Goal: Task Accomplishment & Management: Manage account settings

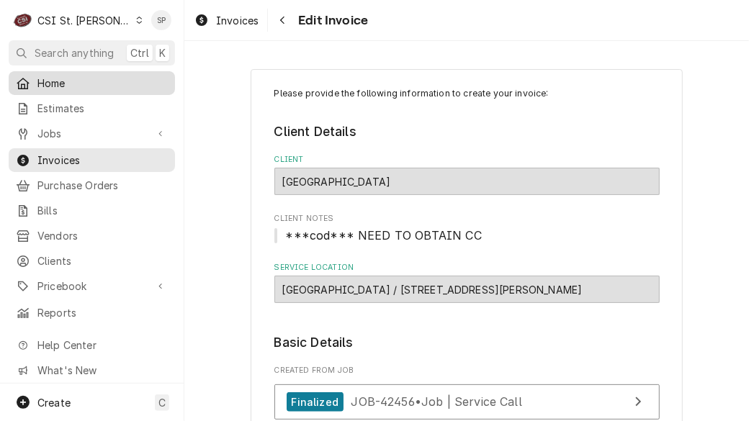
click at [64, 78] on span "Home" at bounding box center [102, 83] width 130 height 15
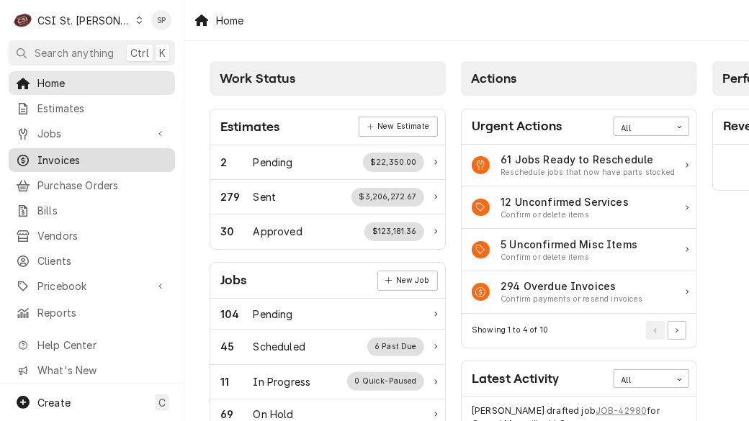
click at [66, 154] on span "Invoices" at bounding box center [102, 160] width 130 height 15
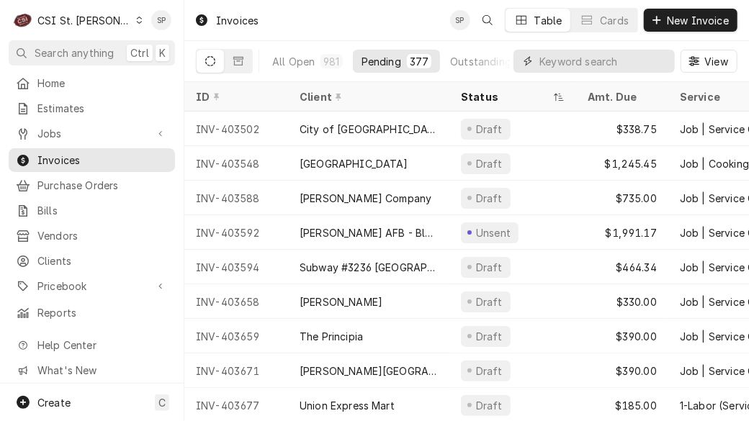
click at [571, 62] on input "Dynamic Content Wrapper" at bounding box center [604, 61] width 128 height 23
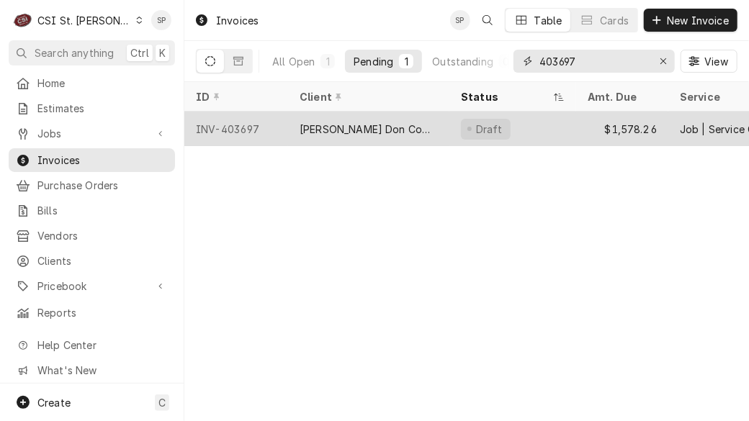
type input "403697"
click at [217, 121] on div "INV-403697" at bounding box center [236, 129] width 104 height 35
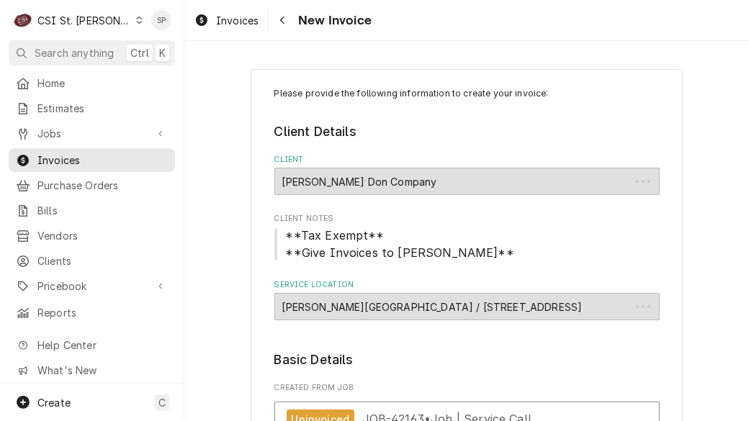
type textarea "x"
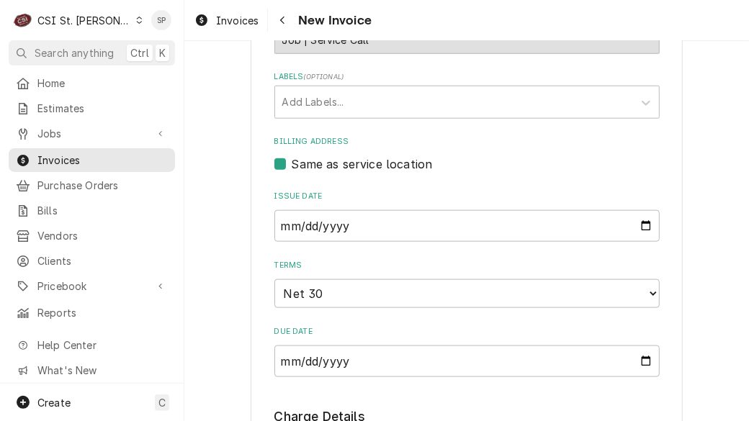
scroll to position [604, 0]
click at [643, 222] on input "2025-09-04" at bounding box center [466, 225] width 385 height 32
type input "2025-09-26"
click at [640, 153] on div "Billing Address Same as service location" at bounding box center [466, 153] width 385 height 37
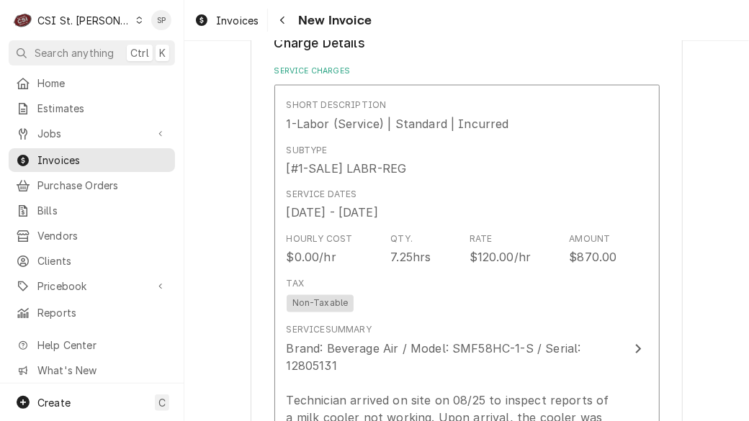
scroll to position [978, 0]
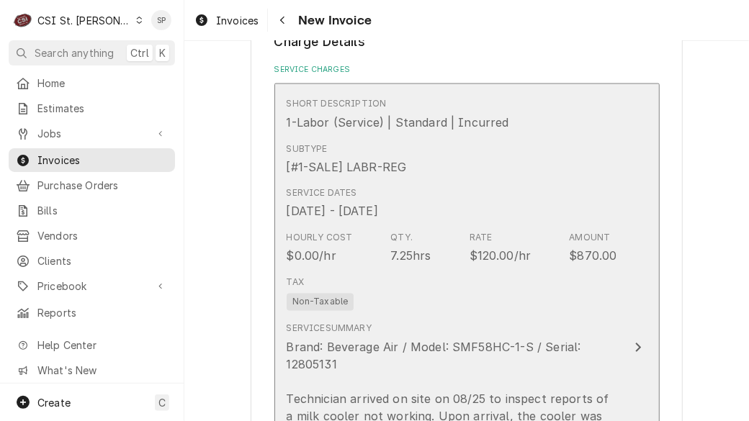
click at [491, 291] on div "Tax Non-Taxable" at bounding box center [452, 294] width 331 height 46
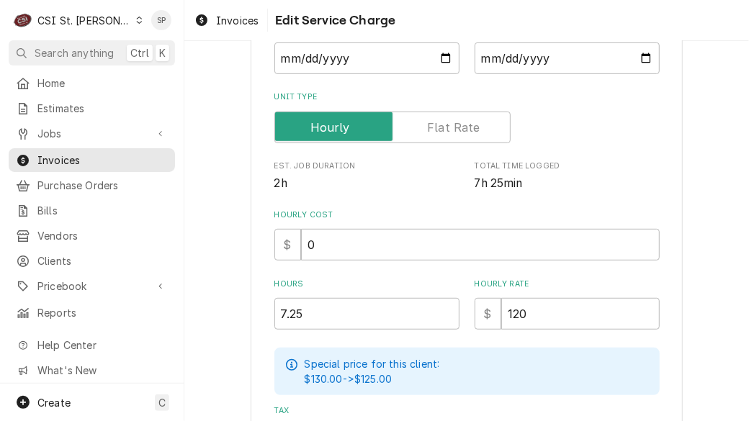
scroll to position [259, 0]
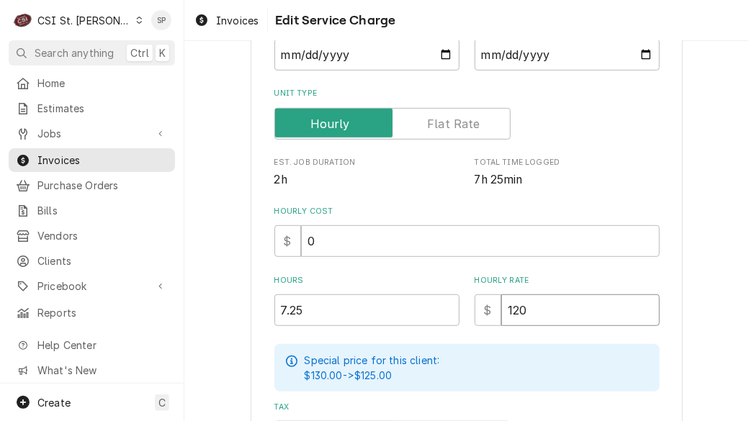
click at [526, 309] on input "120" at bounding box center [580, 311] width 159 height 32
type textarea "x"
type input "12"
type textarea "x"
type input "125"
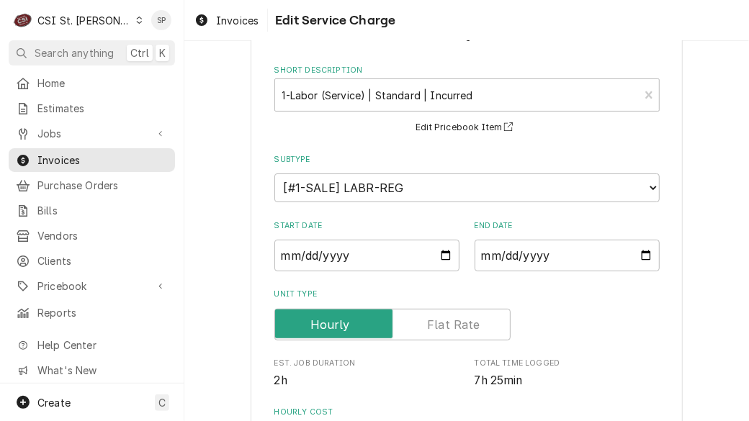
scroll to position [0, 0]
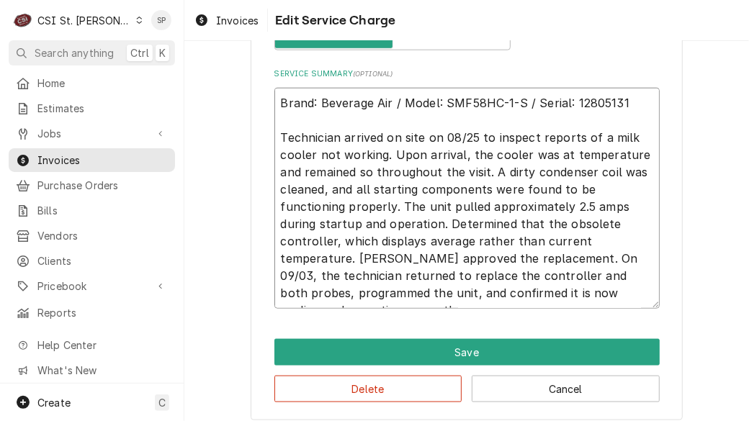
scroll to position [17, 0]
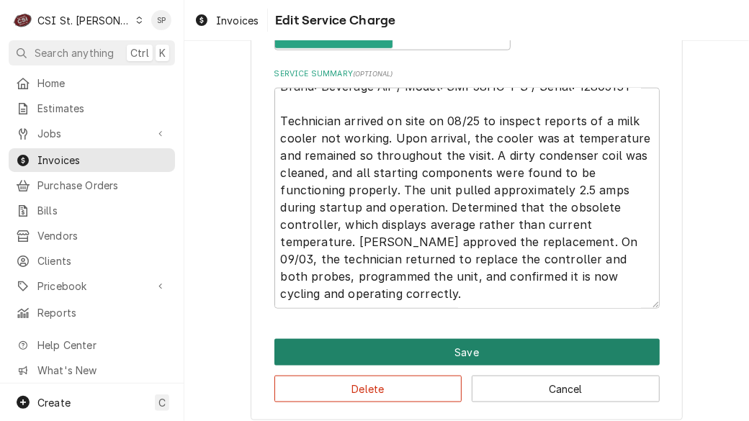
click at [470, 349] on button "Save" at bounding box center [466, 352] width 385 height 27
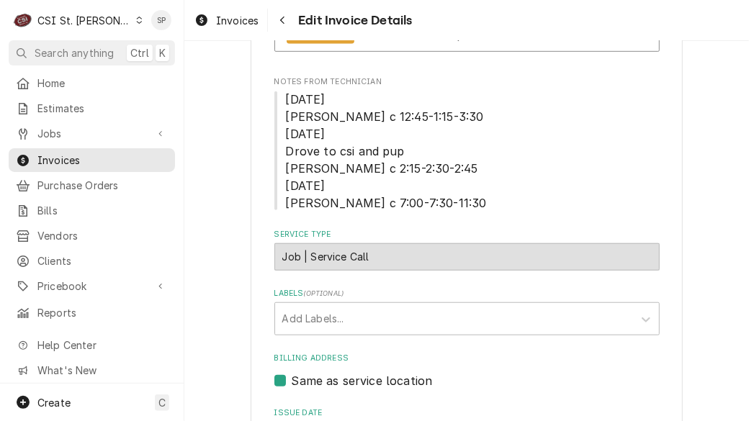
scroll to position [299, 0]
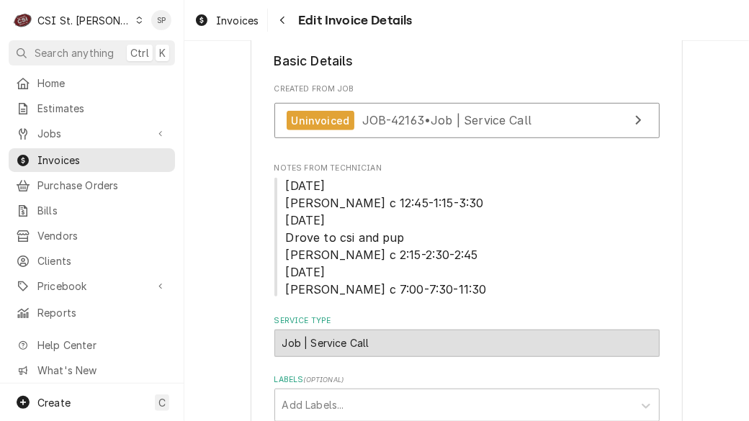
click at [470, 349] on div "Job | Service Call ¹ Service Type 🛠️" at bounding box center [466, 343] width 385 height 27
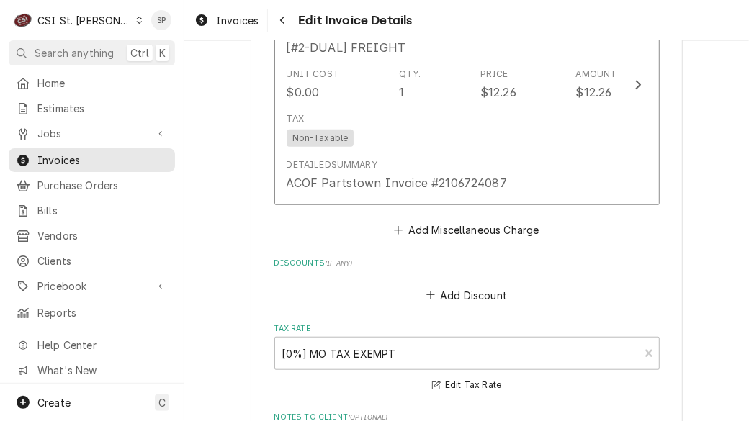
scroll to position [2542, 0]
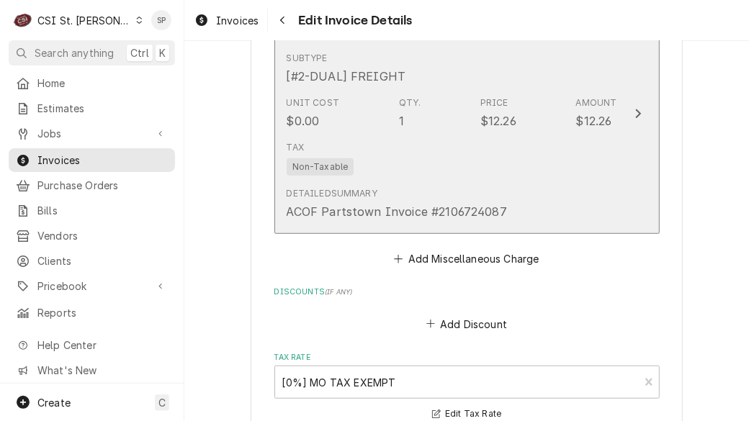
click at [509, 142] on div "Tax Non-Taxable" at bounding box center [452, 158] width 331 height 46
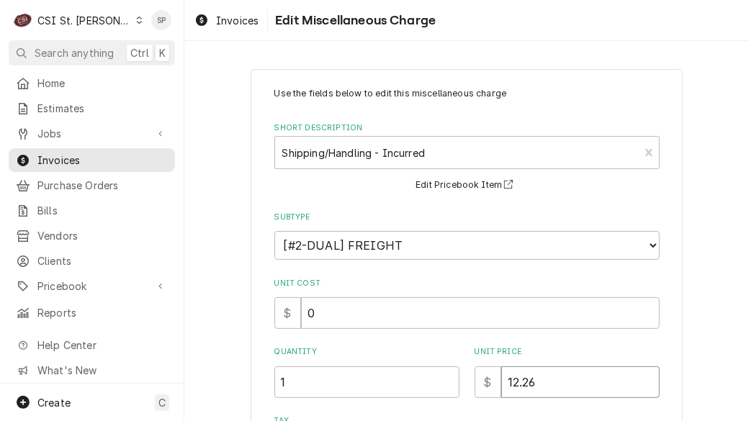
click at [535, 381] on input "12.26" at bounding box center [580, 383] width 159 height 32
type textarea "x"
type input "12.2"
type textarea "x"
type input "12"
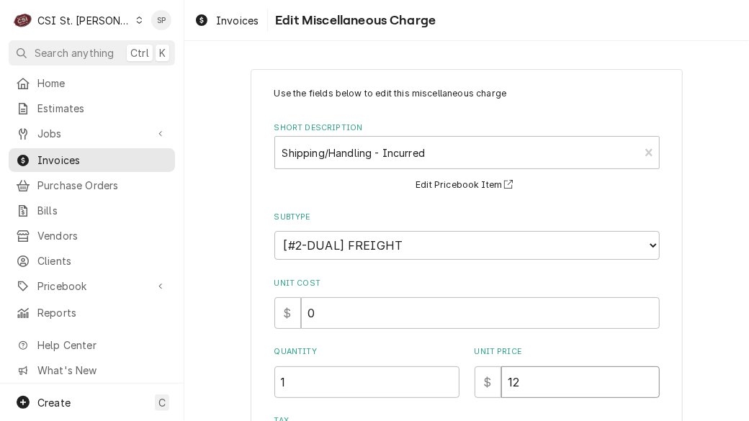
type textarea "x"
type input "1"
type textarea "x"
type input "15"
click at [699, 318] on div "Use the fields below to edit this miscellaneous charge Short Description Shippi…" at bounding box center [466, 375] width 565 height 638
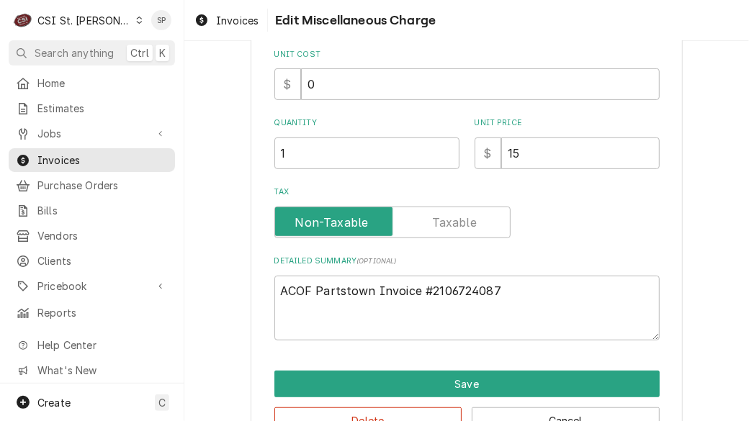
scroll to position [230, 0]
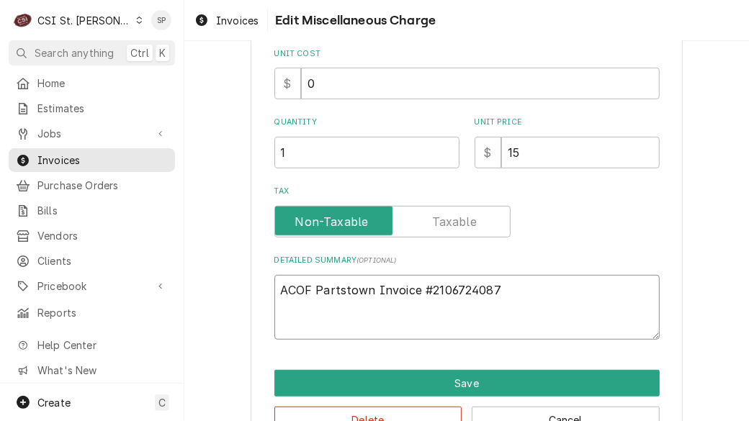
click at [490, 293] on textarea "ACOF Partstown Invoice #2106724087" at bounding box center [466, 308] width 385 height 66
type textarea "x"
type textarea "ACOF Partstown Invoice #210672408"
type textarea "x"
type textarea "ACOF Partstown Invoice #21067240"
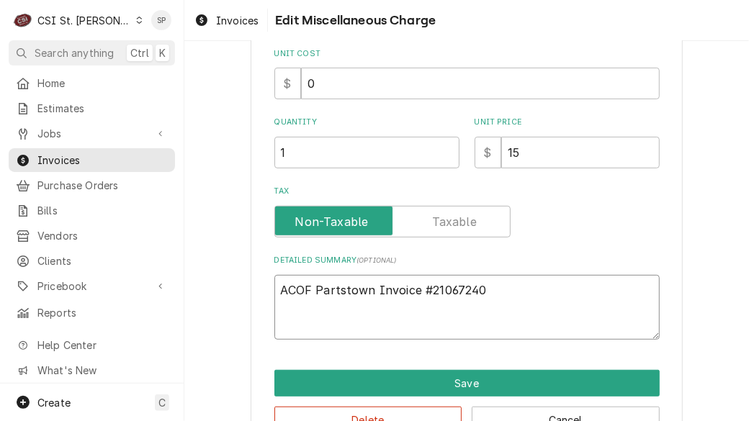
type textarea "x"
type textarea "ACOF Partstown Invoice #2106724"
type textarea "x"
type textarea "ACOF Partstown Invoice #210672"
type textarea "x"
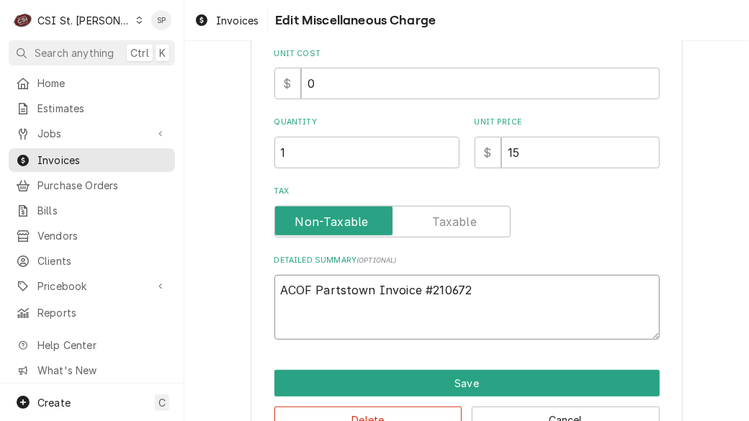
type textarea "ACOF Partstown Invoice #21067"
type textarea "x"
type textarea "ACOF Partstown Invoice #2106"
type textarea "x"
type textarea "ACOF Partstown Invoice #210"
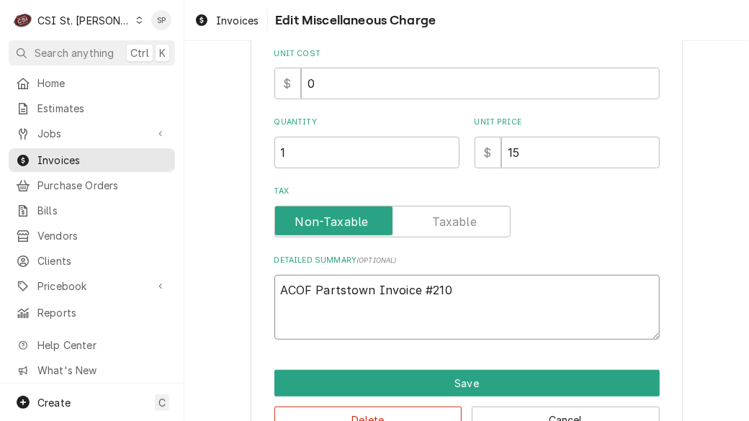
type textarea "x"
type textarea "ACOF Partstown Invoice #21"
type textarea "x"
type textarea "ACOF Partstown Invoice #2"
type textarea "x"
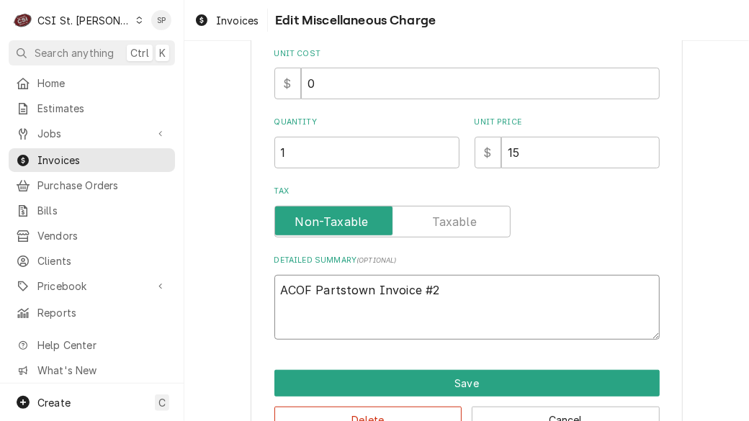
type textarea "ACOF Partstown Invoice #"
type textarea "x"
type textarea "ACOF Partstown Invoice"
type textarea "x"
type textarea "ACOF Partstown Invoice"
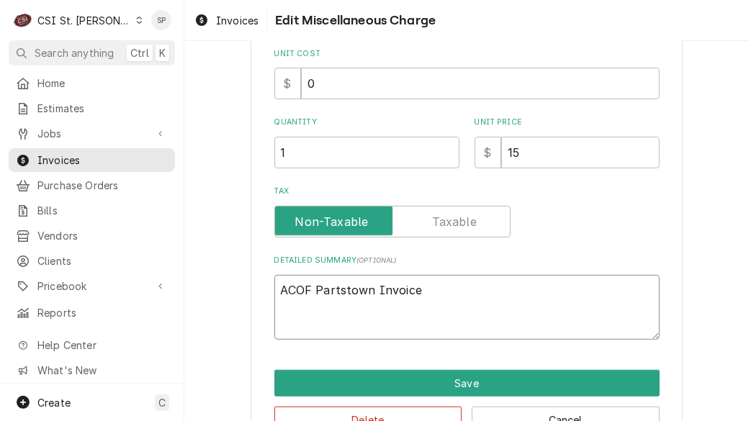
type textarea "x"
type textarea "ACOF Partstown Invoic"
type textarea "x"
type textarea "ACOF Partstown Invoi"
type textarea "x"
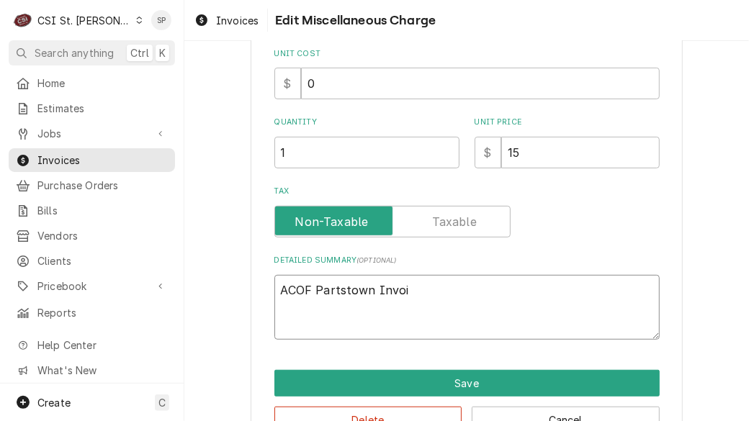
type textarea "ACOF Partstown Invo"
type textarea "x"
type textarea "ACOF Partstown Inv"
type textarea "x"
type textarea "ACOF Partstown In"
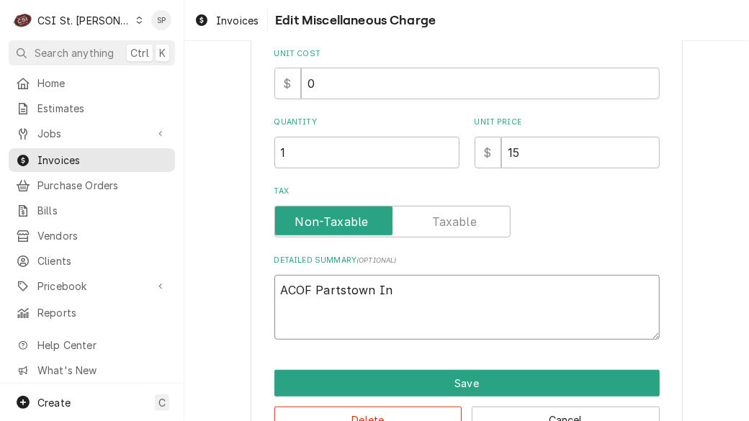
type textarea "x"
type textarea "ACOF Partstown I"
type textarea "x"
type textarea "ACOF Partstown"
type textarea "x"
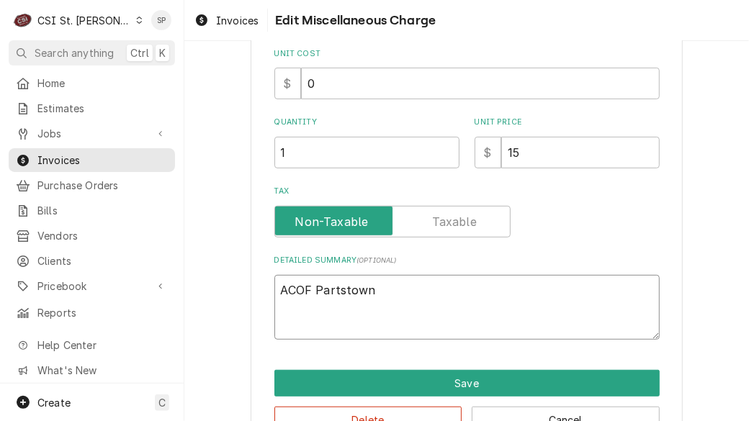
type textarea "ACOF Partstown"
type textarea "x"
type textarea "ACOF Partstow"
type textarea "x"
type textarea "ACOF Partsto"
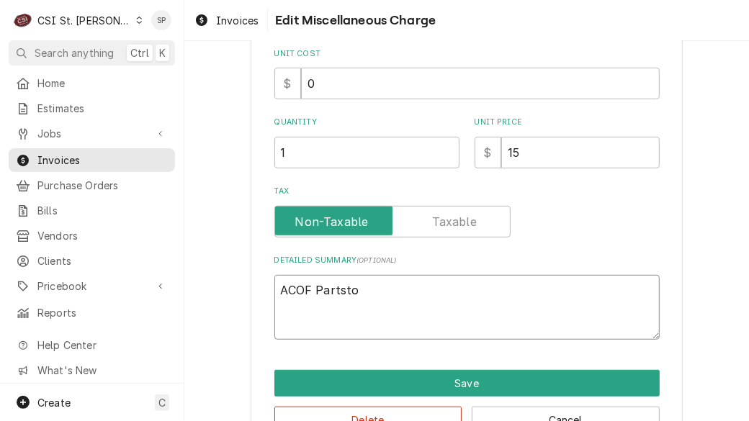
type textarea "x"
type textarea "ACOF Partst"
type textarea "x"
type textarea "ACOF Parts"
type textarea "x"
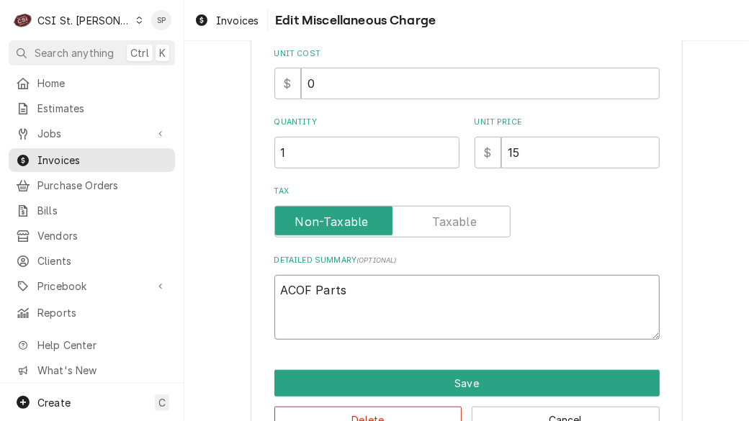
type textarea "ACOF Part"
type textarea "x"
type textarea "ACOF Par"
type textarea "x"
type textarea "ACOF Pa"
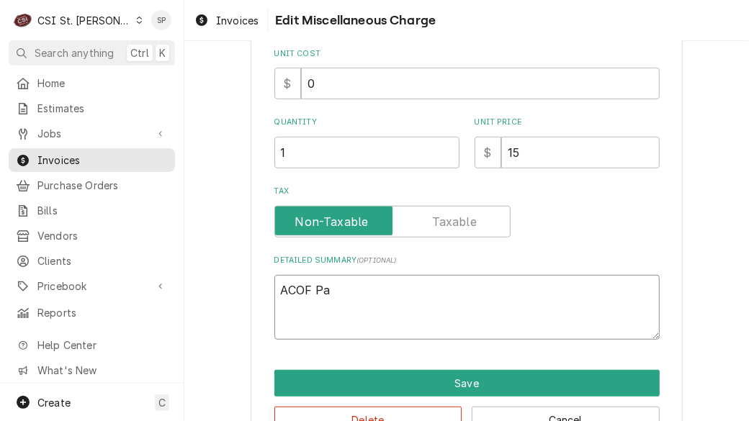
type textarea "x"
type textarea "ACOF P"
type textarea "x"
type textarea "ACOF"
type textarea "x"
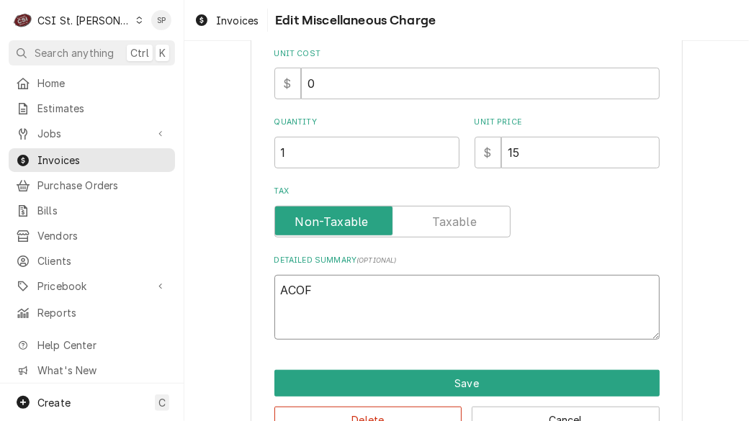
type textarea "ACOF"
type textarea "x"
type textarea "ACO"
type textarea "x"
type textarea "AC"
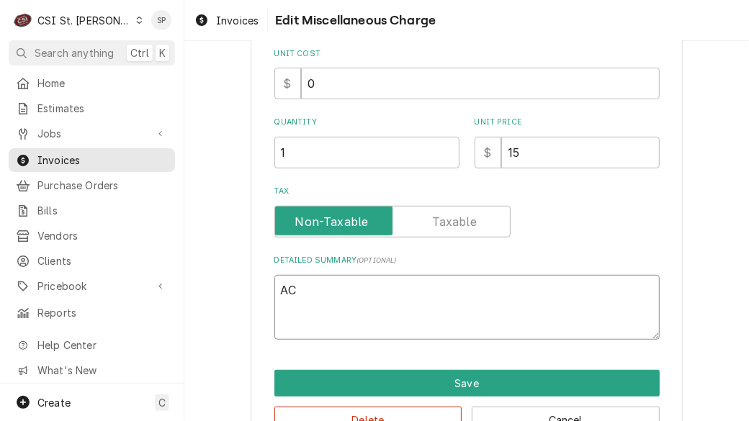
type textarea "x"
type textarea "A"
type textarea "x"
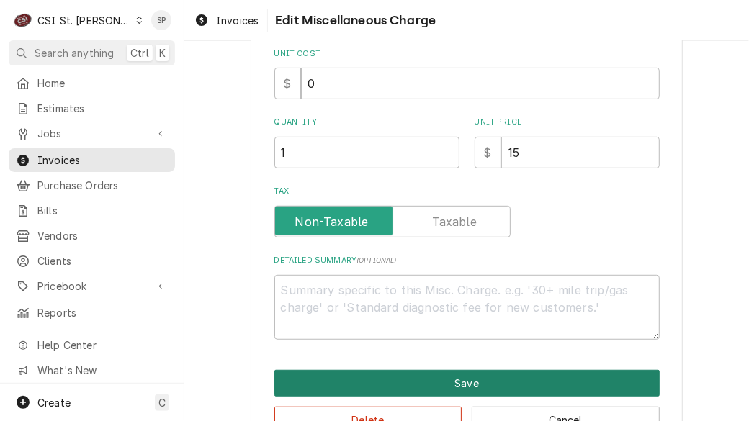
click at [442, 384] on button "Save" at bounding box center [466, 383] width 385 height 27
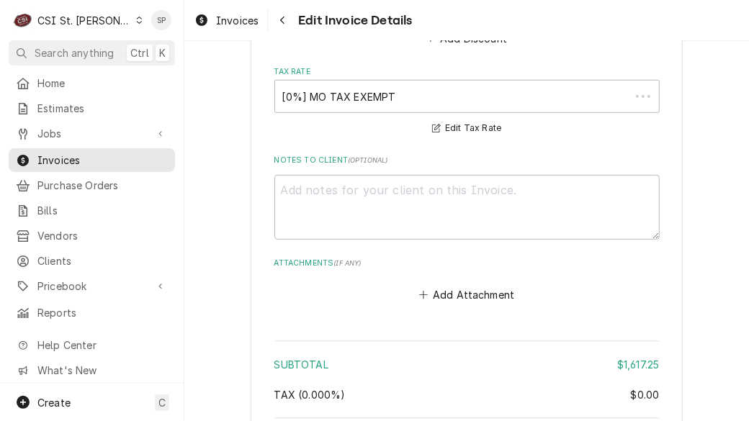
scroll to position [2784, 0]
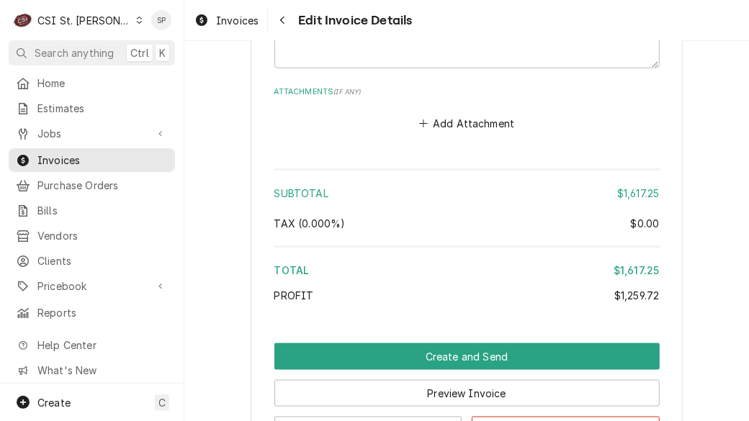
scroll to position [3060, 0]
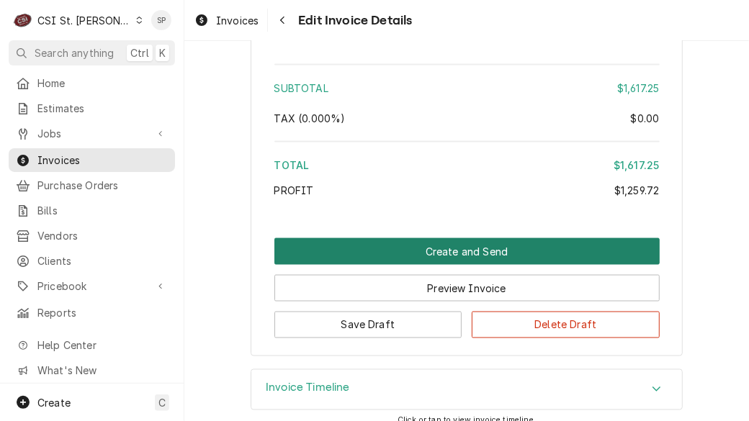
click at [478, 238] on button "Create and Send" at bounding box center [466, 251] width 385 height 27
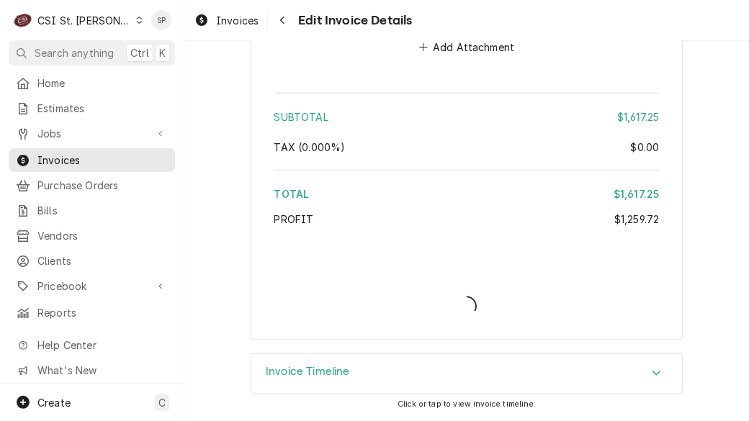
scroll to position [3014, 0]
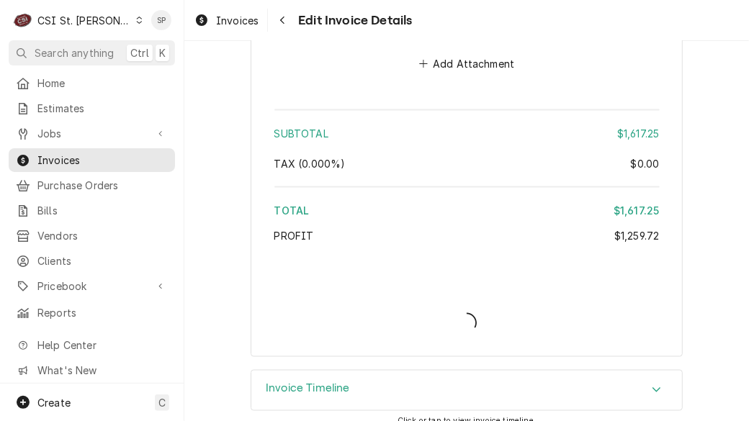
type textarea "x"
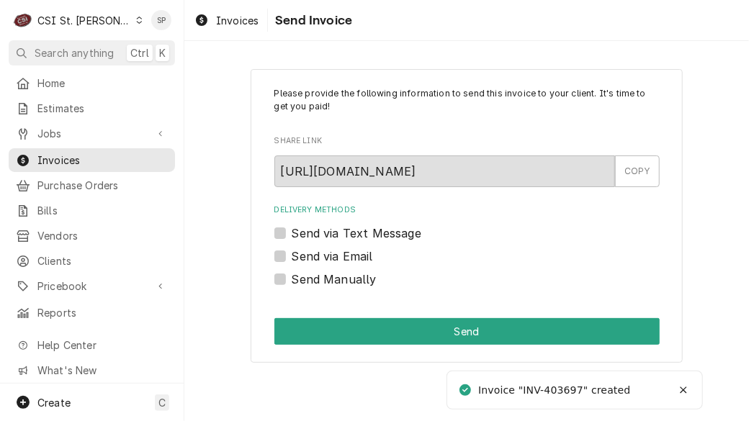
click at [292, 256] on label "Send via Email" at bounding box center [332, 256] width 81 height 17
click at [292, 256] on input "Send via Email" at bounding box center [484, 264] width 385 height 32
checkbox input "true"
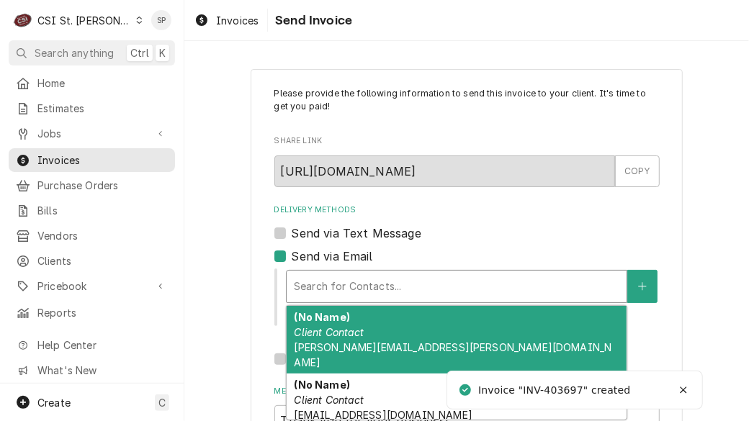
click at [323, 287] on div "Delivery Methods" at bounding box center [457, 287] width 326 height 26
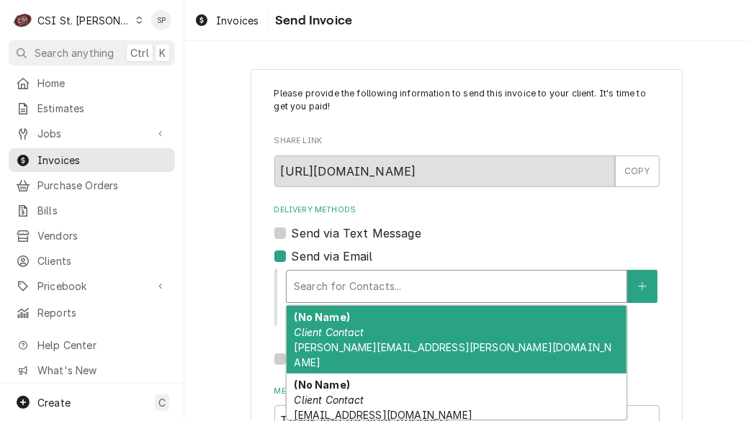
click at [328, 325] on div "(No Name) Client Contact [PERSON_NAME][EMAIL_ADDRESS][PERSON_NAME][DOMAIN_NAME]" at bounding box center [457, 340] width 340 height 68
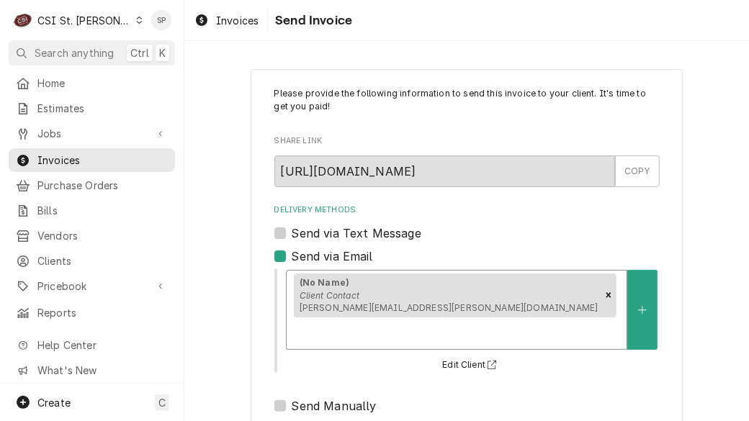
scroll to position [207, 0]
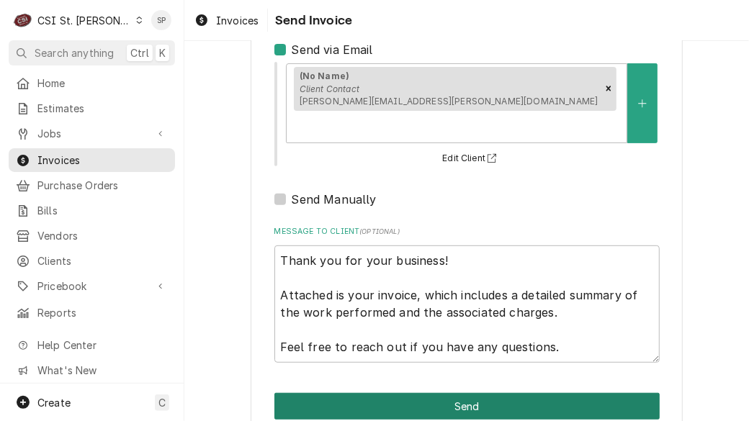
click at [443, 393] on button "Send" at bounding box center [466, 406] width 385 height 27
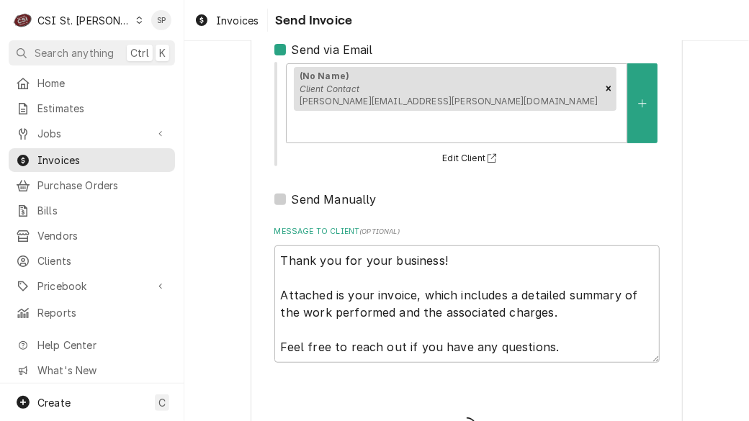
type textarea "x"
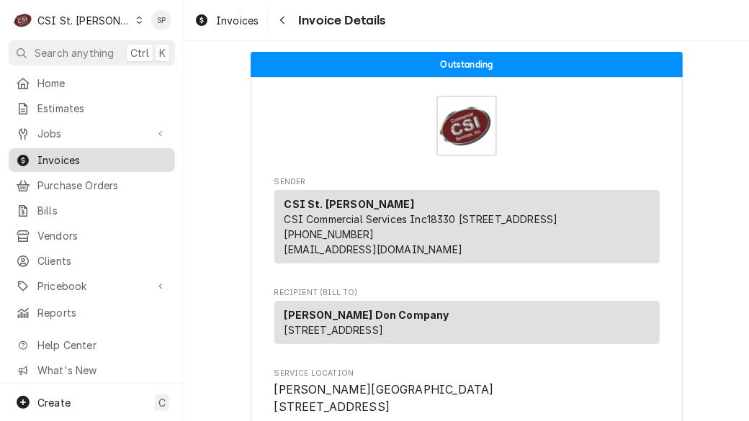
click at [70, 155] on span "Invoices" at bounding box center [102, 160] width 130 height 15
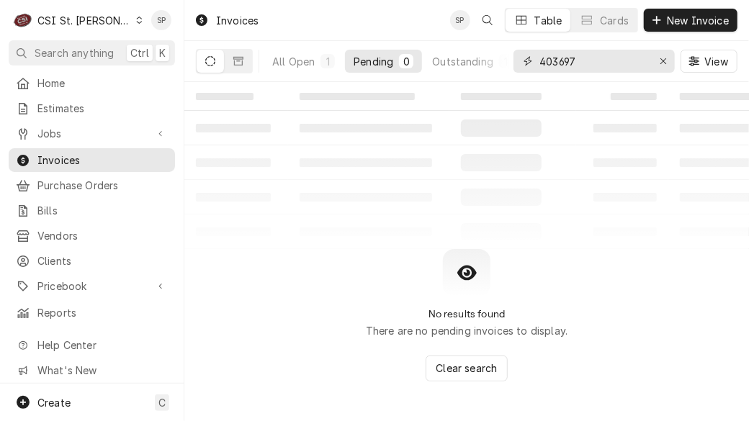
click at [586, 66] on input "403697" at bounding box center [594, 61] width 108 height 23
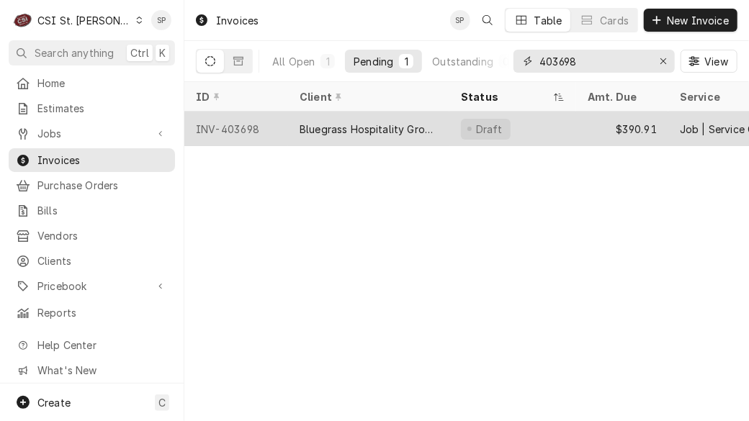
type input "403698"
click at [231, 123] on div "INV-403698" at bounding box center [236, 129] width 104 height 35
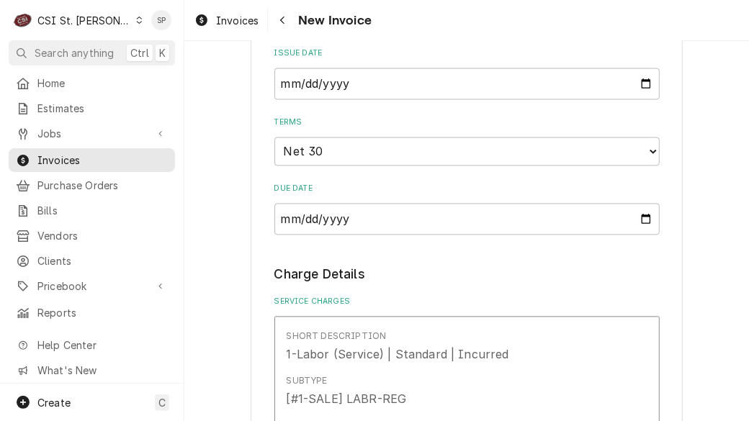
scroll to position [1150, 0]
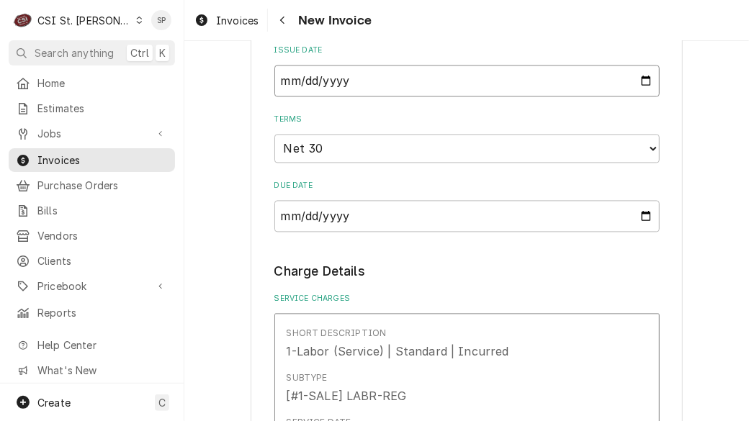
click at [644, 66] on input "2025-09-04" at bounding box center [466, 82] width 385 height 32
type textarea "x"
type input "2025-09-26"
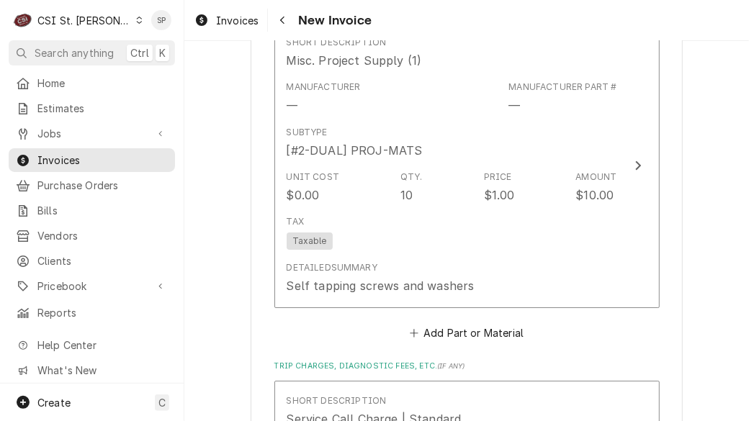
scroll to position [1927, 0]
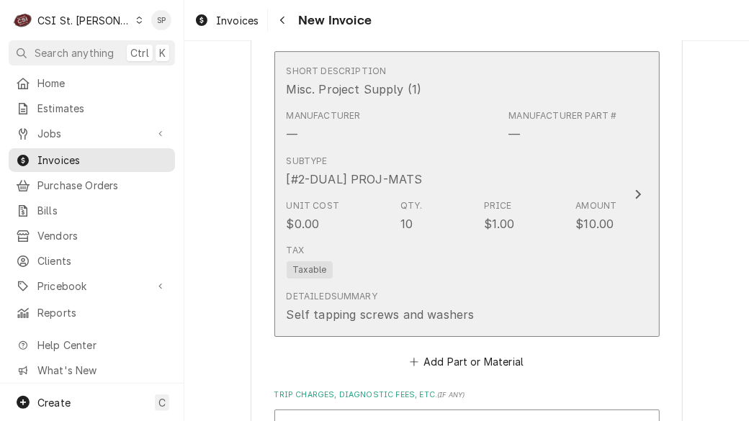
click at [477, 194] on div "Unit Cost $0.00 Qty. 10 Price $1.00 Amount $10.00" at bounding box center [452, 216] width 331 height 45
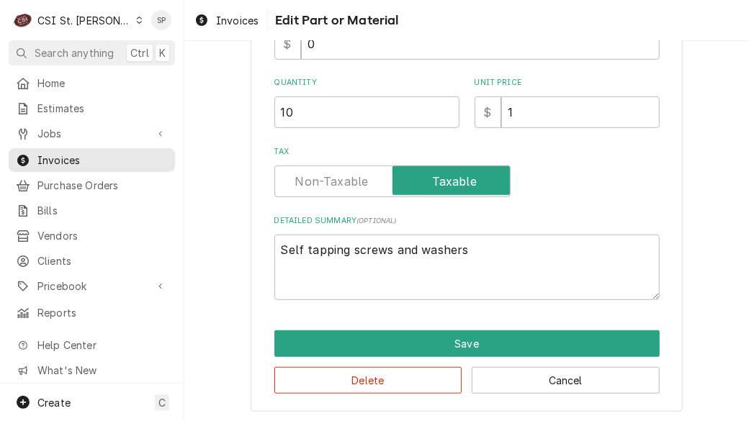
scroll to position [321, 0]
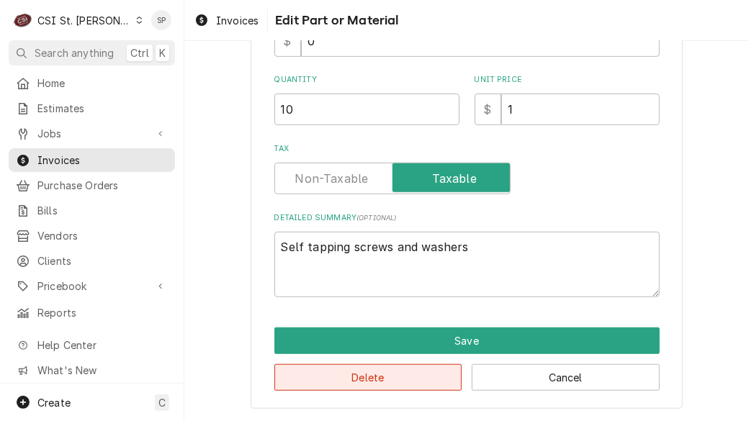
click at [339, 373] on button "Delete" at bounding box center [368, 378] width 188 height 27
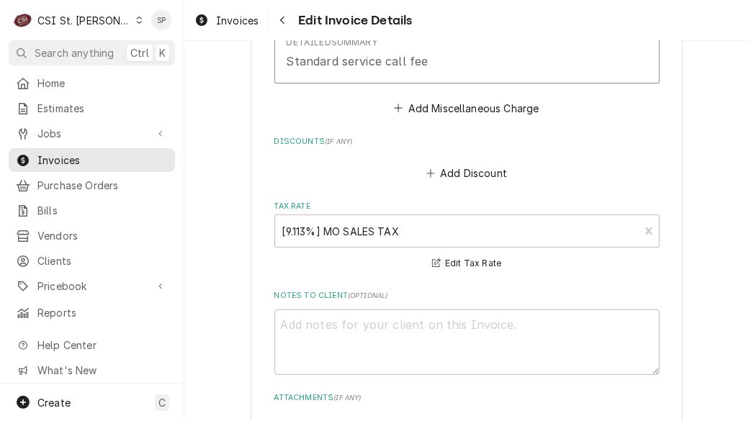
scroll to position [2202, 0]
click at [478, 97] on button "Add Miscellaneous Charge" at bounding box center [467, 107] width 150 height 20
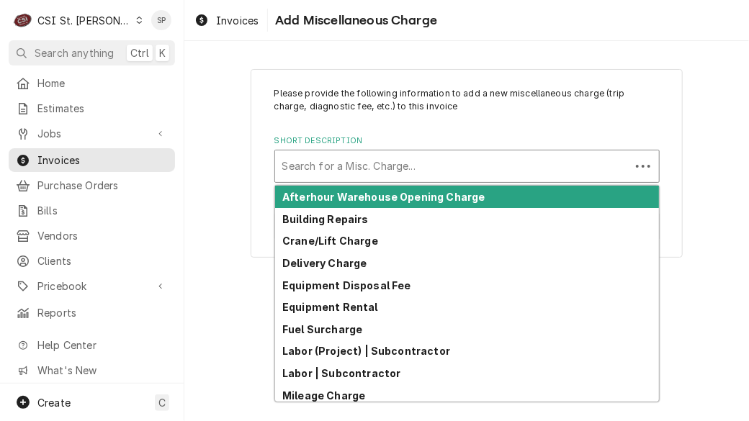
click at [419, 155] on div "Short Description" at bounding box center [452, 166] width 341 height 26
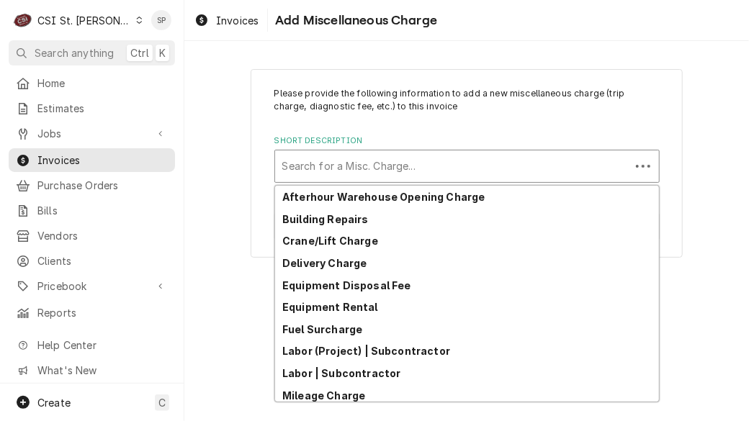
scroll to position [225, 0]
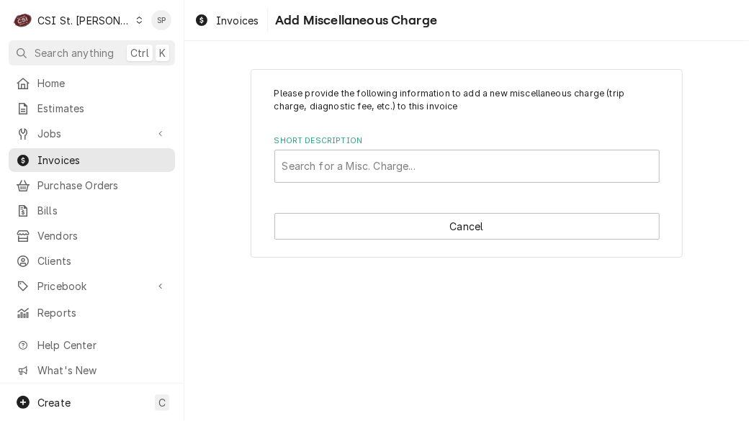
click at [713, 35] on div "Invoices Add Miscellaneous Charge" at bounding box center [466, 20] width 565 height 40
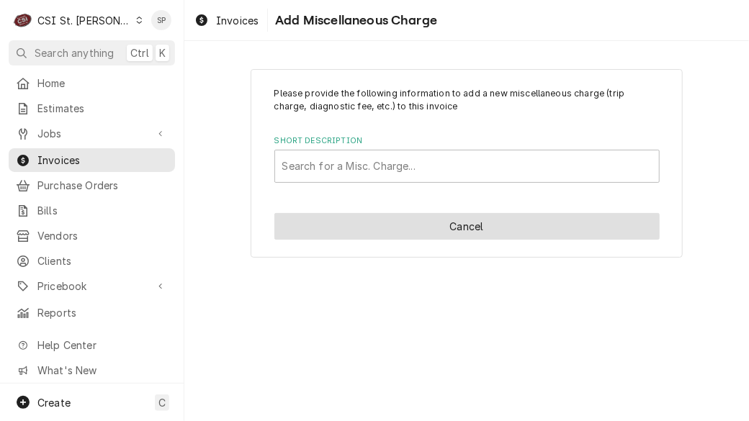
click at [462, 221] on button "Cancel" at bounding box center [466, 226] width 385 height 27
type textarea "x"
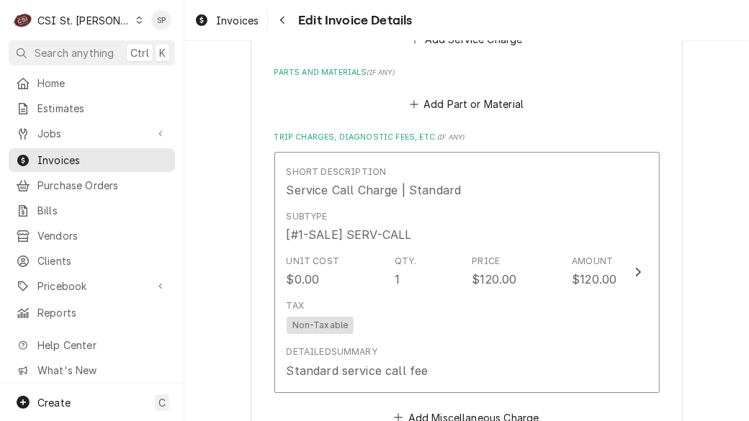
scroll to position [1774, 0]
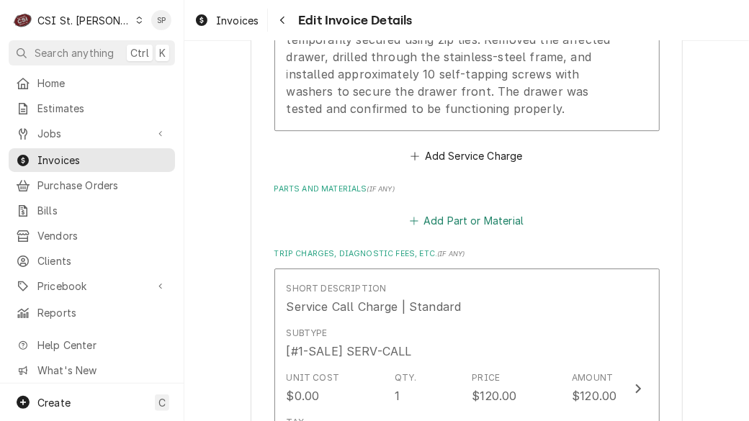
click at [464, 211] on button "Add Part or Material" at bounding box center [466, 221] width 119 height 20
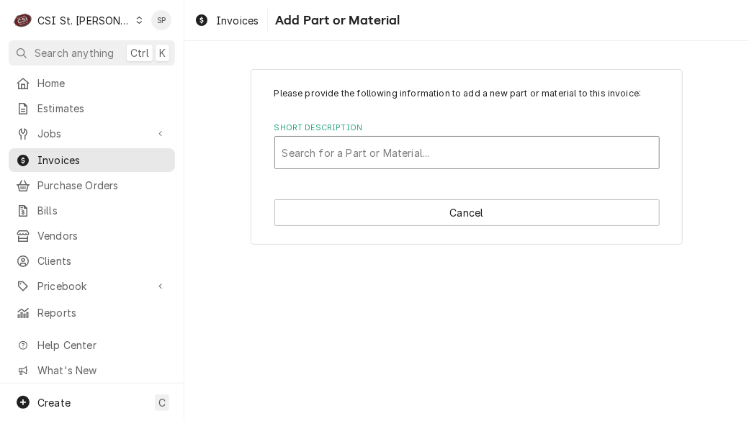
click at [474, 151] on div "Short Description" at bounding box center [467, 153] width 370 height 26
type input "misc supply"
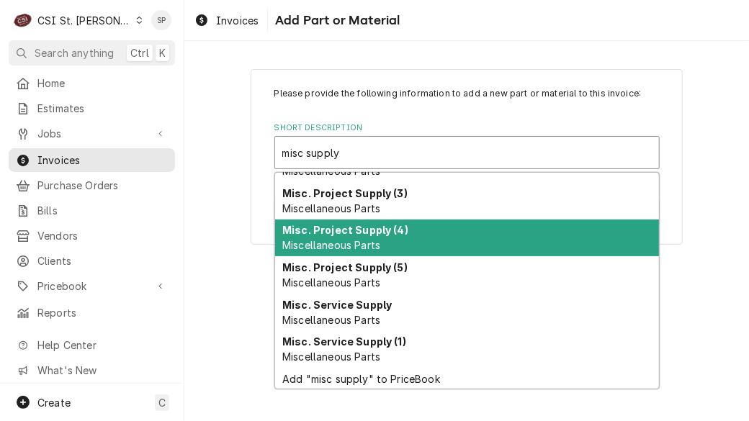
scroll to position [147, 0]
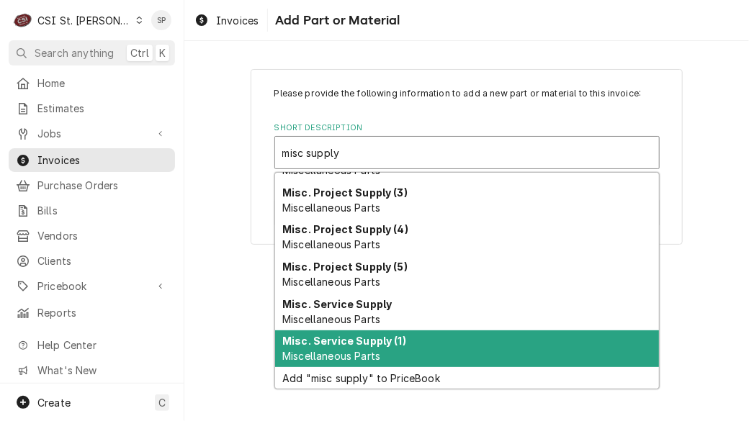
click at [318, 352] on span "Miscellaneous Parts" at bounding box center [331, 356] width 98 height 12
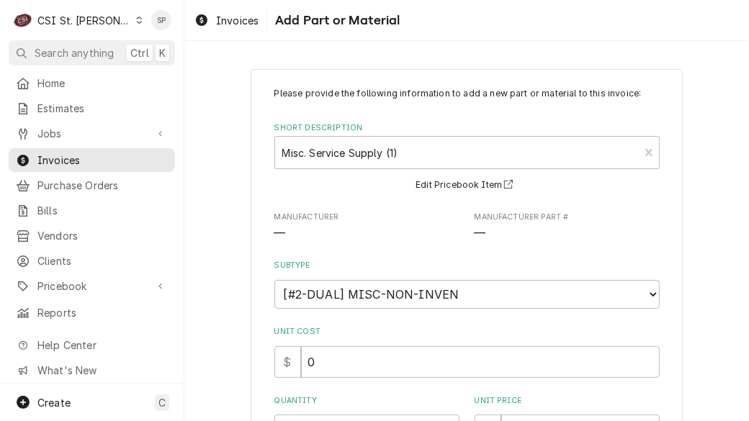
scroll to position [285, 0]
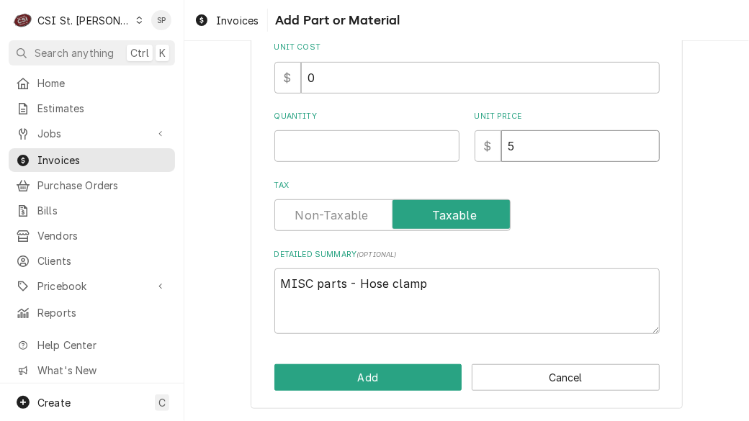
click at [545, 146] on input "5" at bounding box center [580, 146] width 159 height 32
type textarea "x"
type input "1"
type textarea "x"
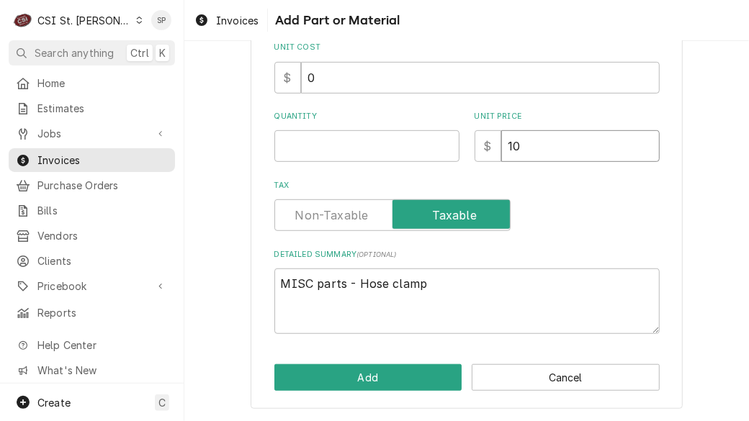
type input "10"
click at [427, 284] on textarea "MISC parts - Hose clamp" at bounding box center [466, 302] width 385 height 66
type textarea "x"
type textarea "MISC parts - Hose clam"
type textarea "x"
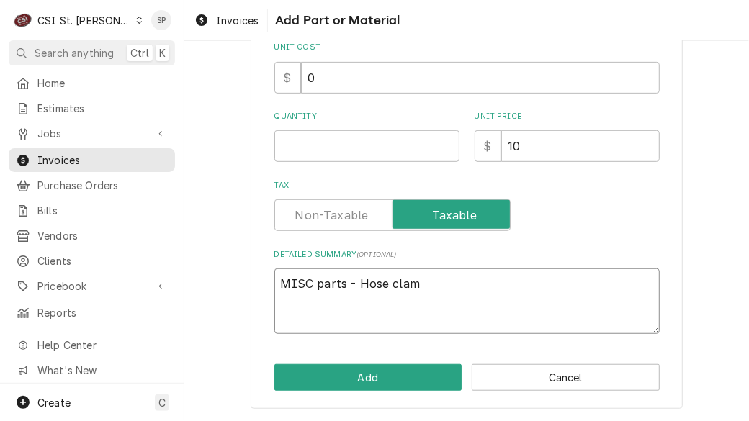
type textarea "MISC parts - Hose cla"
type textarea "x"
type textarea "MISC parts - Hose cl"
type textarea "x"
type textarea "MISC parts - Hose c"
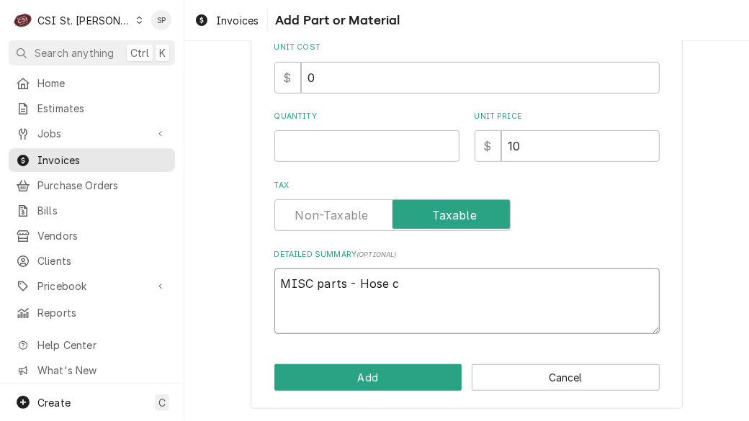
type textarea "x"
type textarea "MISC parts - Hose"
type textarea "x"
type textarea "MISC parts - Hose"
type textarea "x"
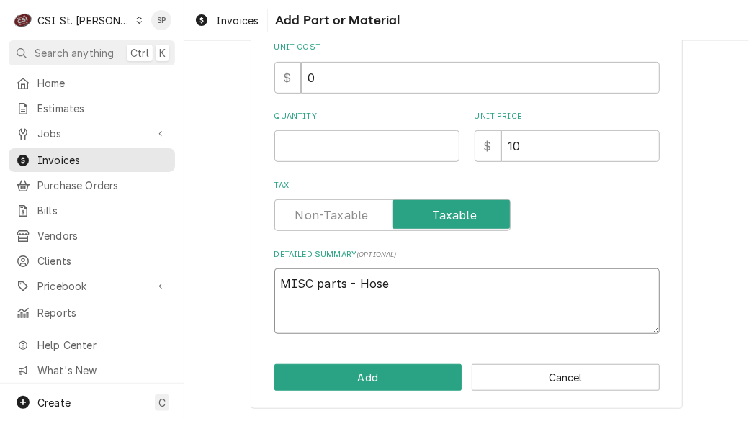
type textarea "MISC parts - Hos"
type textarea "x"
type textarea "MISC parts - Ho"
type textarea "x"
type textarea "MISC parts - H"
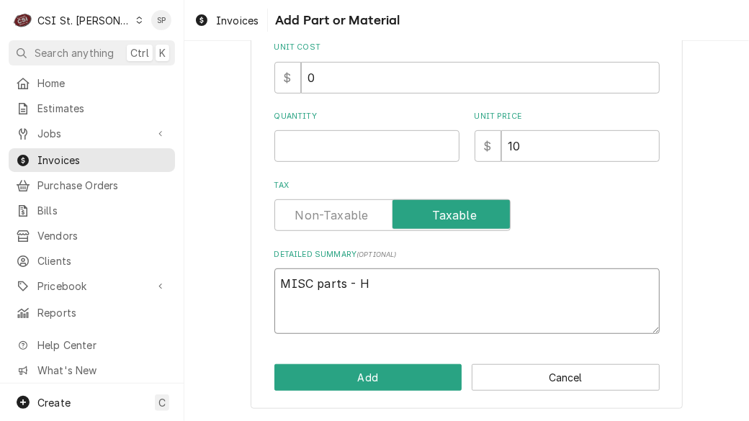
type textarea "x"
type textarea "MISC parts -"
type textarea "x"
type textarea "MISC parts -"
type textarea "x"
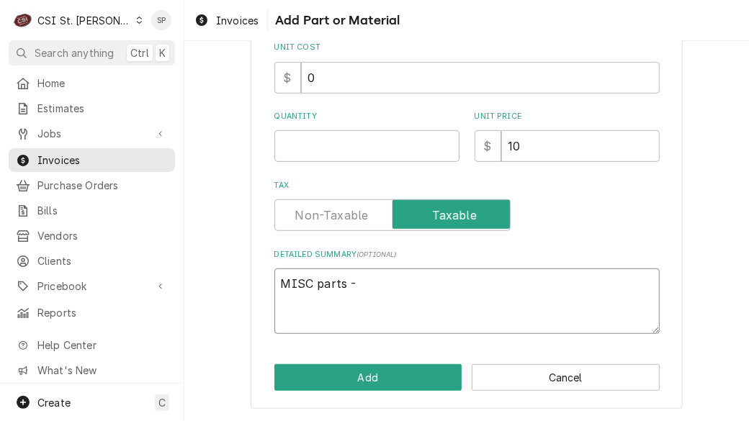
type textarea "MISC parts"
type textarea "x"
type textarea "MISC parts"
type textarea "x"
type textarea "MISC part"
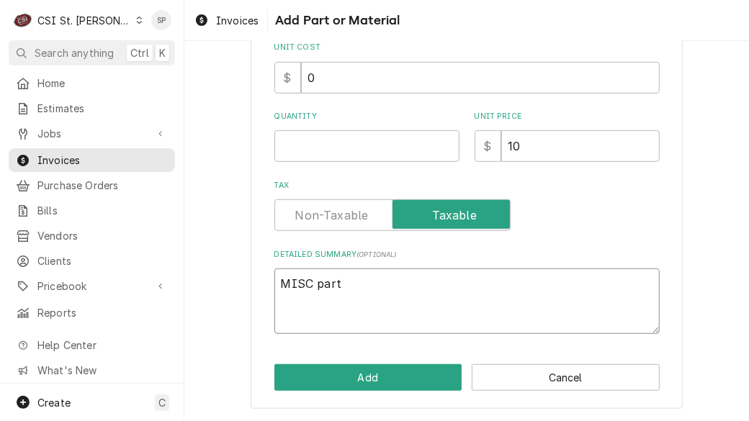
type textarea "x"
type textarea "MISC par"
type textarea "x"
type textarea "MISC pa"
type textarea "x"
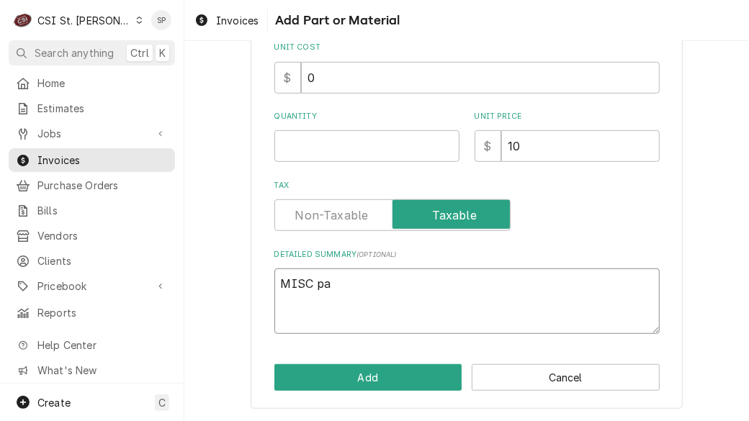
type textarea "MISC p"
type textarea "x"
type textarea "MISC"
type textarea "x"
type textarea "MISC"
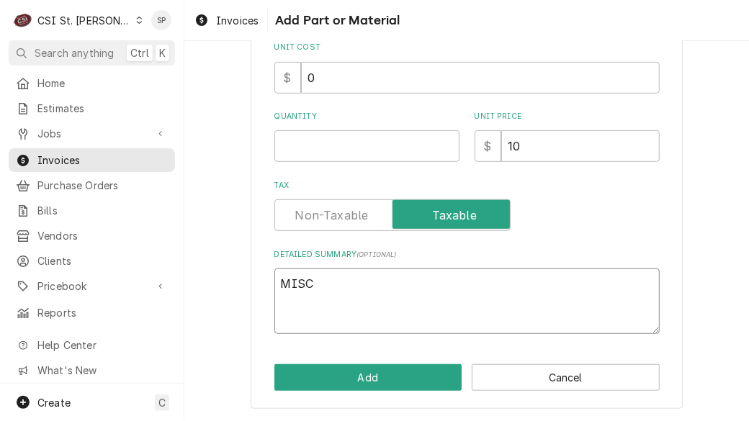
type textarea "x"
type textarea "MIS"
type textarea "x"
type textarea "MI"
type textarea "x"
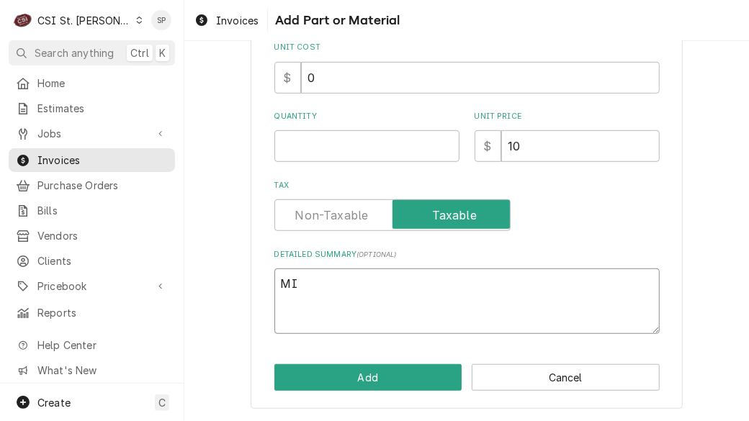
type textarea "M"
type textarea "x"
type textarea "M"
type textarea "x"
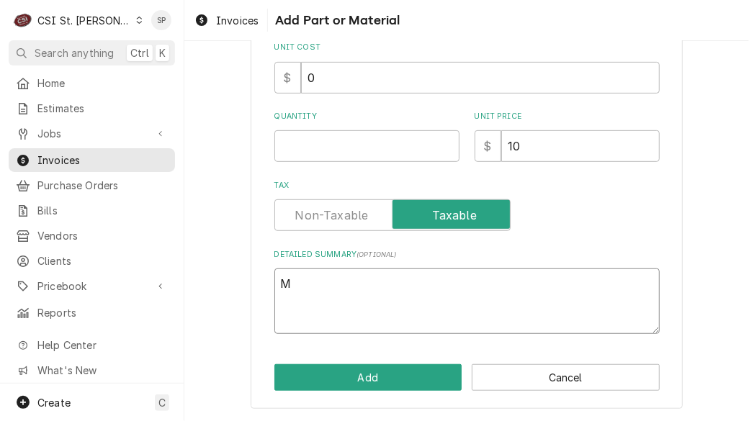
type textarea "Mi"
type textarea "x"
type textarea "Mis"
type textarea "x"
type textarea "Misc"
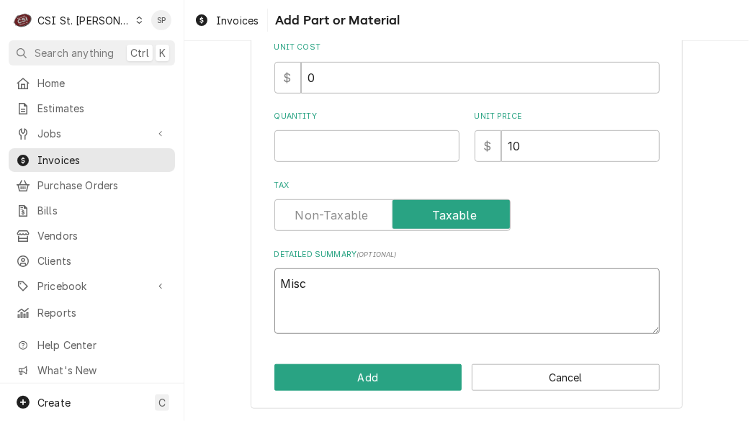
type textarea "x"
type textarea "Misc"
type textarea "x"
type textarea "Misc h"
type textarea "x"
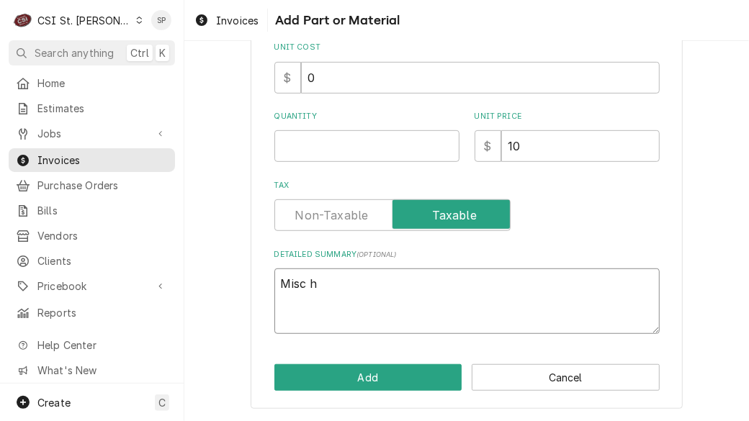
type textarea "Misc ha"
type textarea "x"
type textarea "Misc har"
type textarea "x"
type textarea "Misc hard"
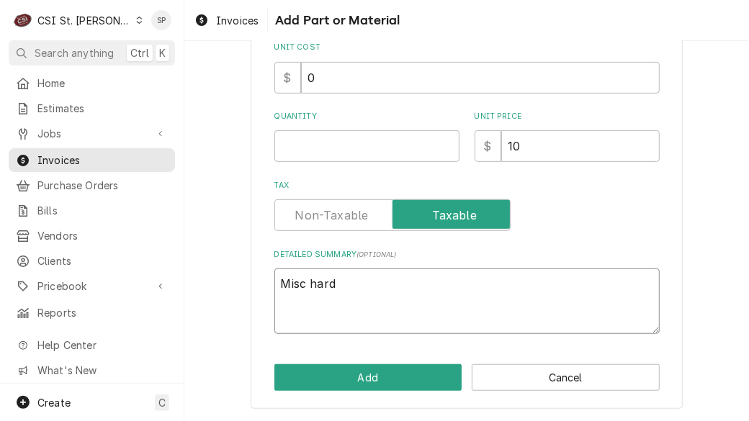
type textarea "x"
type textarea "Misc hardw"
type textarea "x"
type textarea "Misc hardwa"
type textarea "x"
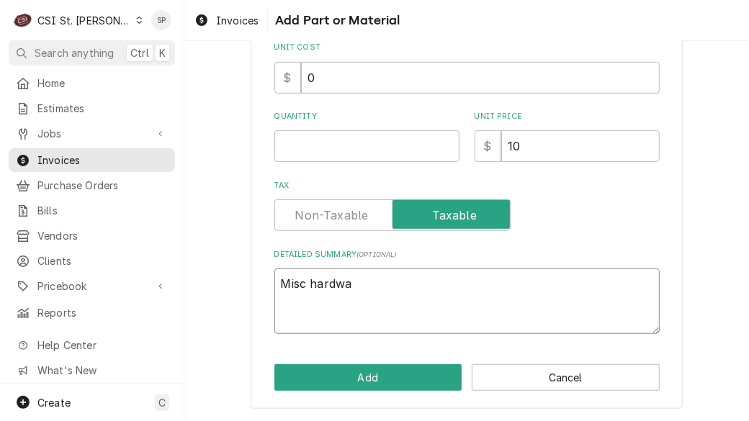
type textarea "Misc hardwar"
type textarea "x"
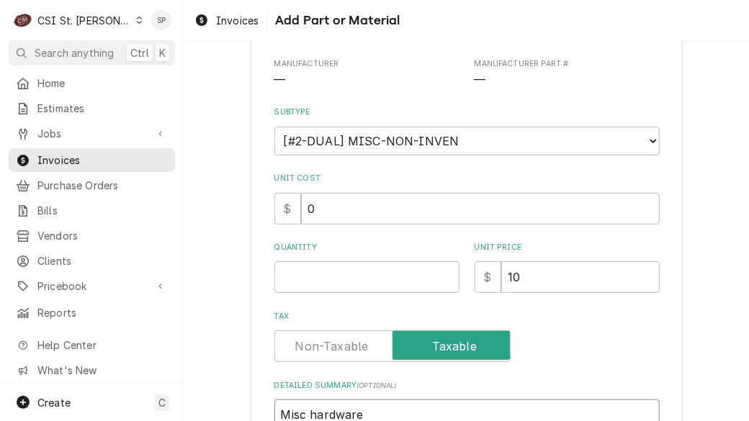
scroll to position [140, 0]
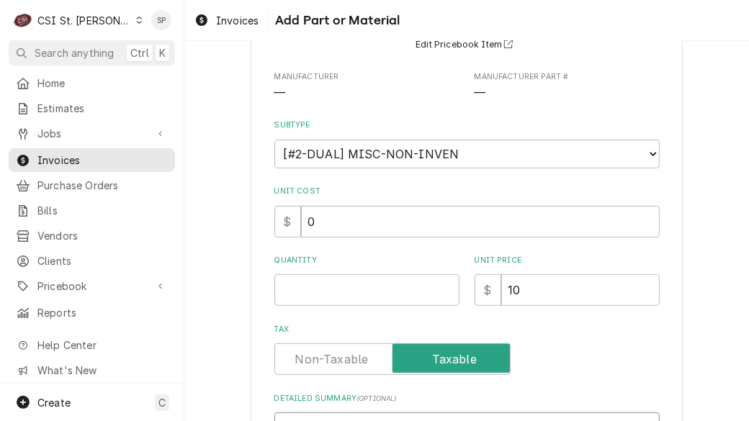
type textarea "Misc hardware"
click at [293, 289] on input "Quantity" at bounding box center [366, 290] width 185 height 32
type textarea "x"
type input "1"
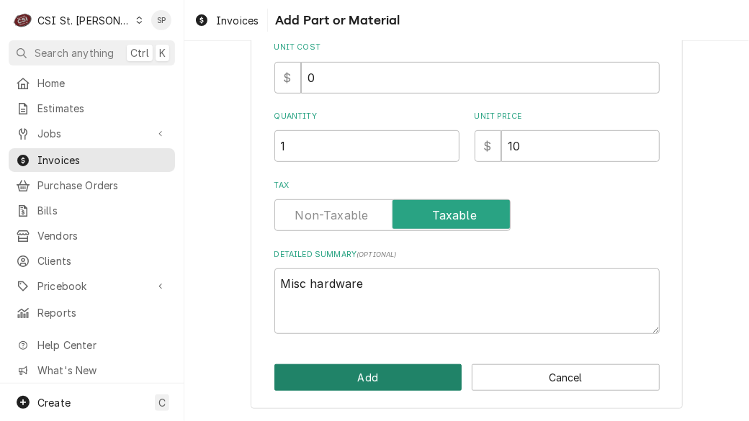
click at [390, 373] on button "Add" at bounding box center [368, 378] width 188 height 27
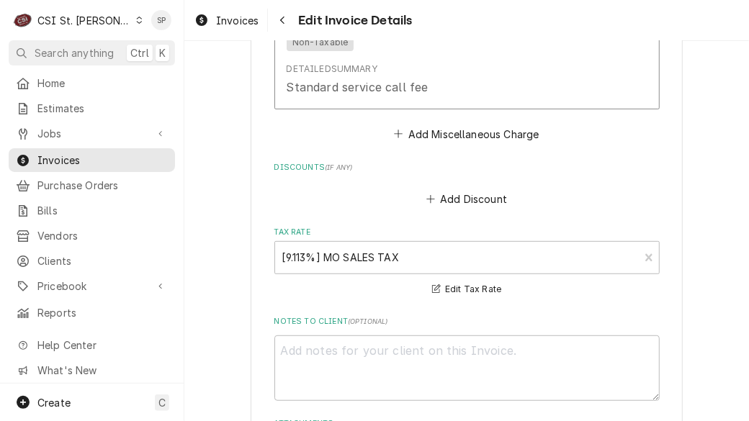
scroll to position [2801, 0]
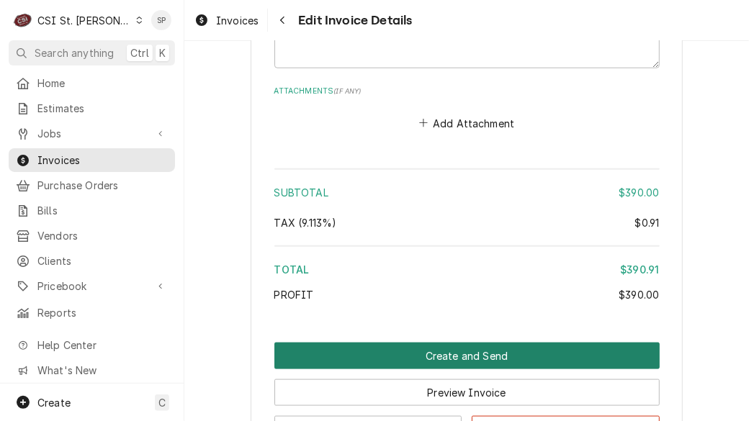
click at [488, 343] on button "Create and Send" at bounding box center [466, 356] width 385 height 27
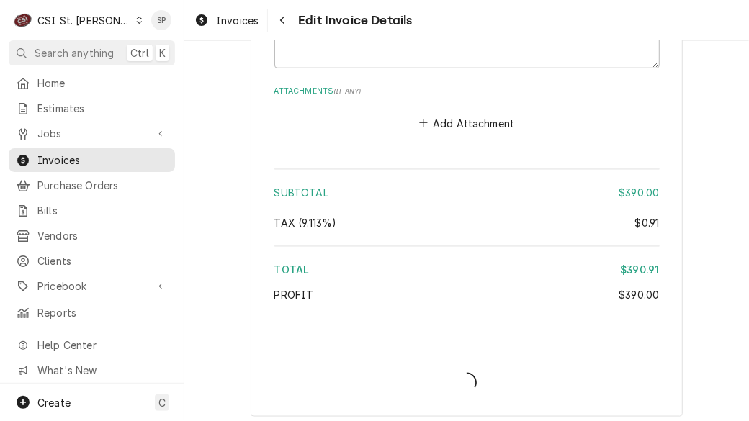
type textarea "x"
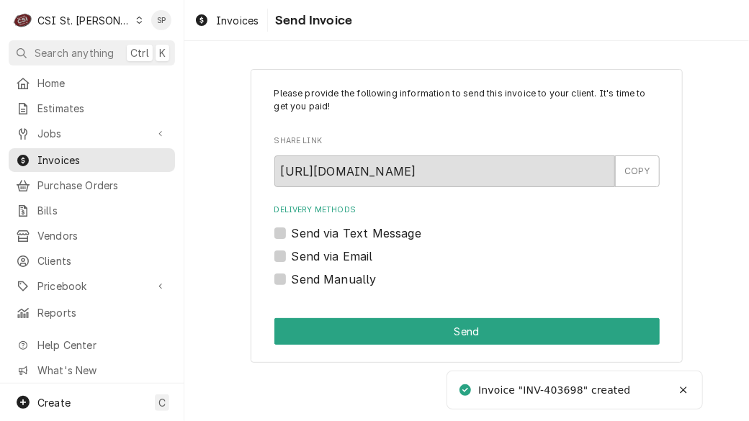
click at [292, 254] on label "Send via Email" at bounding box center [332, 256] width 81 height 17
click at [292, 254] on input "Send via Email" at bounding box center [484, 264] width 385 height 32
checkbox input "true"
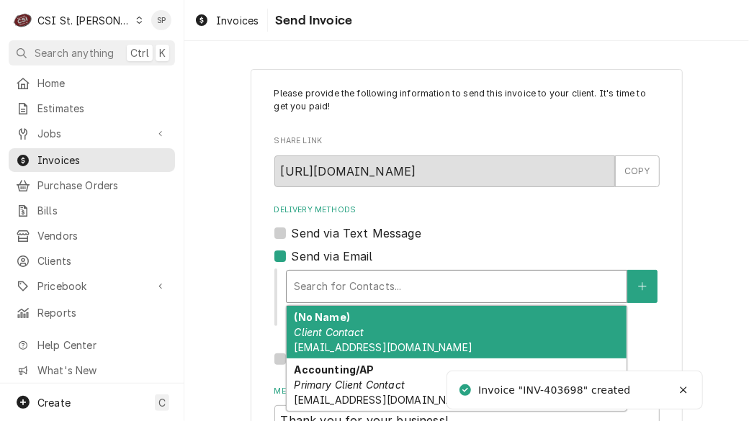
click at [334, 282] on div "Delivery Methods" at bounding box center [457, 287] width 326 height 26
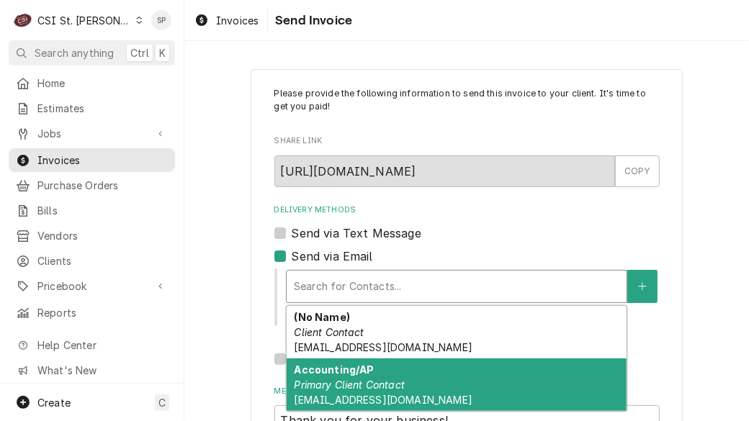
click at [319, 375] on strong "Accounting/AP" at bounding box center [334, 370] width 80 height 12
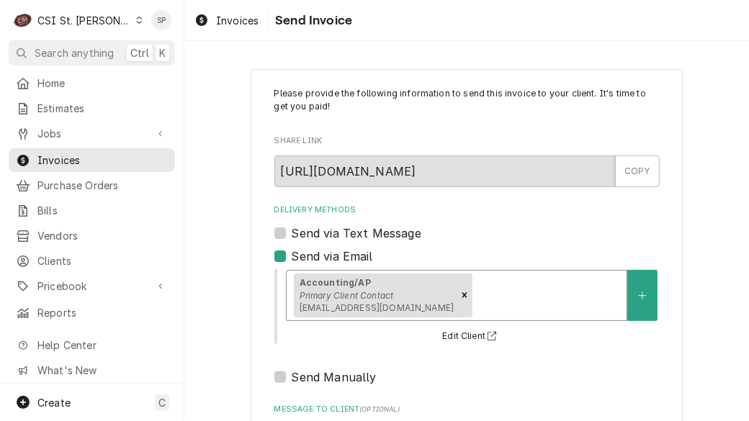
scroll to position [207, 0]
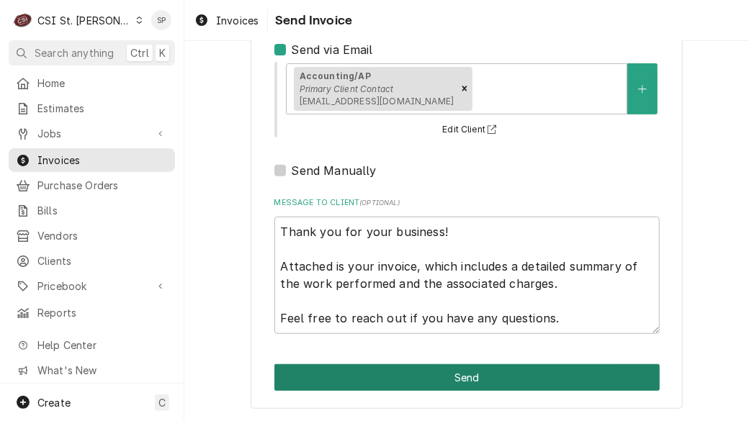
click at [442, 375] on button "Send" at bounding box center [466, 378] width 385 height 27
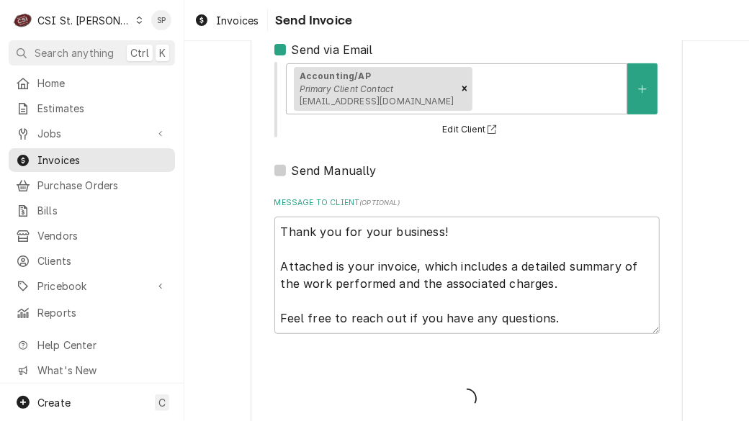
type textarea "x"
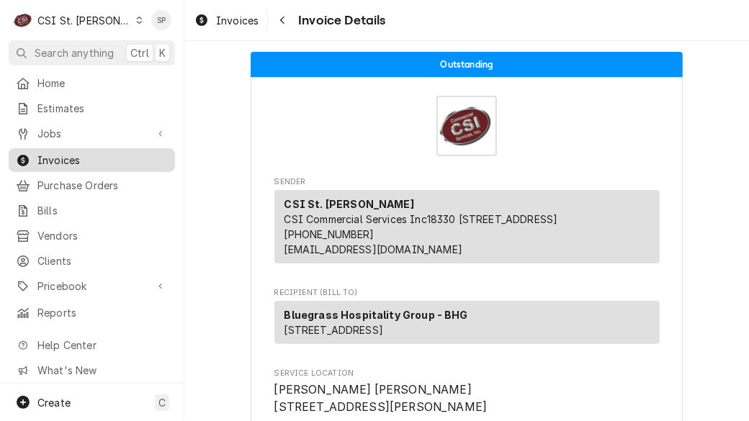
click at [104, 148] on link "Invoices" at bounding box center [92, 160] width 166 height 24
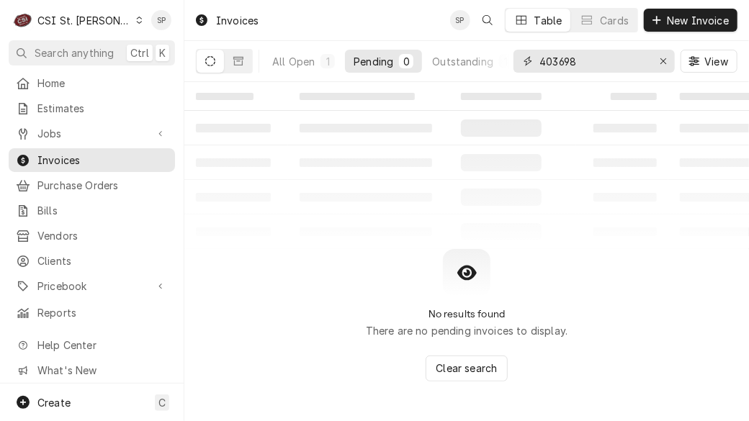
click at [616, 57] on input "403698" at bounding box center [594, 61] width 108 height 23
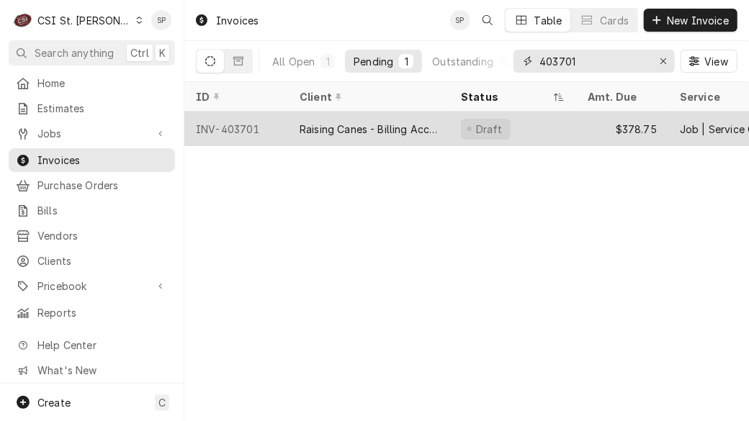
type input "403701"
click at [213, 136] on div "INV-403701" at bounding box center [236, 129] width 104 height 35
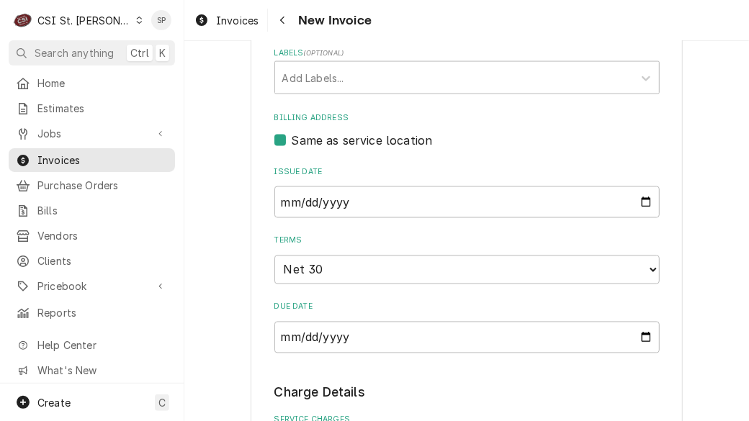
scroll to position [978, 0]
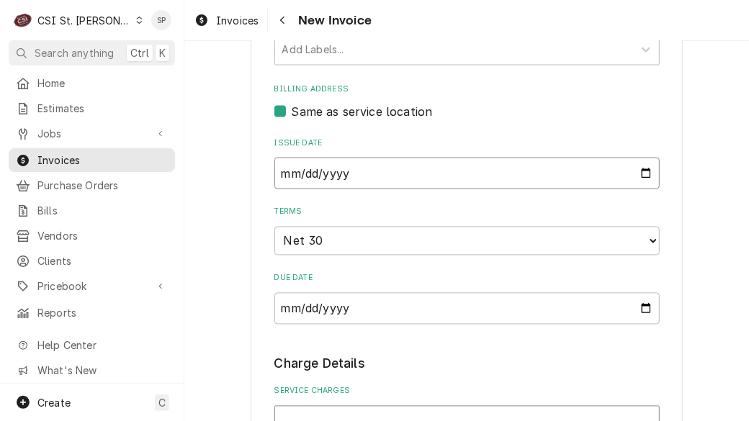
click at [641, 158] on input "[DATE]" at bounding box center [466, 174] width 385 height 32
type input "[DATE]"
click at [618, 103] on div "Same as service location" at bounding box center [466, 111] width 385 height 17
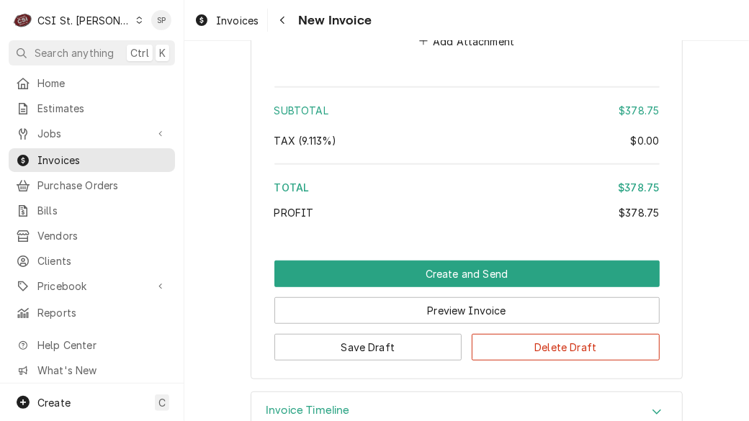
scroll to position [2532, 0]
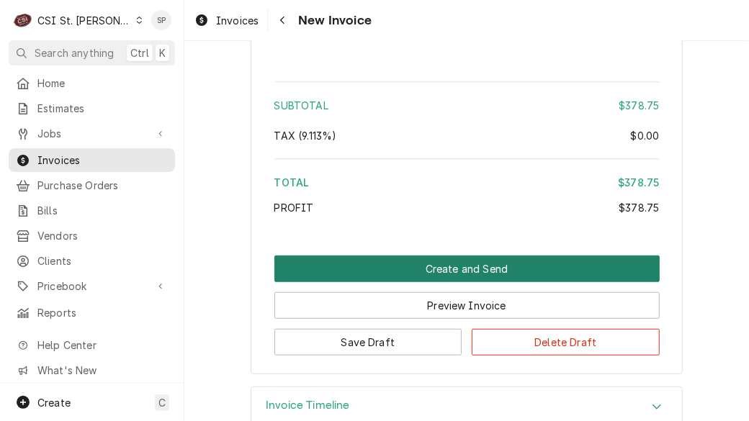
click at [425, 256] on button "Create and Send" at bounding box center [466, 269] width 385 height 27
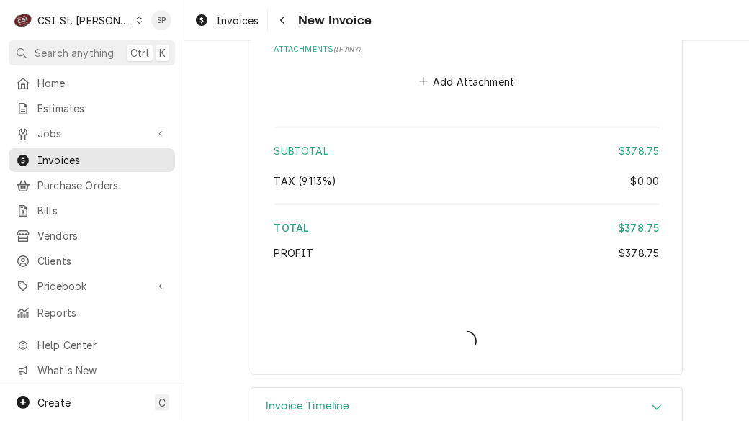
type textarea "x"
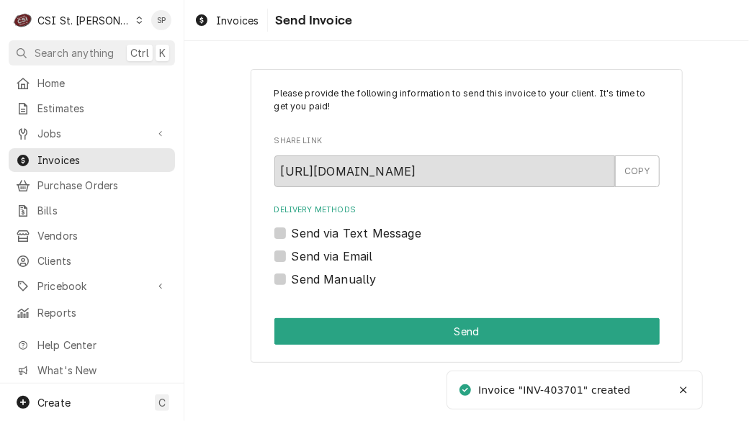
click at [307, 256] on label "Send via Email" at bounding box center [332, 256] width 81 height 17
click at [307, 256] on input "Send via Email" at bounding box center [484, 264] width 385 height 32
checkbox input "true"
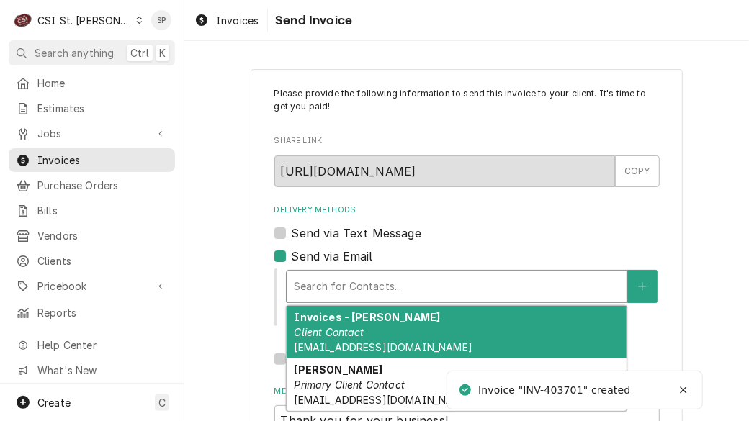
click at [303, 277] on div "Delivery Methods" at bounding box center [457, 287] width 326 height 26
click at [298, 319] on strong "Invoices - Kelsey" at bounding box center [367, 317] width 146 height 12
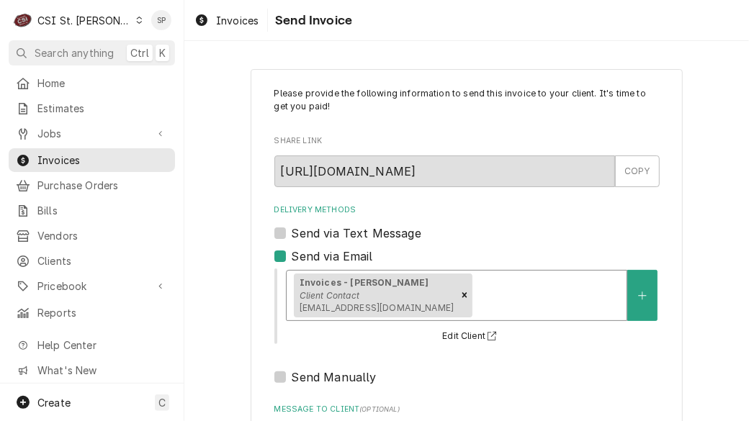
scroll to position [207, 0]
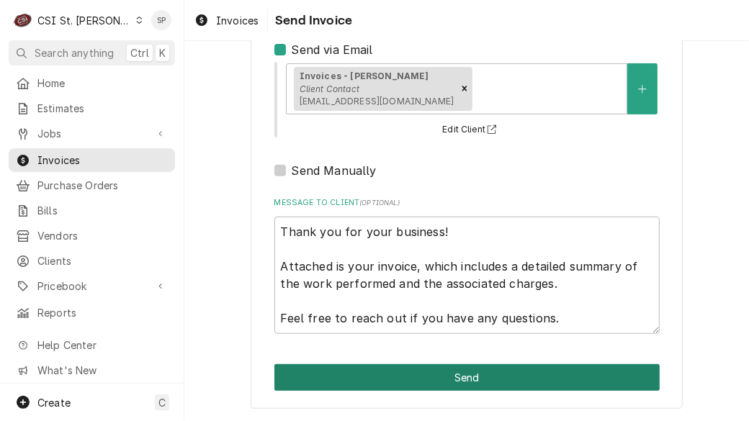
click at [556, 378] on button "Send" at bounding box center [466, 378] width 385 height 27
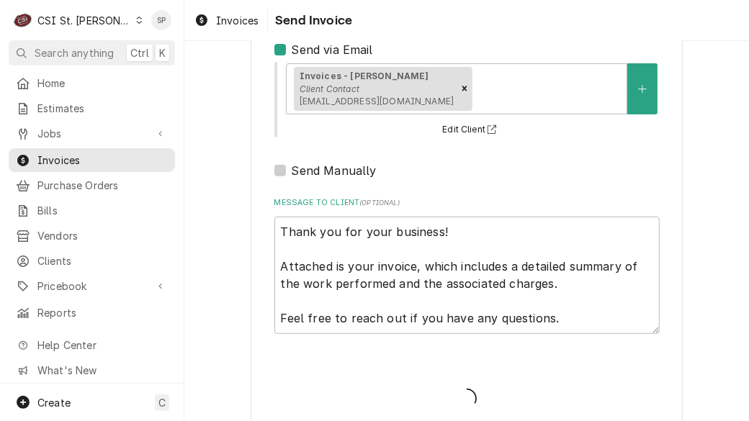
type textarea "x"
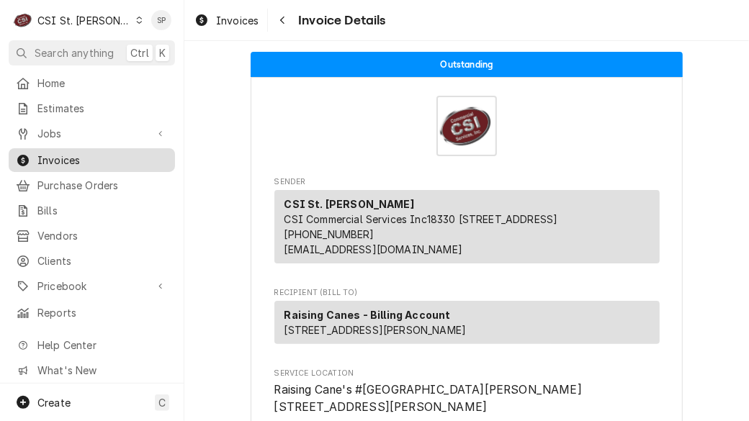
click at [114, 161] on span "Invoices" at bounding box center [102, 160] width 130 height 15
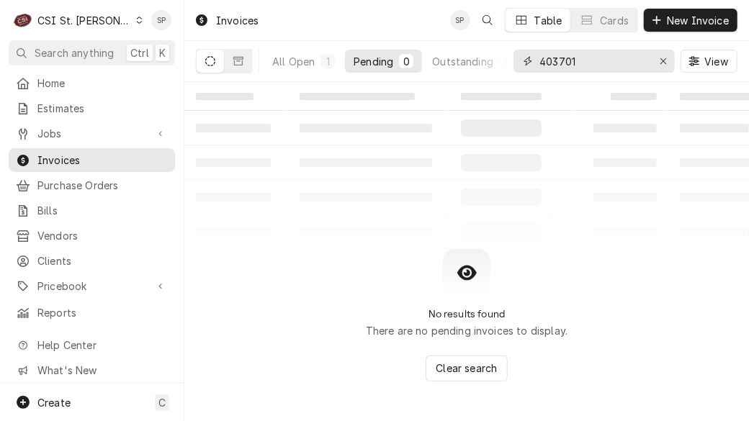
click at [580, 61] on input "403701" at bounding box center [594, 61] width 108 height 23
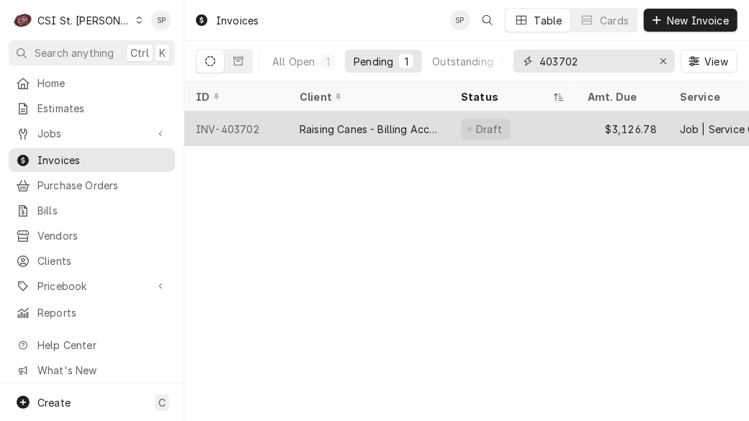
type input "403702"
click at [218, 123] on div "INV-403702" at bounding box center [236, 129] width 104 height 35
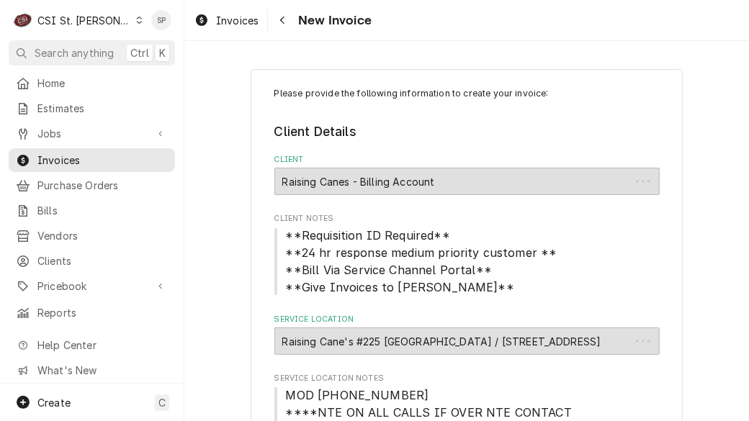
type textarea "x"
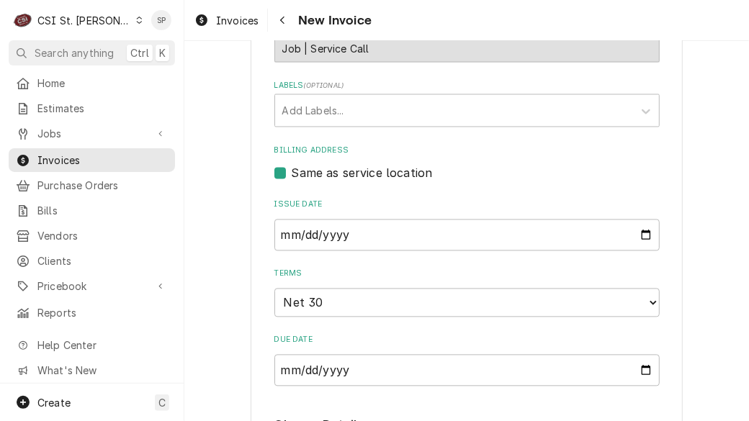
scroll to position [1150, 0]
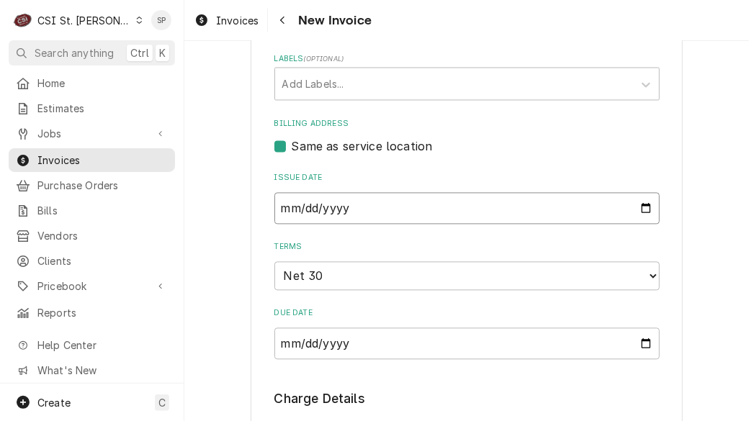
click at [642, 193] on input "[DATE]" at bounding box center [466, 209] width 385 height 32
type input "[DATE]"
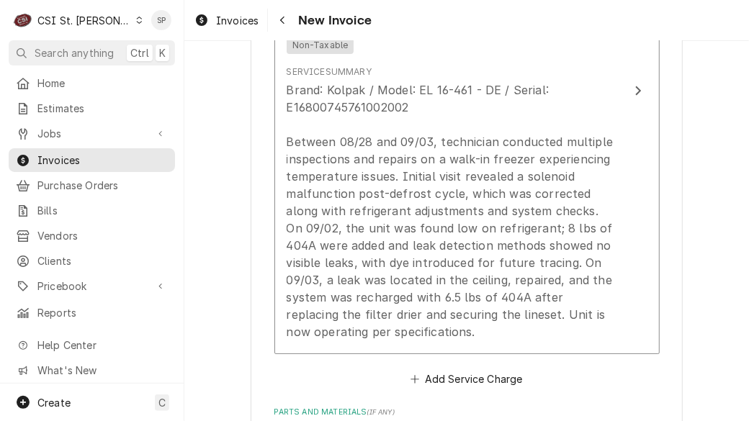
scroll to position [2156, 0]
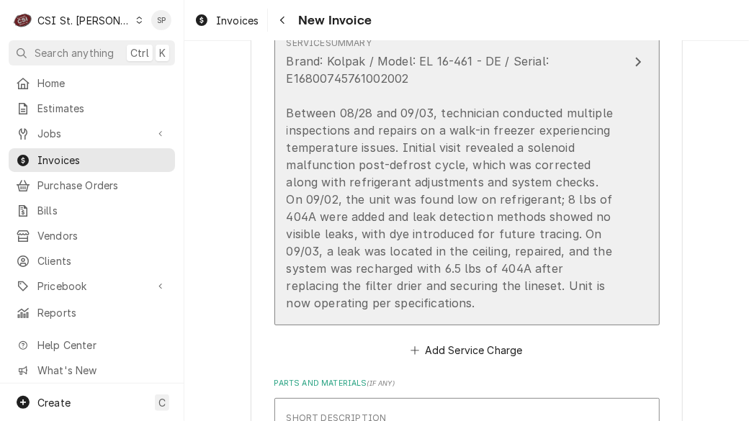
click at [556, 58] on div "Brand: Kolpak / Model: EL 16-461 - DE / Serial: E16800745761002002 Between 08/2…" at bounding box center [452, 182] width 331 height 259
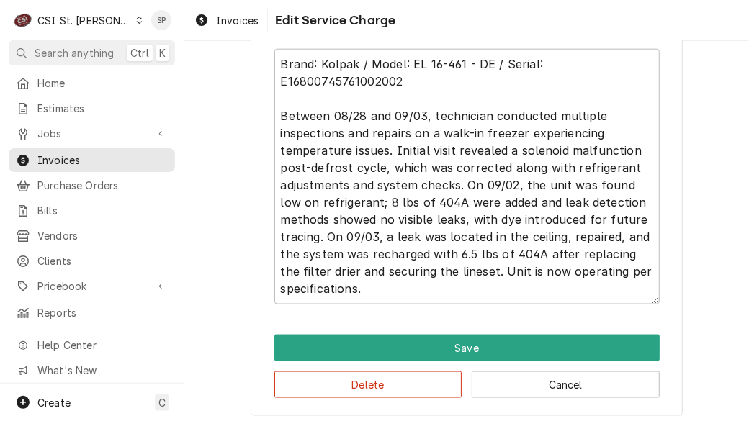
scroll to position [706, 0]
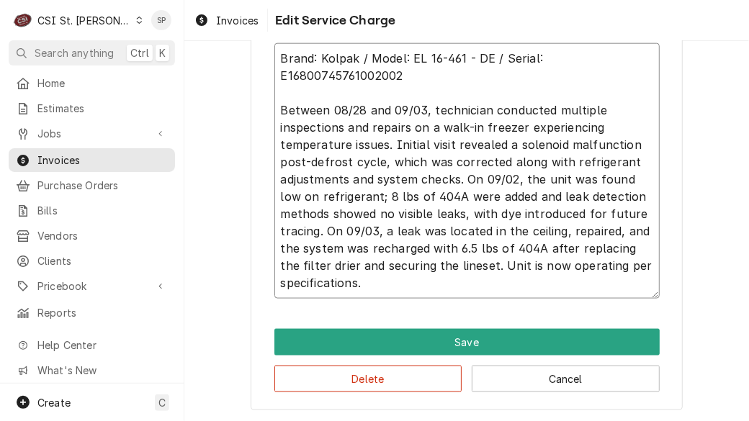
click at [553, 107] on textarea "Brand: Kolpak / Model: EL 16-461 - DE / Serial: E16800745761002002 Between 08/2…" at bounding box center [466, 171] width 385 height 256
type textarea "x"
type textarea "Brand: Kolpak / Model: EL 16-461 - DE / Serial: E16800745761002002 Between 08/2…"
type textarea "x"
type textarea "Brand: Kolpak / Model: EL 16-461 - DE / Serial: E16800745761002002 Between 08/2…"
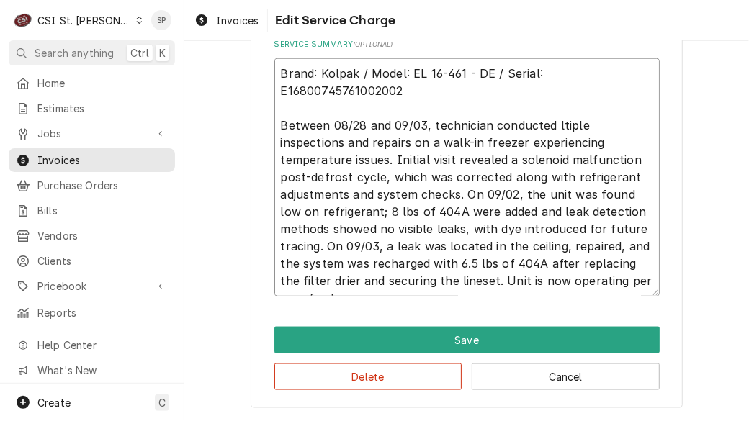
type textarea "x"
type textarea "Brand: Kolpak / Model: EL 16-461 - DE / Serial: E16800745761002002 Between 08/2…"
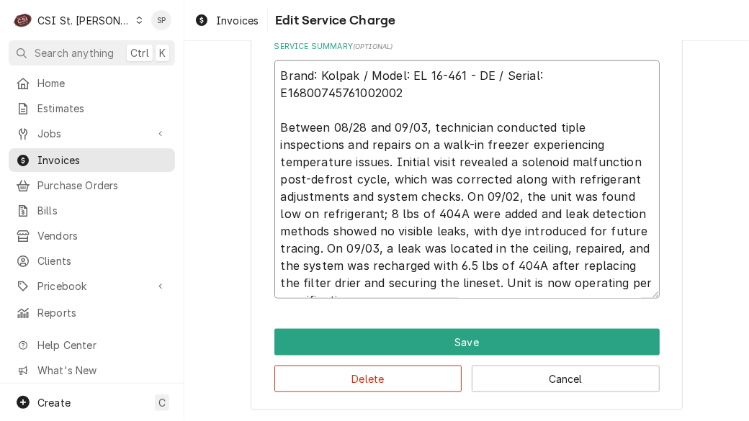
type textarea "x"
type textarea "Brand: Kolpak / Model: EL 16-461 - DE / Serial: E16800745761002002 Between 08/2…"
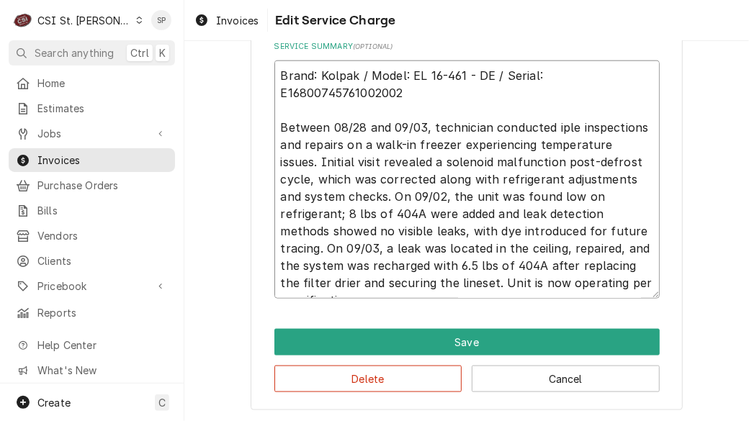
type textarea "x"
type textarea "Brand: Kolpak / Model: EL 16-461 - DE / Serial: E16800745761002002 Between 08/2…"
type textarea "x"
type textarea "Brand: Kolpak / Model: EL 16-461 - DE / Serial: E16800745761002002 Between 08/2…"
type textarea "x"
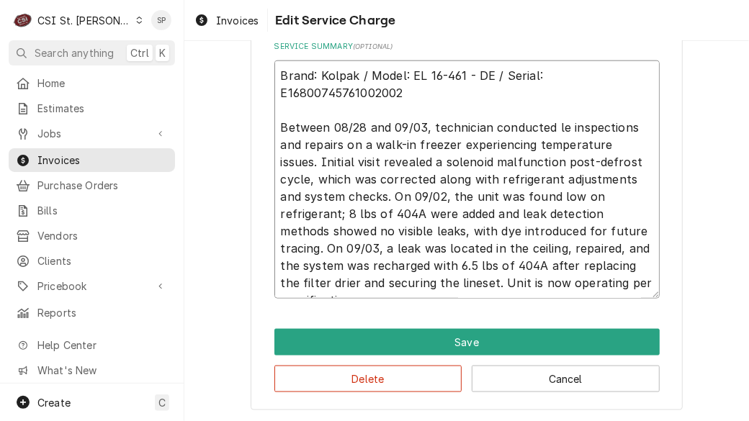
type textarea "Brand: Kolpak / Model: EL 16-461 - DE / Serial: E16800745761002002 Between 08/2…"
type textarea "x"
type textarea "Brand: Kolpak / Model: EL 16-461 - DE / Serial: E16800745761002002 Between 08/2…"
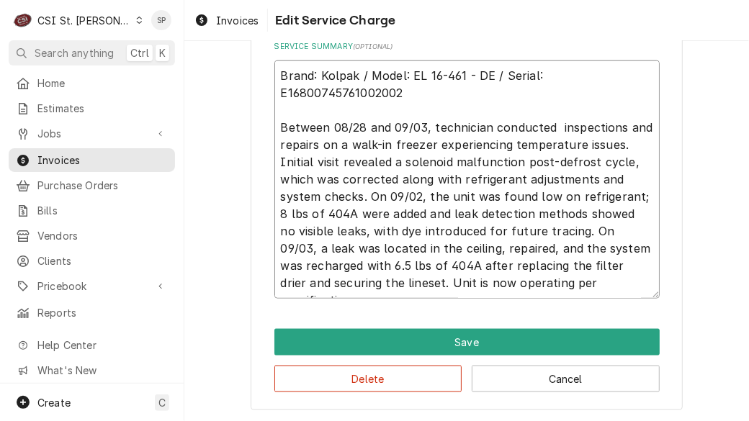
type textarea "x"
type textarea "Brand: Kolpak / Model: EL 16-461 - DE / Serial: E16800745761002002 Between 08/2…"
click at [361, 267] on textarea "Brand: Kolpak / Model: EL 16-461 - DE / Serial: E16800745761002002 Between 08/2…" at bounding box center [466, 180] width 385 height 238
type textarea "x"
type textarea "Brand: Kolpak / Model: EL 16-461 - DE / Serial: E16800745761002002 Between 08/2…"
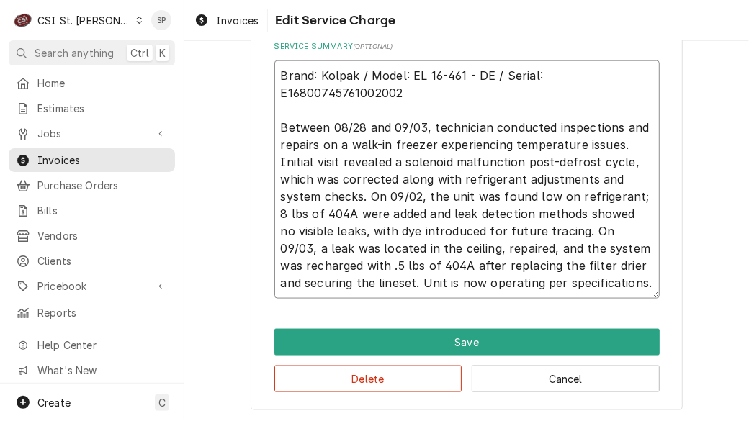
type textarea "x"
type textarea "Brand: Kolpak / Model: EL 16-461 - DE / Serial: E16800745761002002 Between 08/2…"
type textarea "x"
type textarea "Brand: Kolpak / Model: EL 16-461 - DE / Serial: E16800745761002002 Between 08/2…"
type textarea "x"
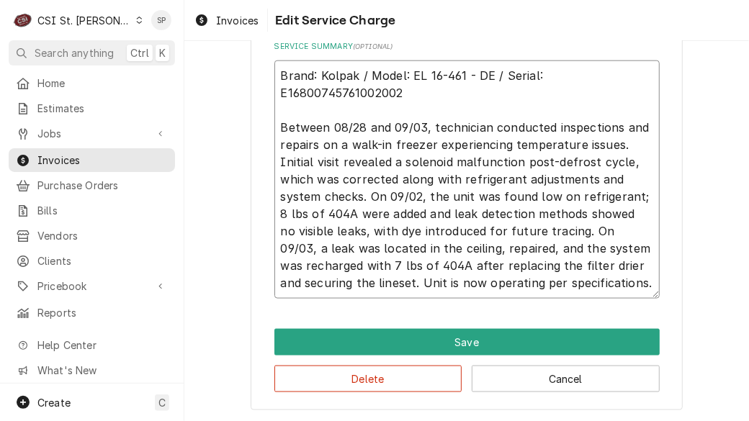
type textarea "Brand: Kolpak / Model: EL 16-461 - DE / Serial: E16800745761002002 Between 08/2…"
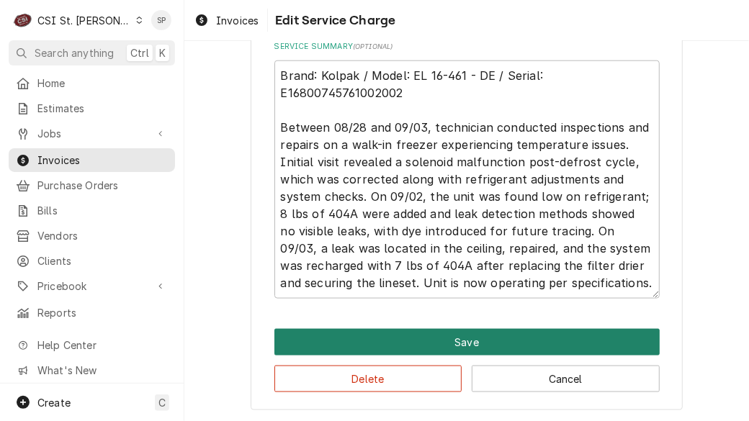
click at [417, 334] on button "Save" at bounding box center [466, 342] width 385 height 27
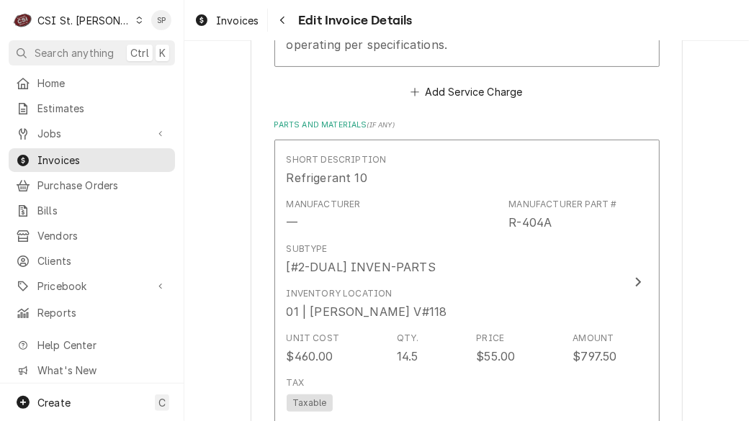
scroll to position [2517, 0]
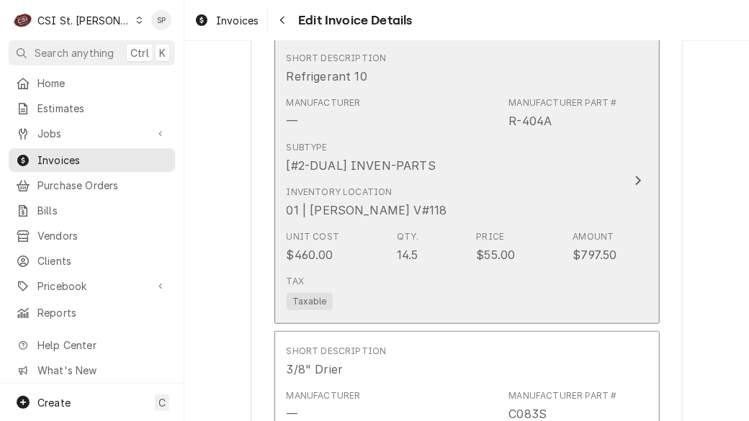
click at [466, 225] on div "Unit Cost $460.00 Qty. 14.5 Price $55.00 Amount $797.50" at bounding box center [452, 247] width 331 height 45
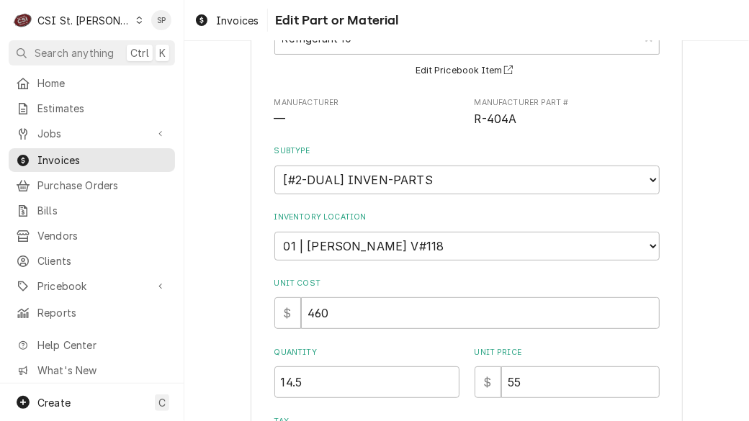
scroll to position [143, 0]
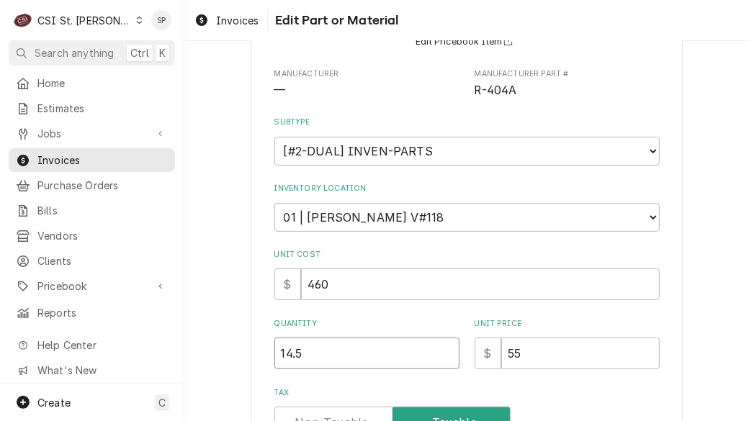
click at [377, 350] on input "14.5" at bounding box center [366, 354] width 185 height 32
type textarea "x"
type input "14"
type textarea "x"
type input "1"
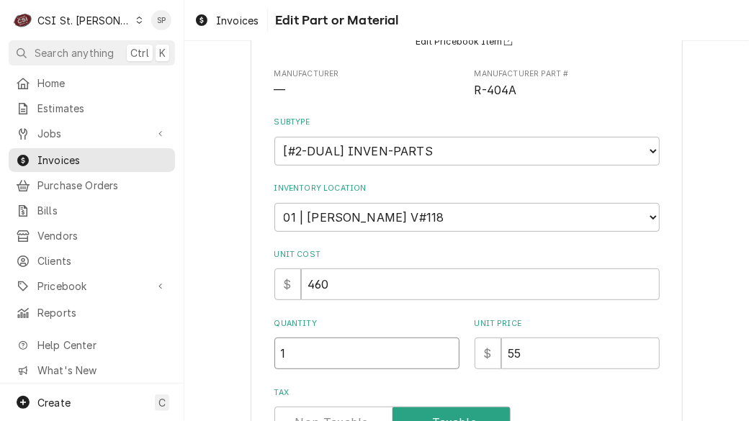
type textarea "x"
type input "13"
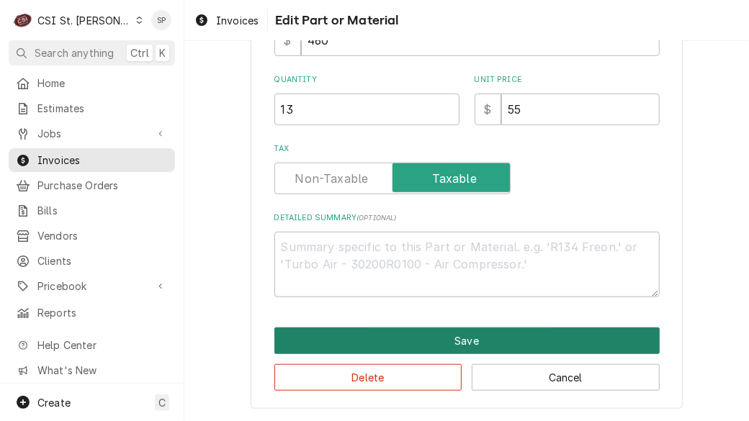
click at [560, 334] on button "Save" at bounding box center [466, 341] width 385 height 27
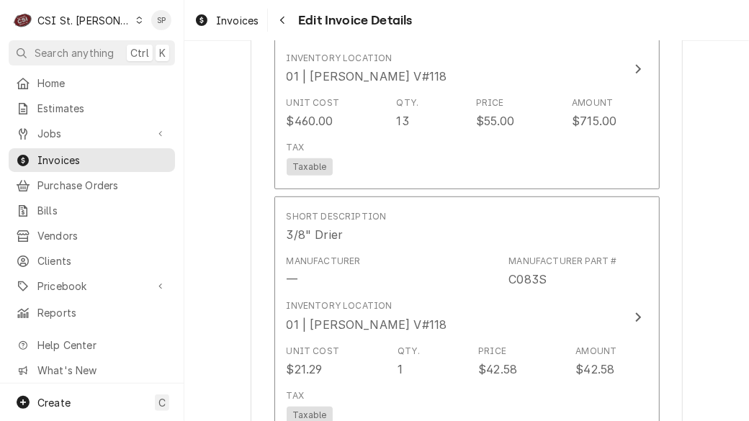
scroll to position [2651, 0]
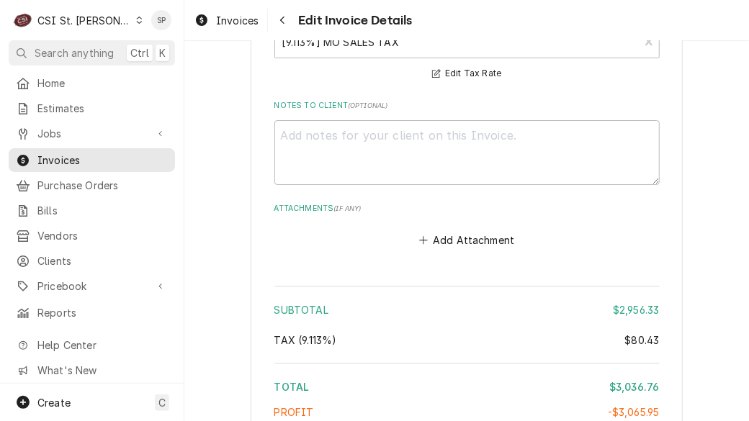
scroll to position [4521, 0]
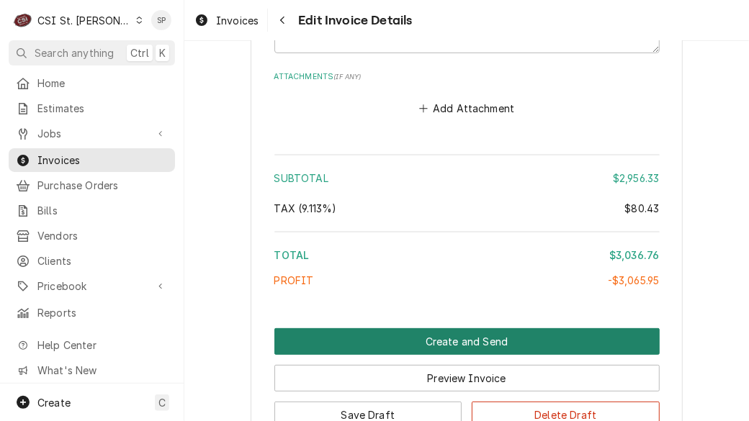
click at [514, 329] on button "Create and Send" at bounding box center [466, 342] width 385 height 27
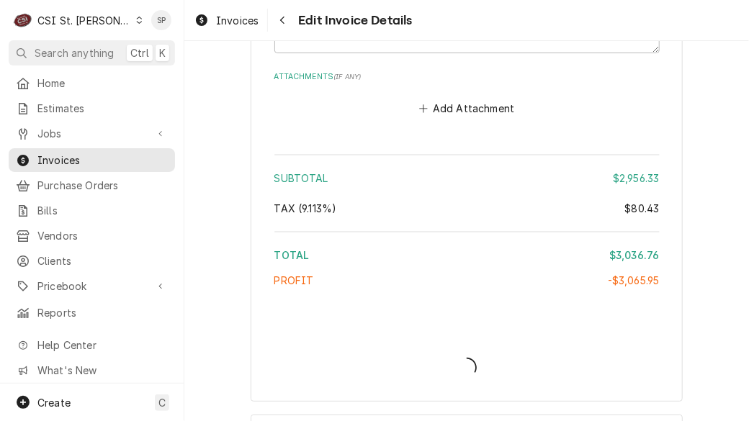
type textarea "x"
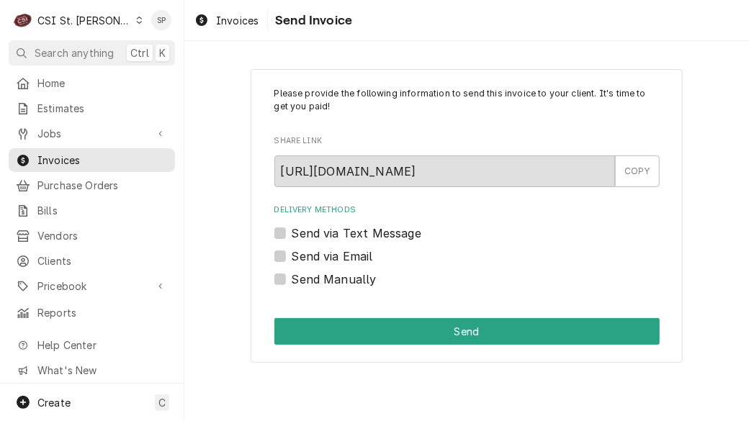
click at [292, 254] on label "Send via Email" at bounding box center [332, 256] width 81 height 17
click at [292, 254] on input "Send via Email" at bounding box center [484, 264] width 385 height 32
checkbox input "true"
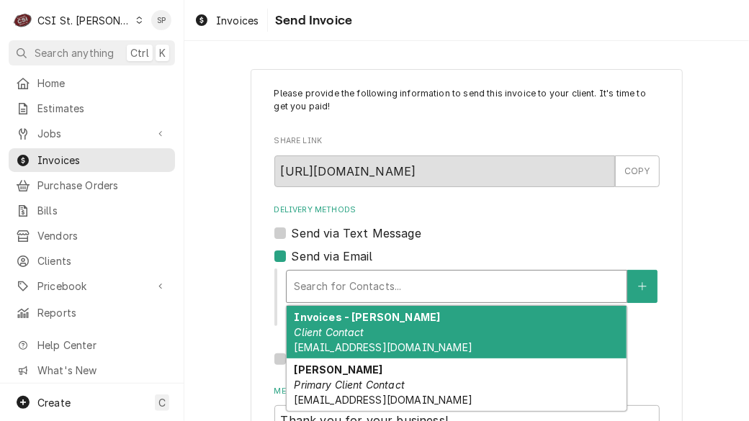
click at [319, 282] on div "Delivery Methods" at bounding box center [457, 287] width 326 height 26
click at [360, 343] on span "kelsey.hetlage@csi1.com" at bounding box center [383, 347] width 178 height 12
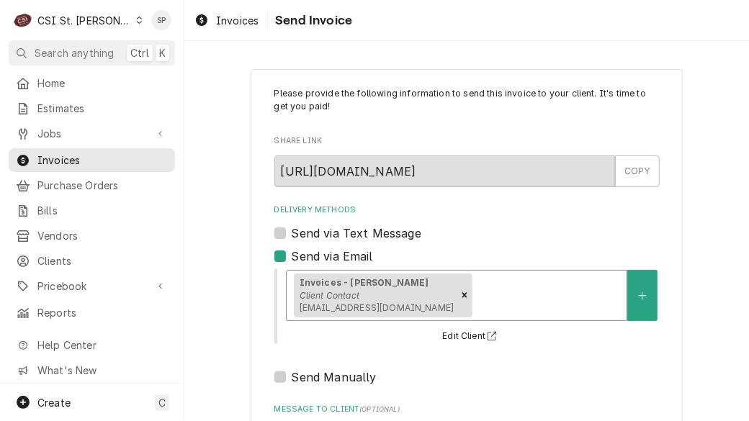
scroll to position [207, 0]
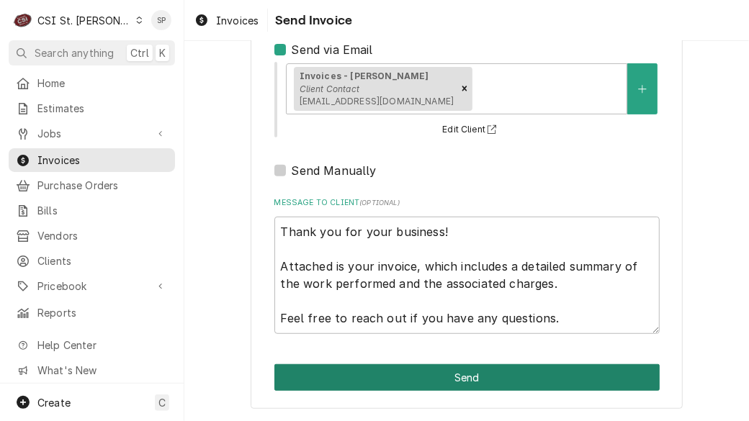
click at [399, 378] on button "Send" at bounding box center [466, 378] width 385 height 27
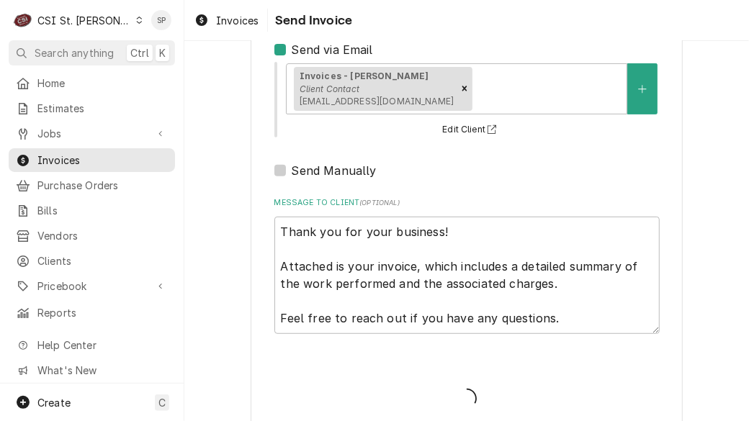
type textarea "x"
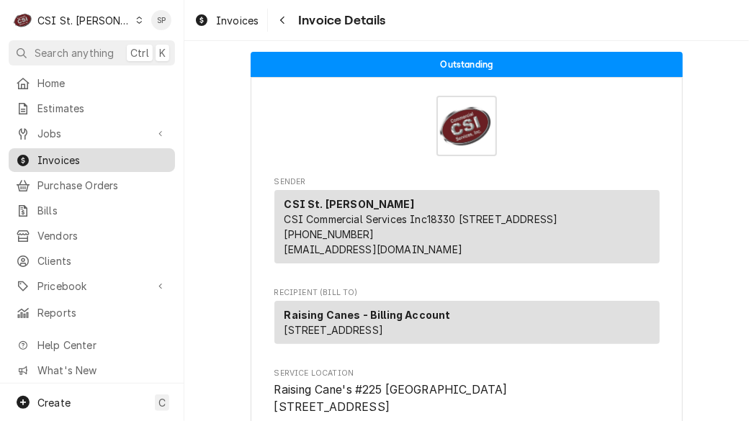
click at [110, 153] on span "Invoices" at bounding box center [102, 160] width 130 height 15
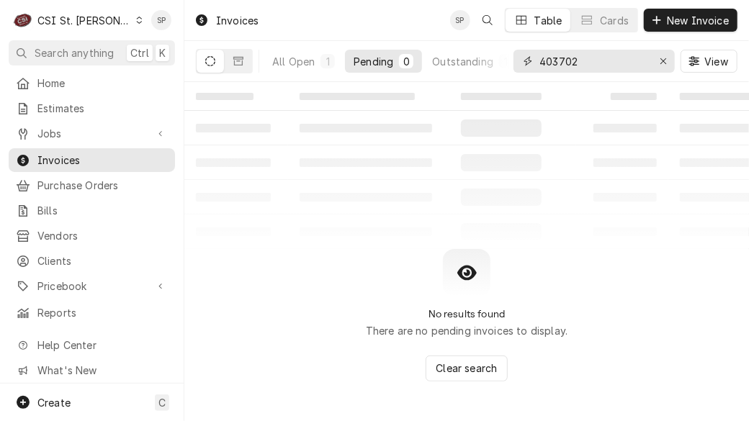
click at [595, 68] on input "403702" at bounding box center [594, 61] width 108 height 23
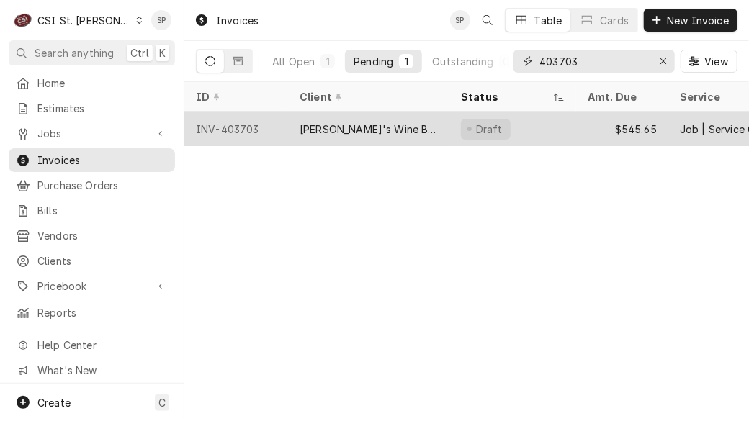
type input "403703"
click at [214, 128] on div "INV-403703" at bounding box center [236, 129] width 104 height 35
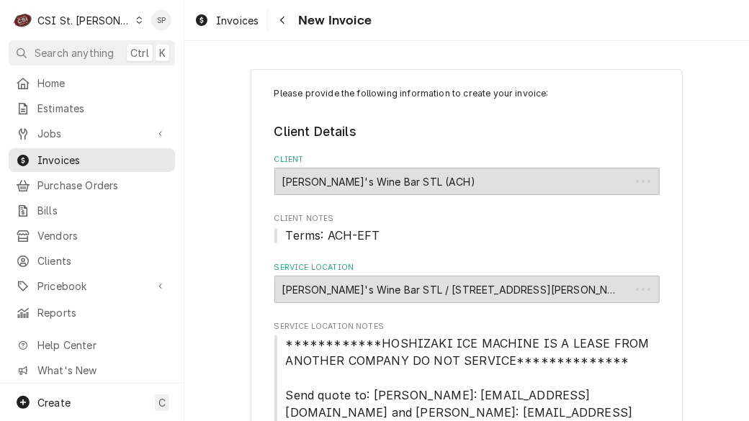
type textarea "x"
click at [541, 128] on legend "Client Details" at bounding box center [466, 131] width 385 height 19
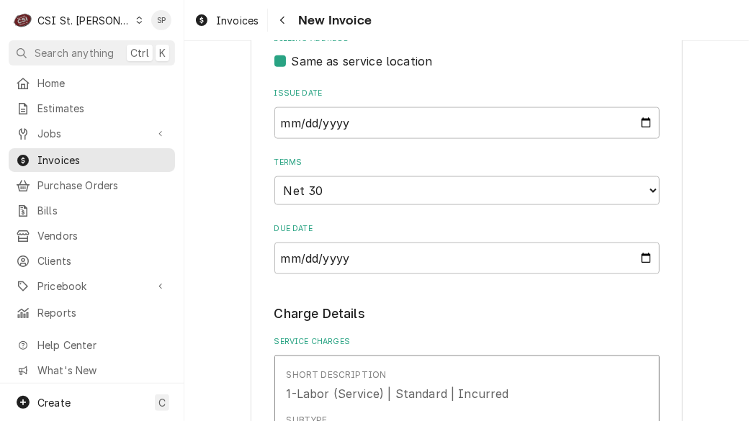
scroll to position [834, 0]
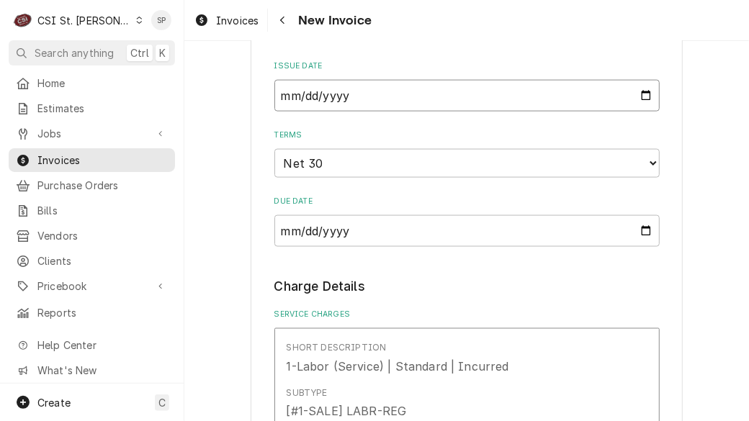
click at [639, 80] on input "[DATE]" at bounding box center [466, 96] width 385 height 32
type input "[DATE]"
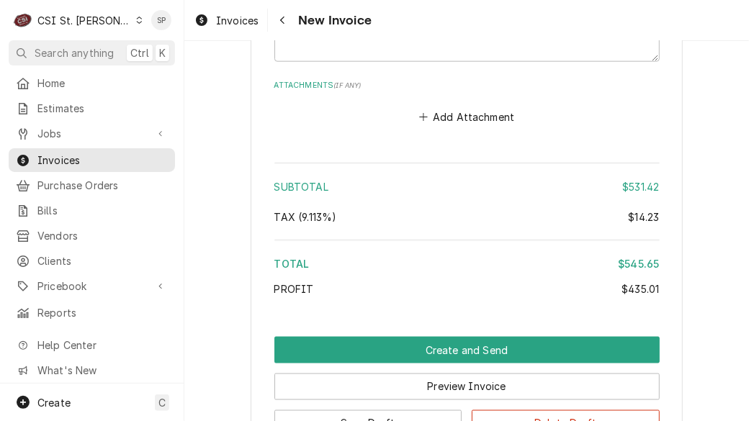
scroll to position [3019, 0]
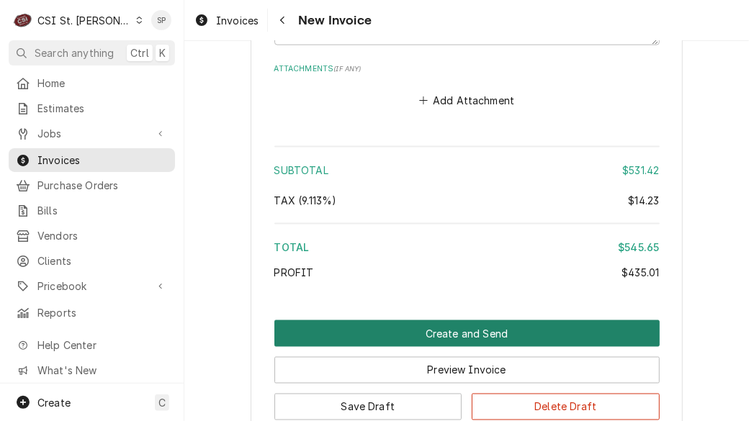
click at [349, 321] on button "Create and Send" at bounding box center [466, 334] width 385 height 27
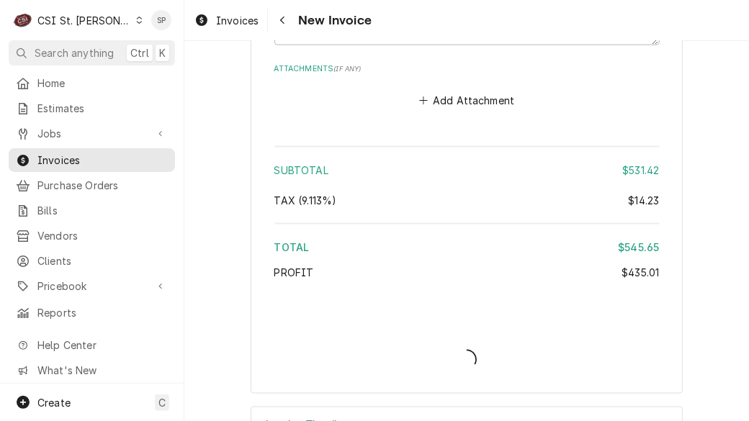
type textarea "x"
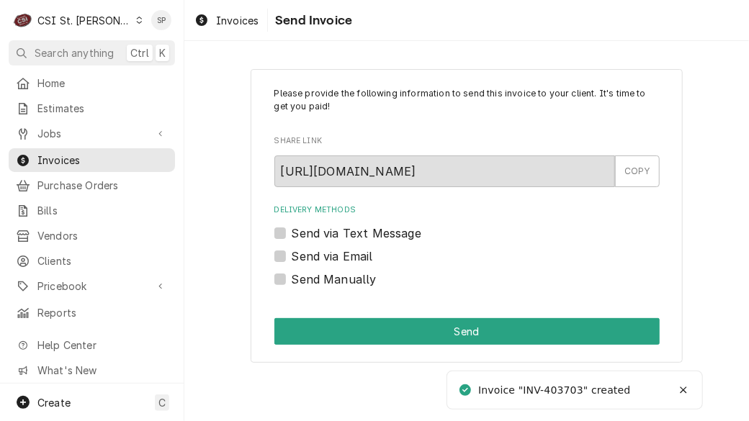
click at [344, 252] on label "Send via Email" at bounding box center [332, 256] width 81 height 17
click at [344, 252] on input "Send via Email" at bounding box center [484, 264] width 385 height 32
checkbox input "true"
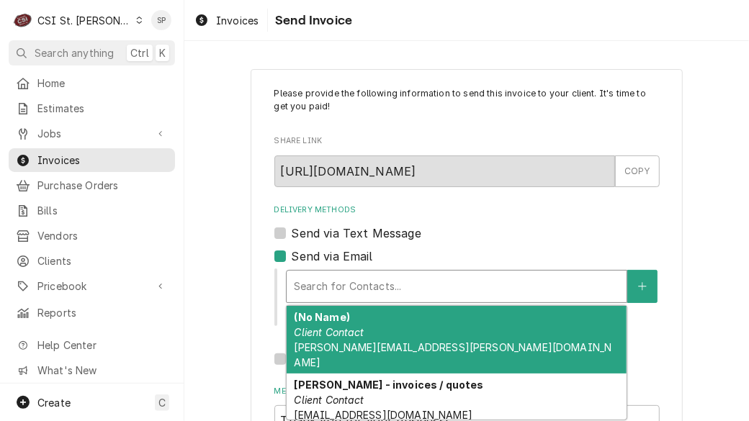
click at [330, 290] on div "Delivery Methods" at bounding box center [457, 287] width 326 height 26
click at [305, 337] on em "Client Contact" at bounding box center [329, 332] width 70 height 12
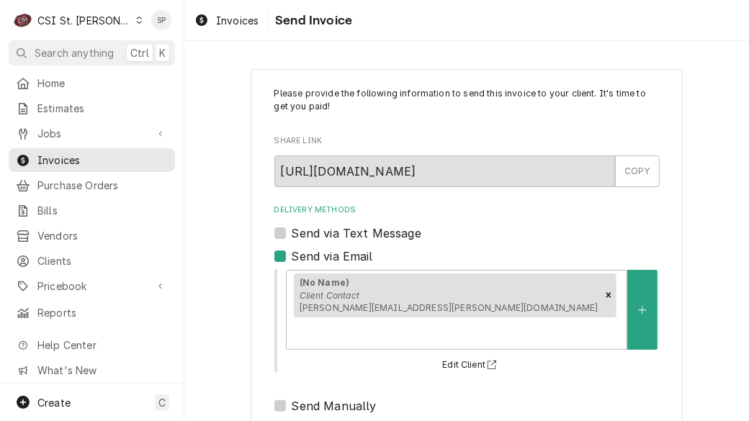
drag, startPoint x: 305, startPoint y: 337, endPoint x: 710, endPoint y: 352, distance: 405.2
click at [710, 352] on div "Please provide the following information to send this invoice to your client. I…" at bounding box center [466, 357] width 565 height 602
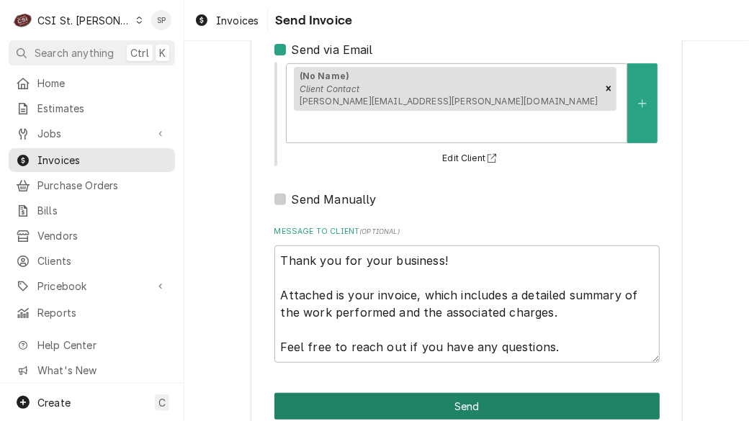
click at [522, 393] on button "Send" at bounding box center [466, 406] width 385 height 27
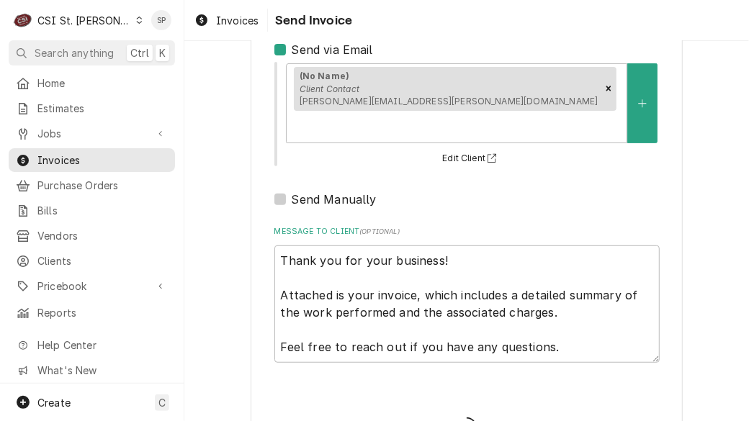
type textarea "x"
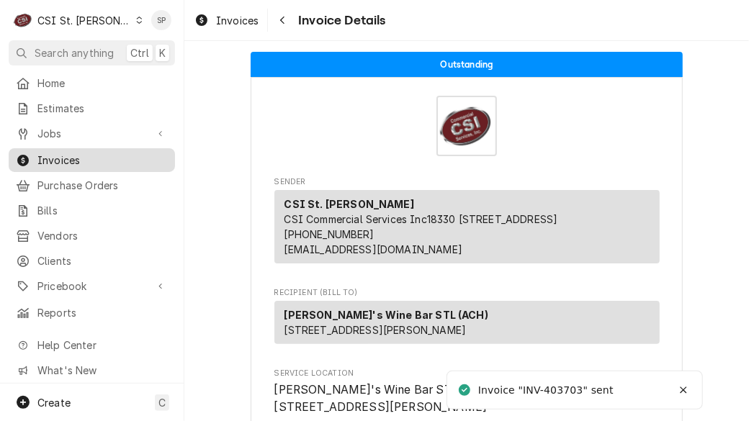
click at [84, 156] on span "Invoices" at bounding box center [102, 160] width 130 height 15
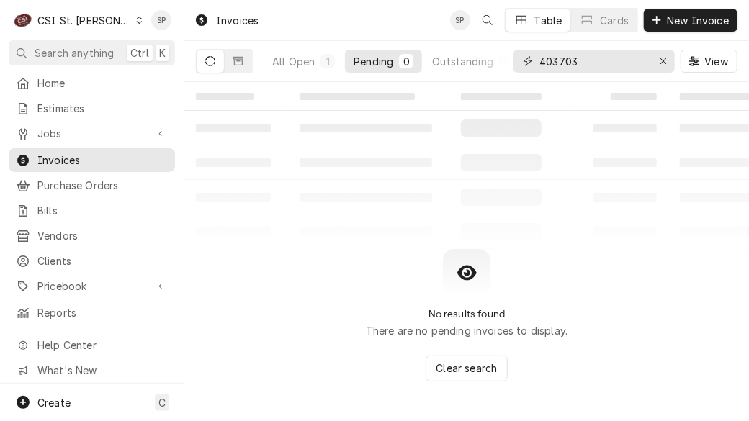
click at [576, 64] on input "403703" at bounding box center [594, 61] width 108 height 23
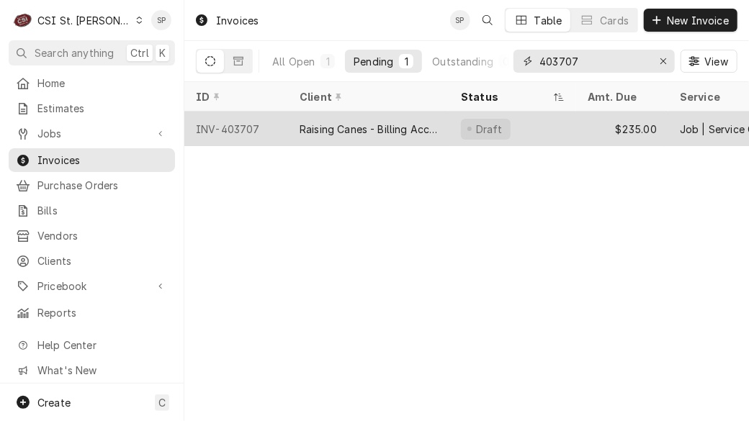
type input "403707"
click at [232, 128] on div "INV-403707" at bounding box center [236, 129] width 104 height 35
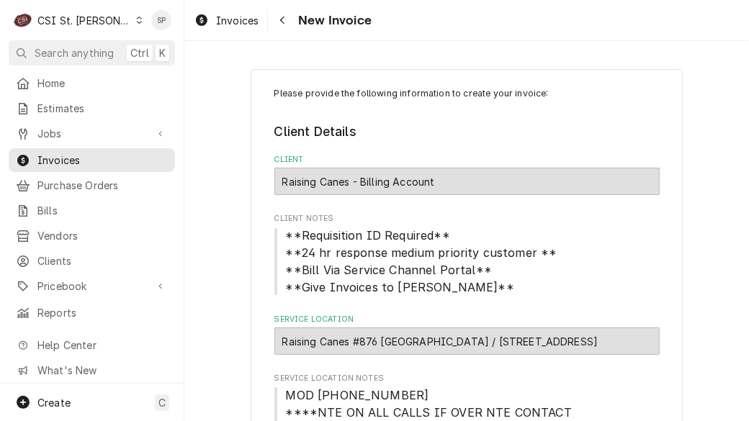
click at [463, 123] on legend "Client Details" at bounding box center [466, 131] width 385 height 19
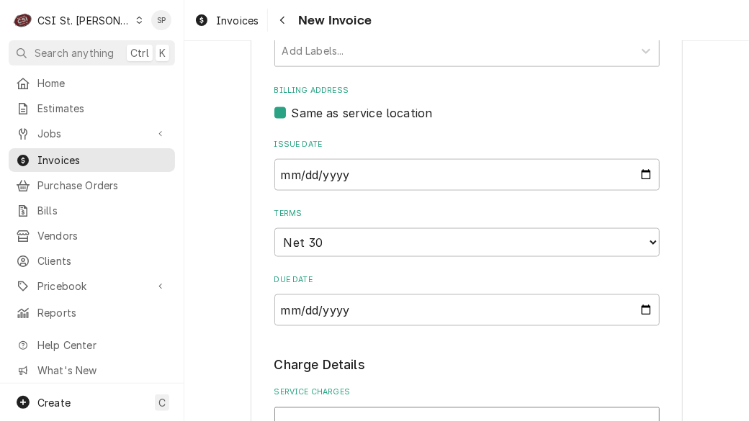
scroll to position [805, 0]
click at [633, 159] on input "2025-09-04" at bounding box center [466, 174] width 385 height 32
type input "2025-09-26"
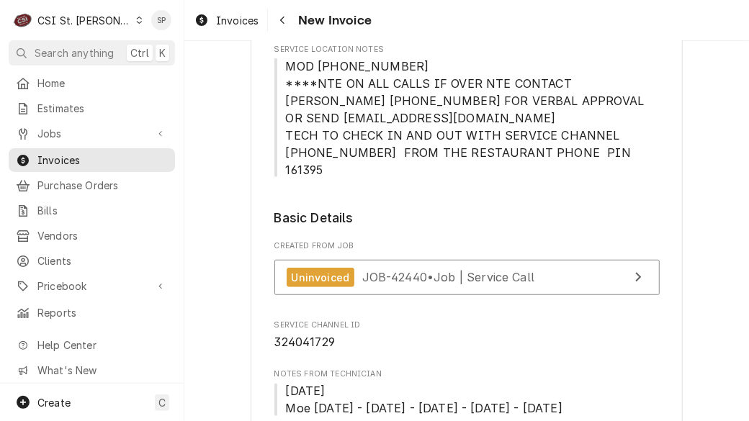
scroll to position [290, 0]
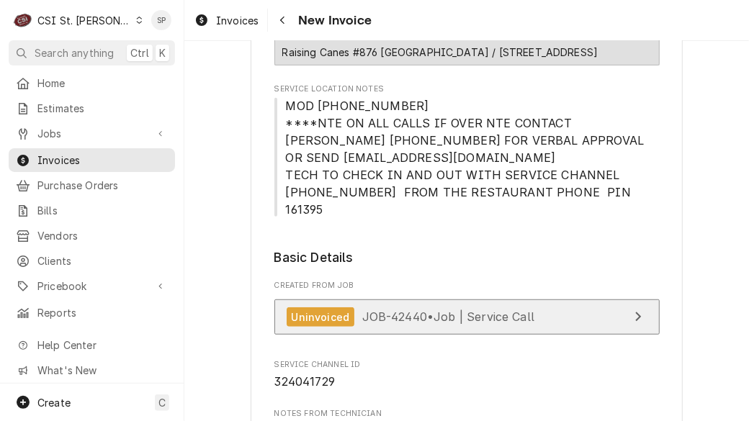
click at [532, 303] on link "Uninvoiced JOB-42440 • Job | Service Call" at bounding box center [466, 317] width 385 height 35
type textarea "x"
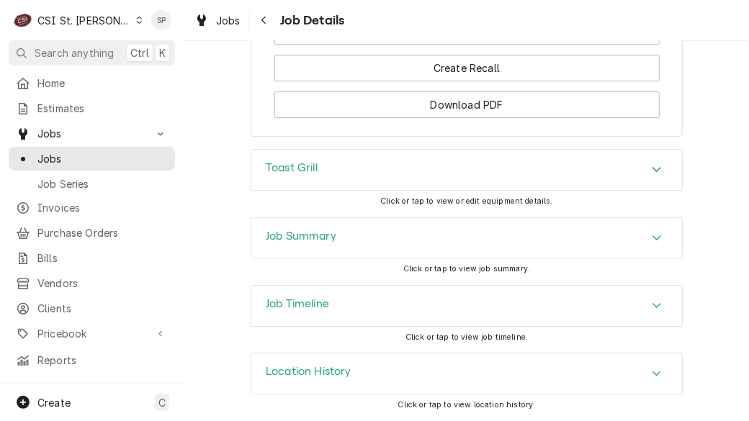
scroll to position [1861, 0]
click at [54, 200] on span "Invoices" at bounding box center [102, 207] width 130 height 15
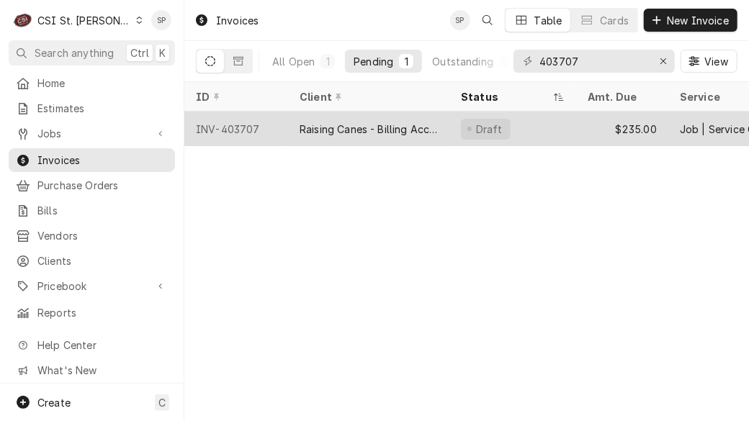
click at [252, 133] on div "INV-403707" at bounding box center [236, 129] width 104 height 35
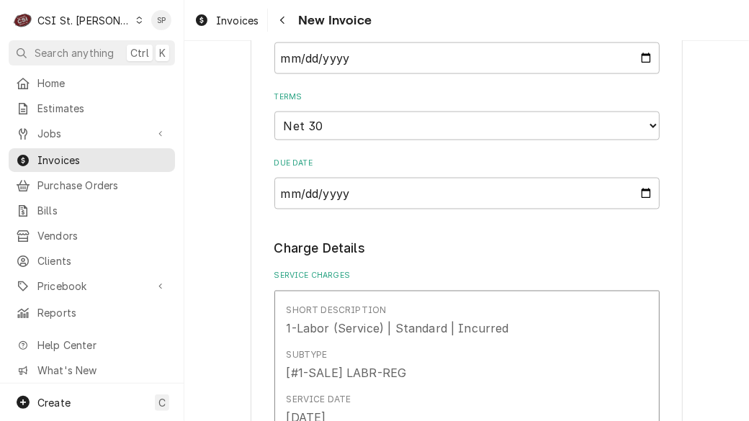
scroll to position [891, 0]
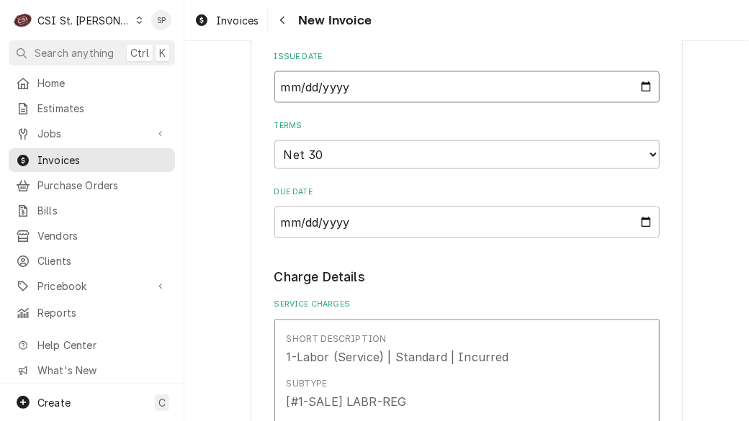
click at [638, 72] on input "[DATE]" at bounding box center [466, 87] width 385 height 32
type textarea "x"
type input "[DATE]"
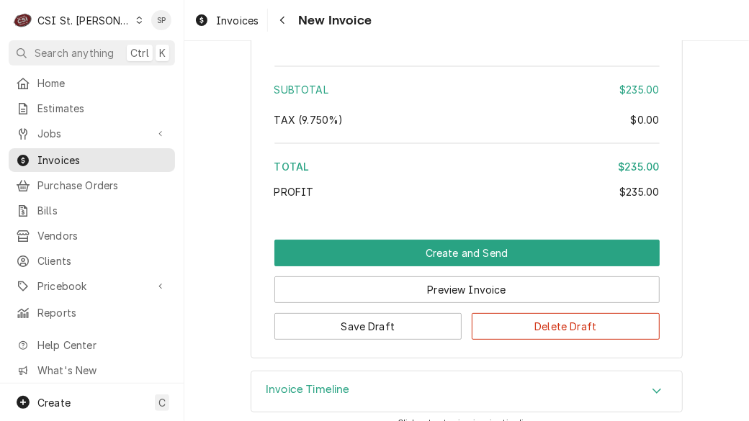
scroll to position [2274, 0]
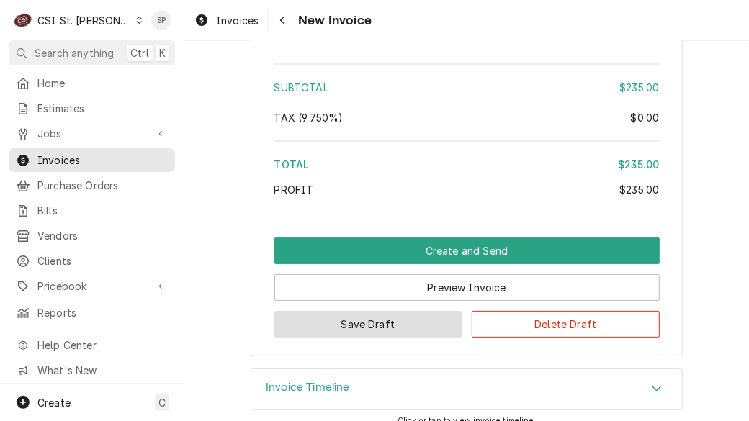
click at [365, 312] on button "Save Draft" at bounding box center [368, 324] width 188 height 27
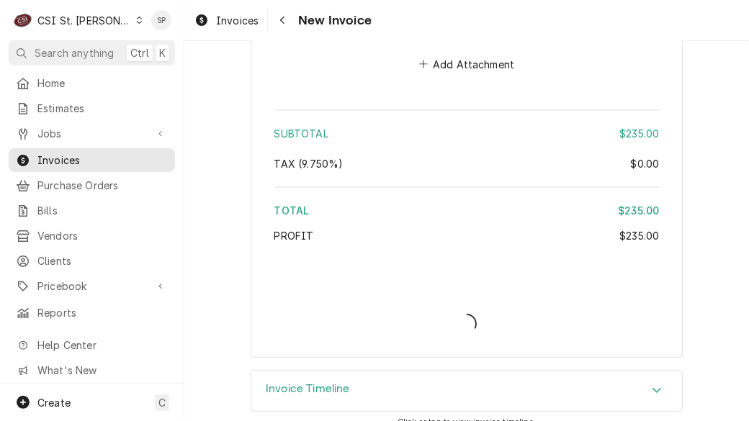
type textarea "x"
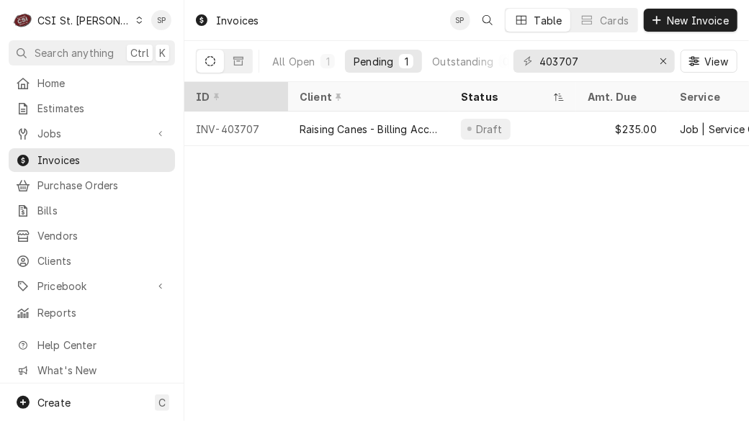
click at [215, 108] on th "ID" at bounding box center [236, 97] width 104 height 30
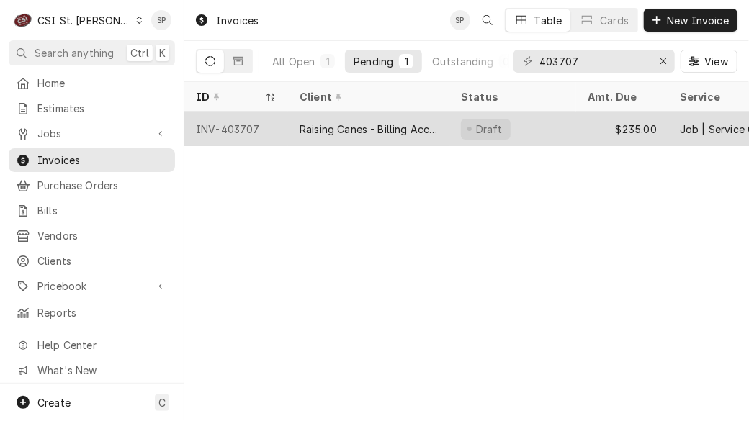
click at [215, 119] on div "INV-403707" at bounding box center [236, 129] width 104 height 35
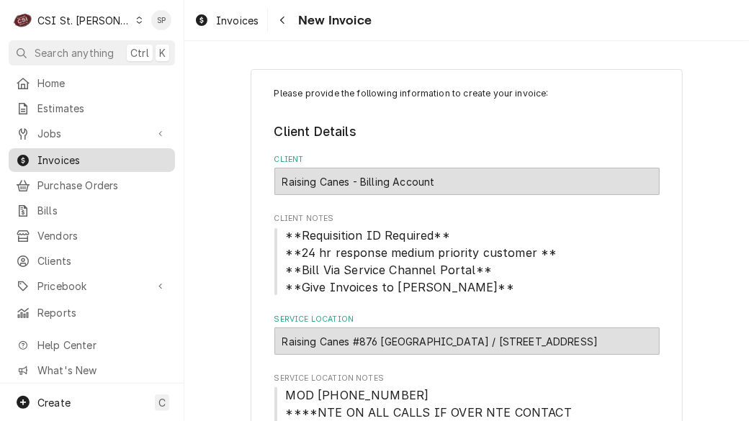
click at [117, 156] on span "Invoices" at bounding box center [102, 160] width 130 height 15
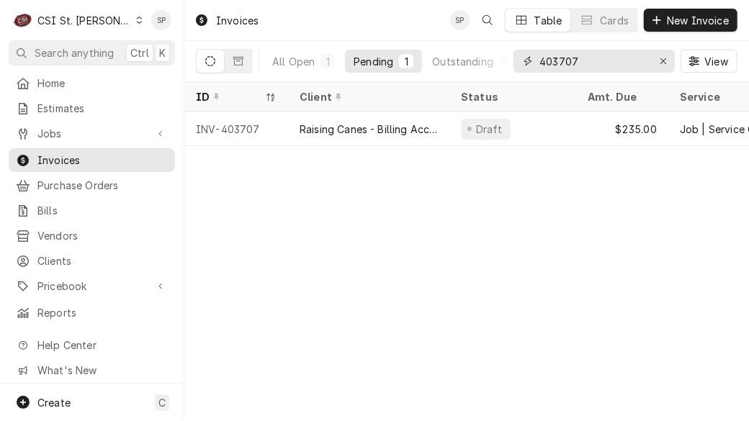
click at [599, 62] on input "403707" at bounding box center [594, 61] width 108 height 23
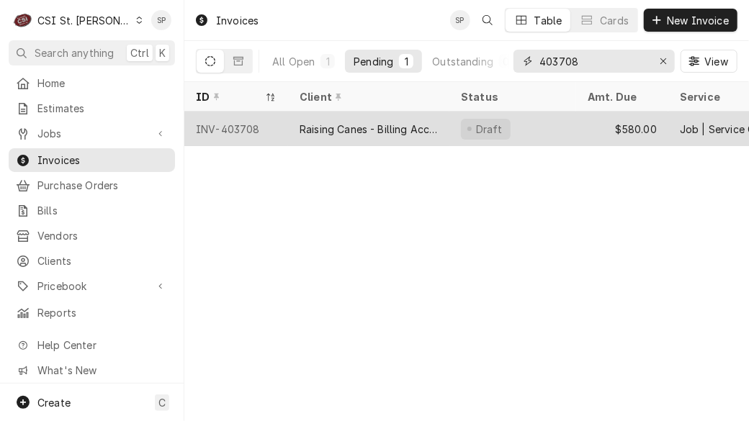
type input "403708"
click at [241, 112] on div "INV-403708" at bounding box center [236, 129] width 104 height 35
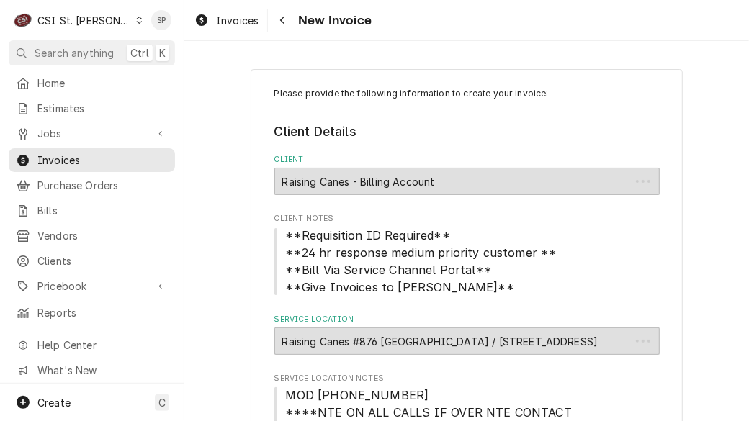
type textarea "x"
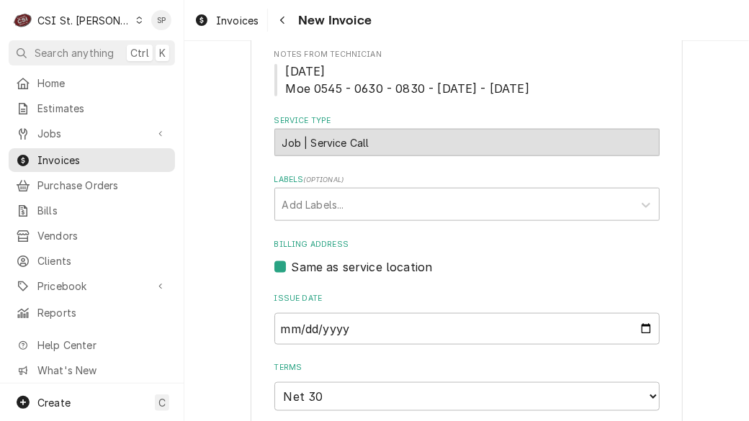
scroll to position [678, 0]
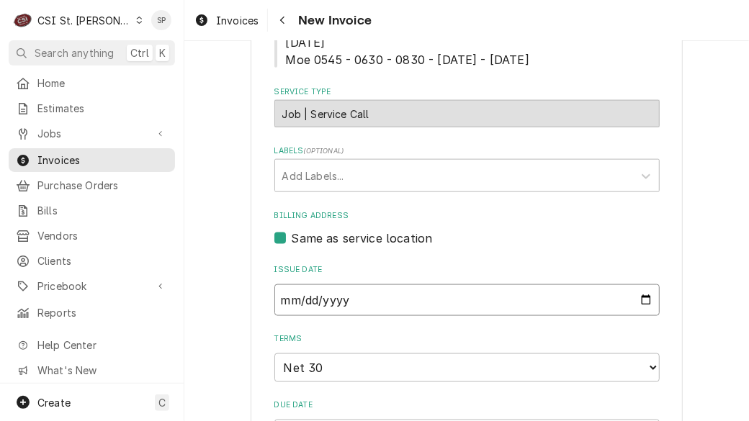
click at [643, 285] on input "[DATE]" at bounding box center [466, 301] width 385 height 32
type input "[DATE]"
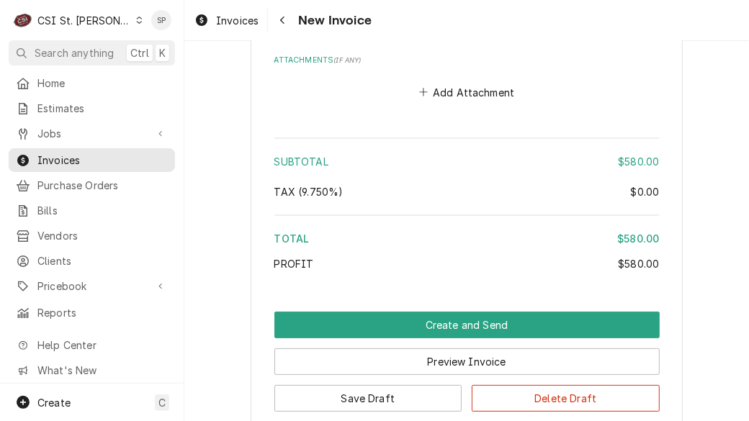
scroll to position [2288, 0]
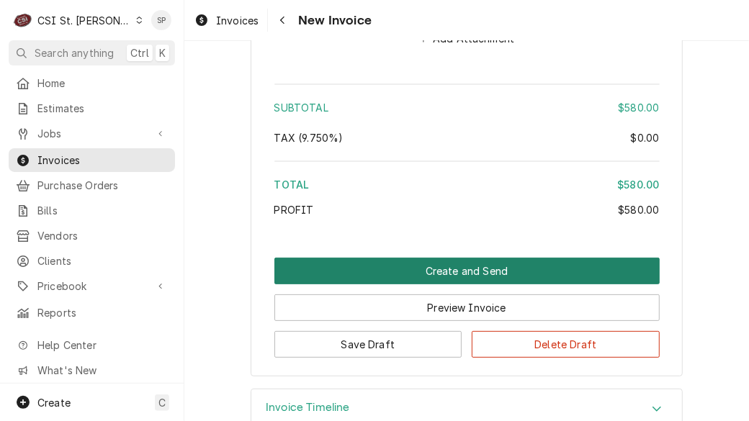
click at [476, 260] on button "Create and Send" at bounding box center [466, 271] width 385 height 27
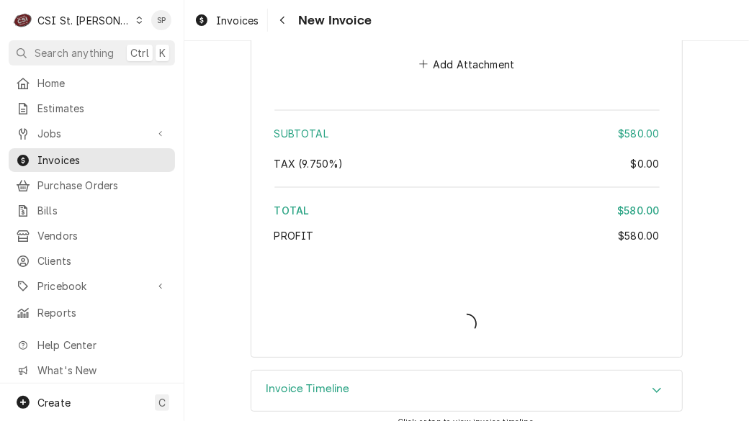
type textarea "x"
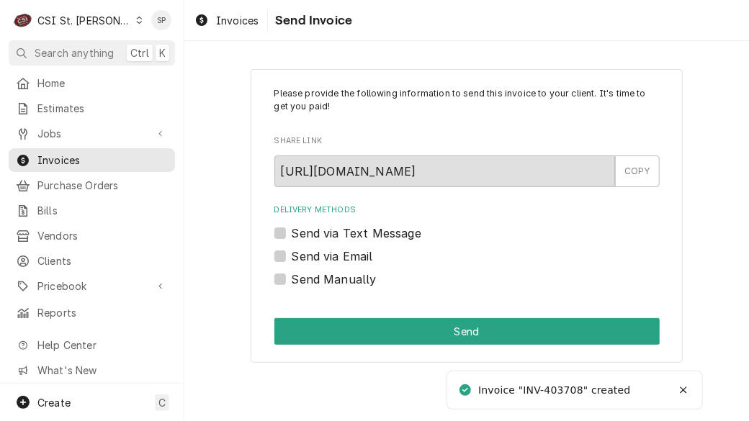
click at [303, 252] on label "Send via Email" at bounding box center [332, 256] width 81 height 17
click at [303, 252] on input "Send via Email" at bounding box center [484, 264] width 385 height 32
checkbox input "true"
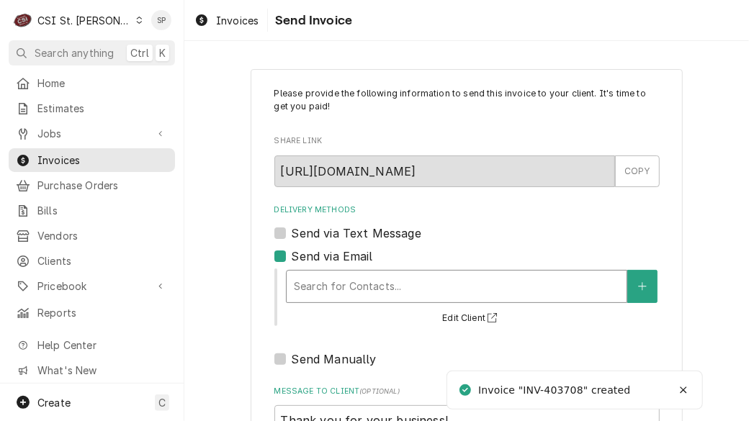
click at [328, 290] on div "Delivery Methods" at bounding box center [457, 287] width 326 height 26
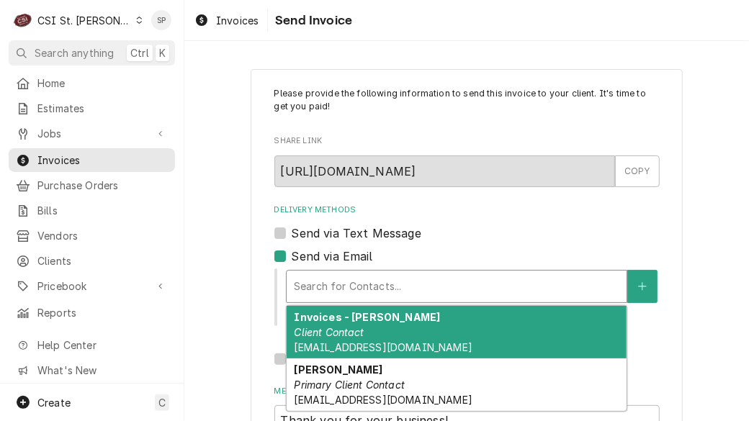
click at [316, 336] on em "Client Contact" at bounding box center [329, 332] width 70 height 12
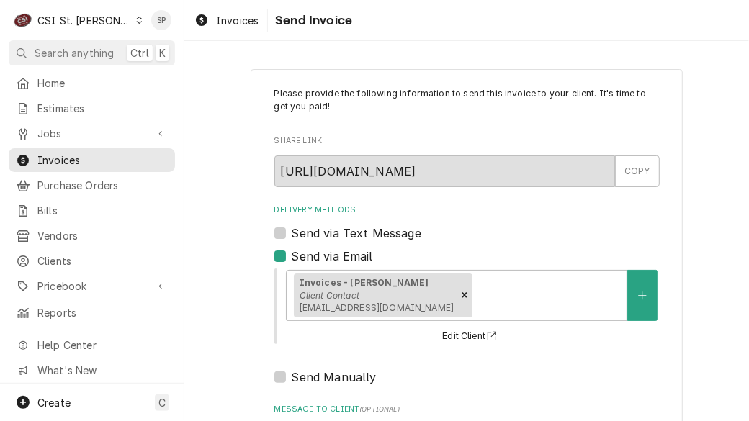
click at [706, 267] on div "Please provide the following information to send this invoice to your client. I…" at bounding box center [466, 342] width 565 height 573
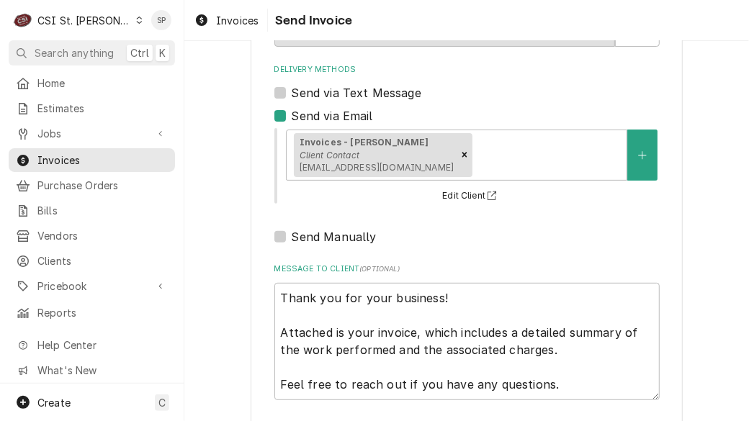
scroll to position [207, 0]
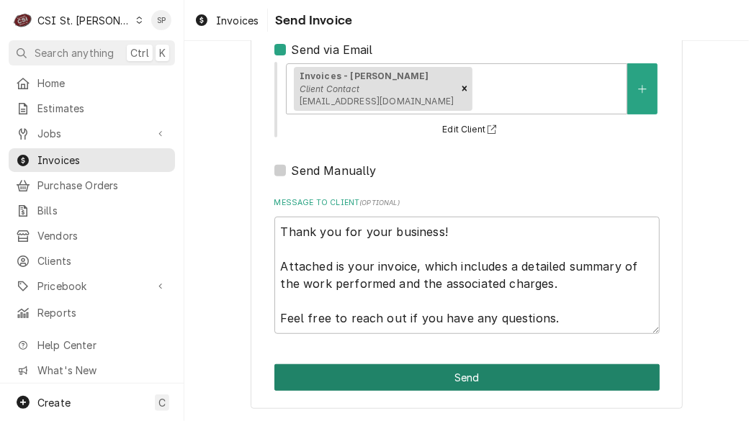
click at [543, 370] on button "Send" at bounding box center [466, 378] width 385 height 27
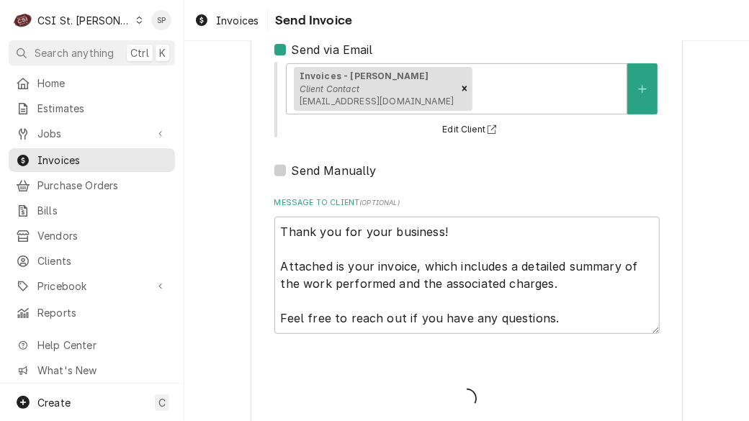
type textarea "x"
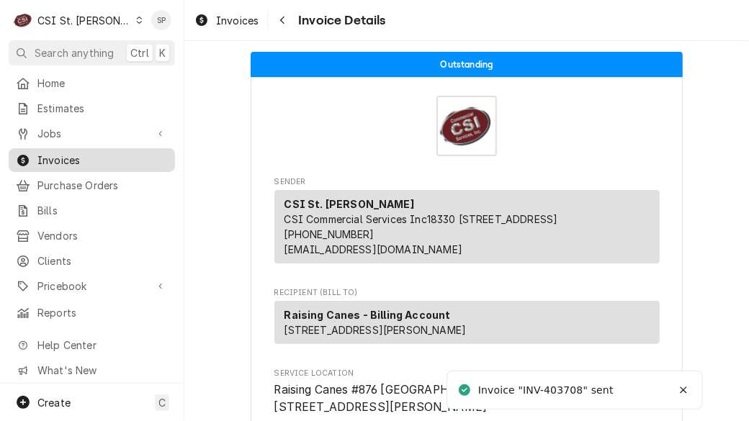
click at [102, 155] on span "Invoices" at bounding box center [102, 160] width 130 height 15
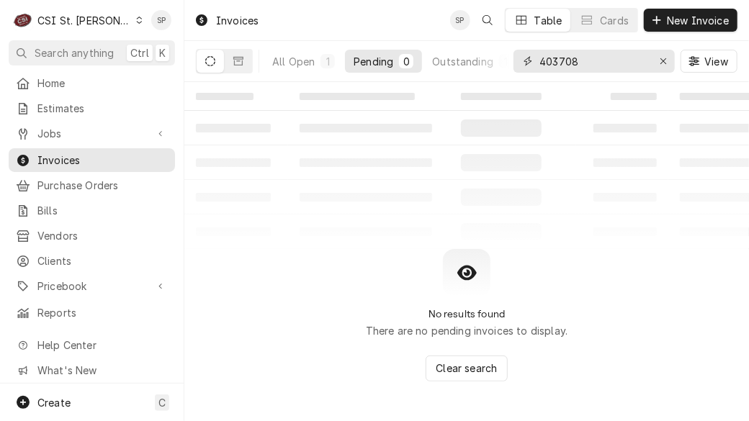
click at [602, 63] on input "403708" at bounding box center [594, 61] width 108 height 23
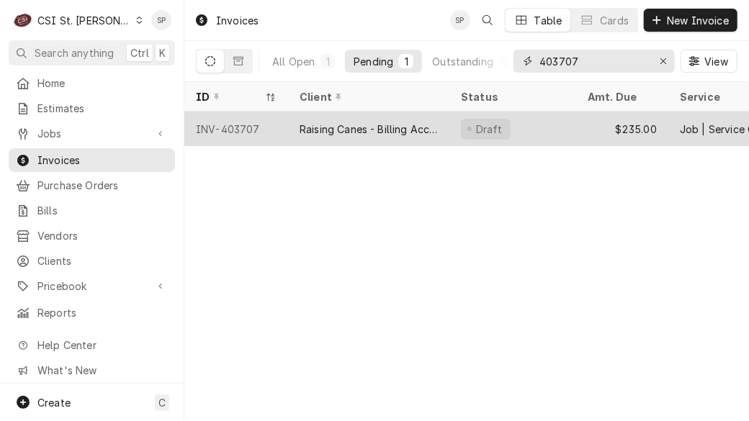
type input "403707"
click at [229, 123] on div "INV-403707" at bounding box center [236, 129] width 104 height 35
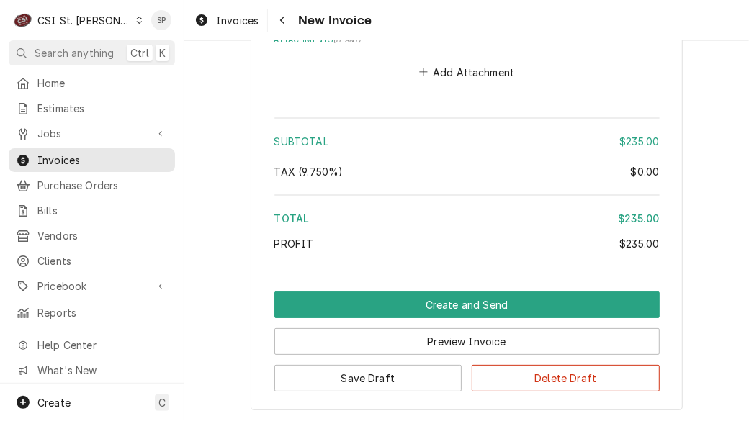
scroll to position [2274, 0]
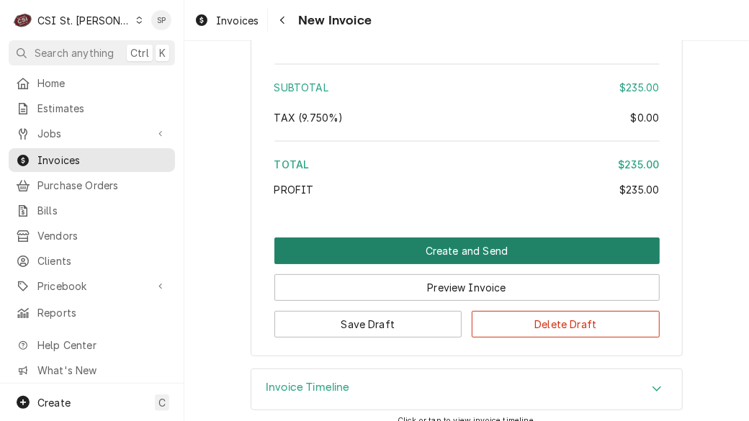
click at [517, 238] on button "Create and Send" at bounding box center [466, 251] width 385 height 27
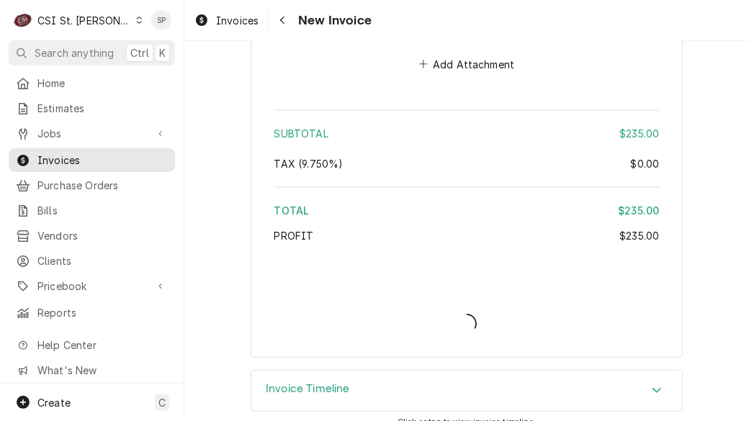
type textarea "x"
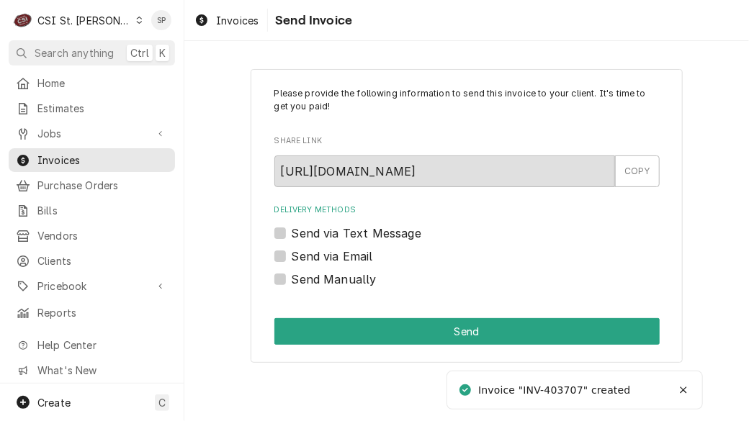
click at [292, 253] on label "Send via Email" at bounding box center [332, 256] width 81 height 17
click at [292, 253] on input "Send via Email" at bounding box center [484, 264] width 385 height 32
checkbox input "true"
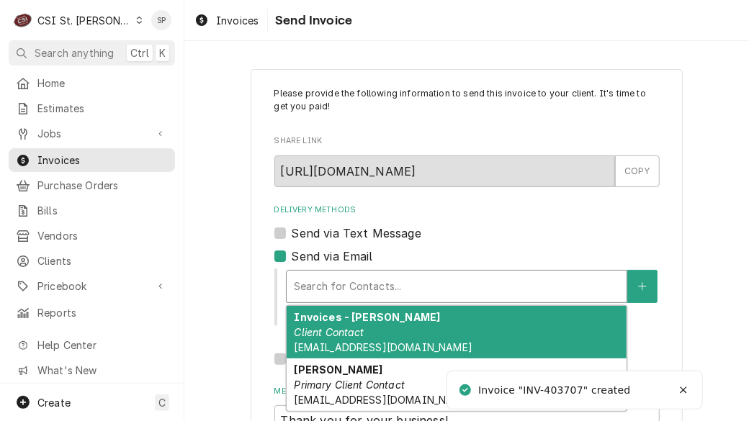
click at [331, 296] on div "Delivery Methods" at bounding box center [457, 287] width 326 height 26
click at [325, 332] on em "Client Contact" at bounding box center [329, 332] width 70 height 12
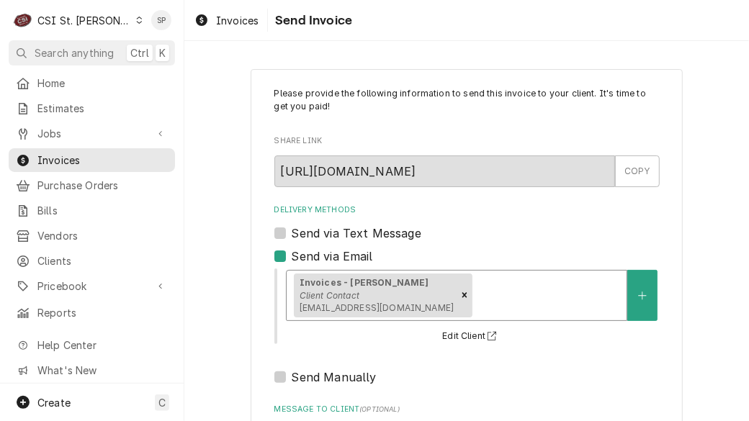
scroll to position [207, 0]
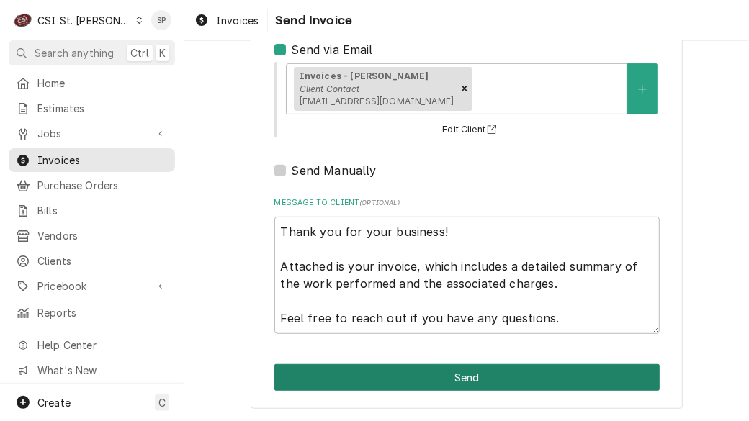
click at [534, 384] on button "Send" at bounding box center [466, 378] width 385 height 27
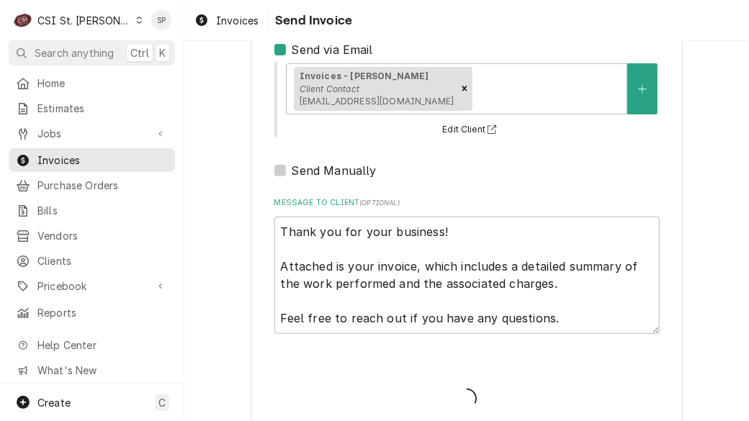
type textarea "x"
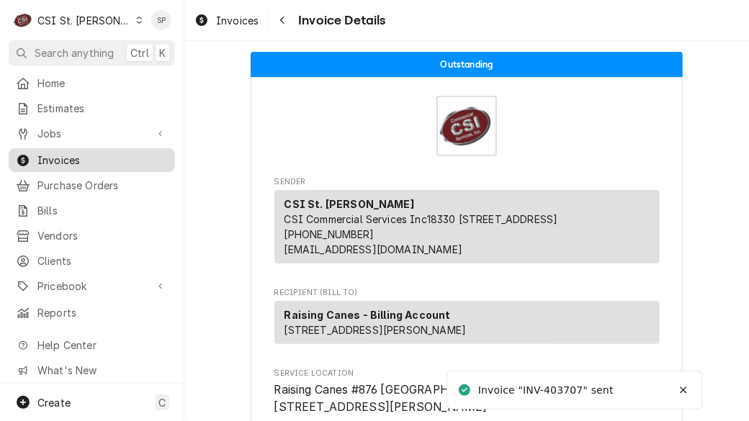
click at [107, 156] on span "Invoices" at bounding box center [102, 160] width 130 height 15
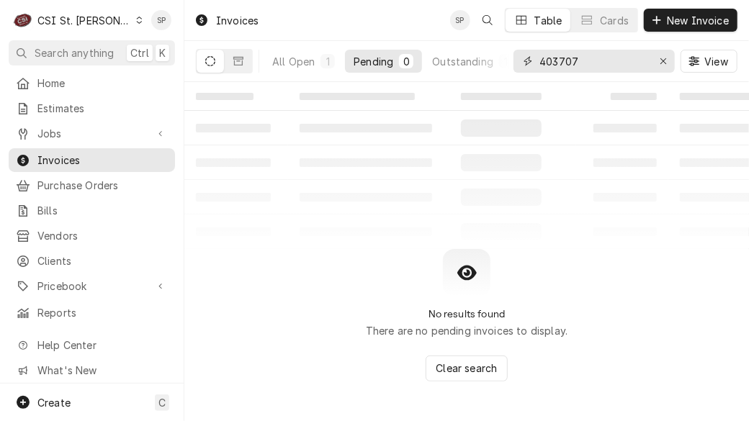
click at [622, 61] on input "403707" at bounding box center [594, 61] width 108 height 23
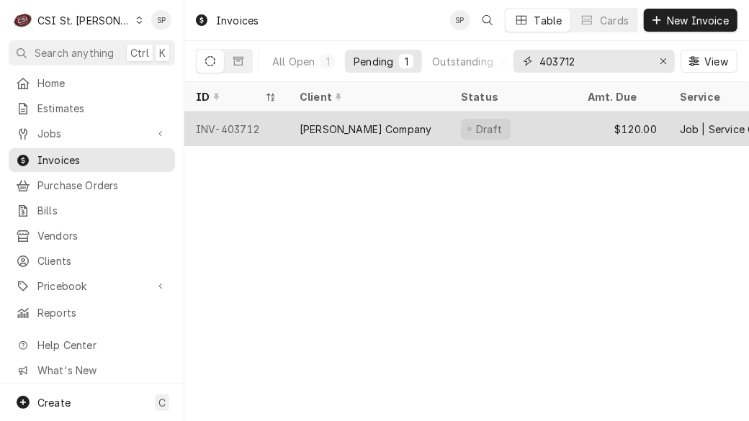
type input "403712"
click at [240, 127] on div "INV-403712" at bounding box center [236, 129] width 104 height 35
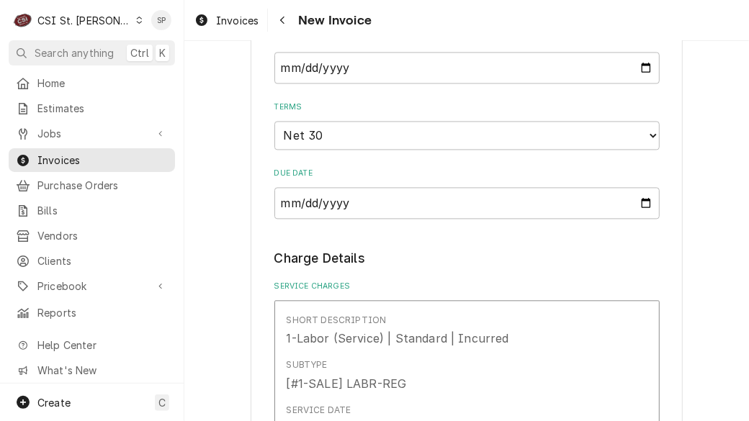
scroll to position [1236, 0]
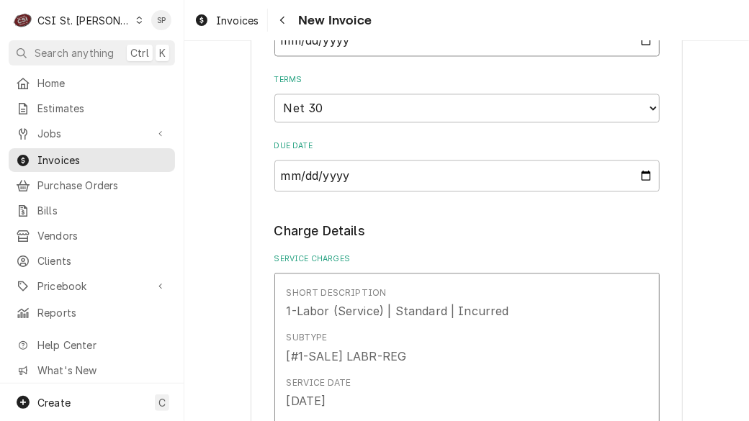
click at [645, 45] on input "2025-09-04" at bounding box center [466, 40] width 385 height 32
type textarea "x"
type input "2025-09-26"
click at [647, 235] on legend "Charge Details" at bounding box center [466, 231] width 385 height 19
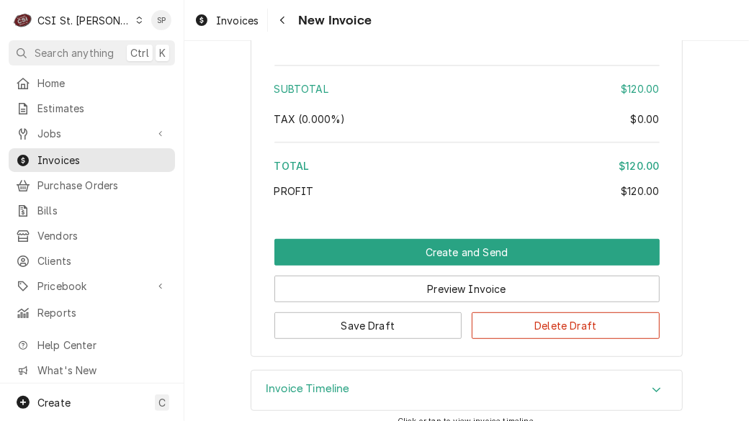
scroll to position [2427, 0]
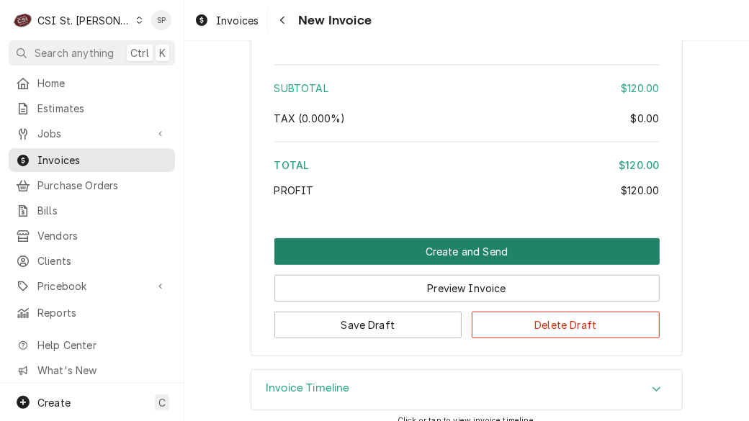
click at [419, 240] on button "Create and Send" at bounding box center [466, 251] width 385 height 27
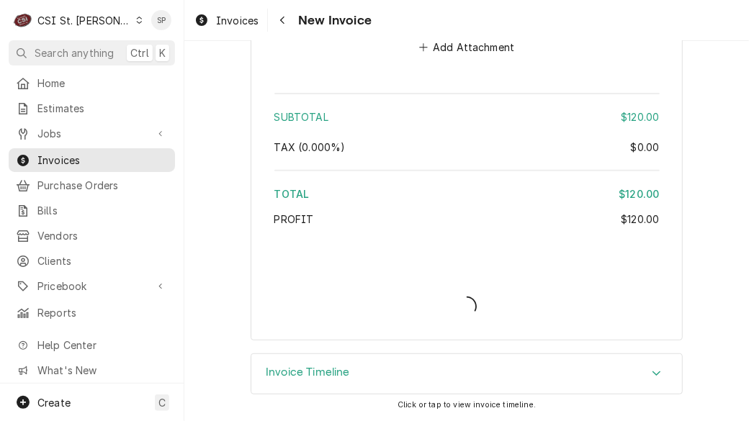
scroll to position [2381, 0]
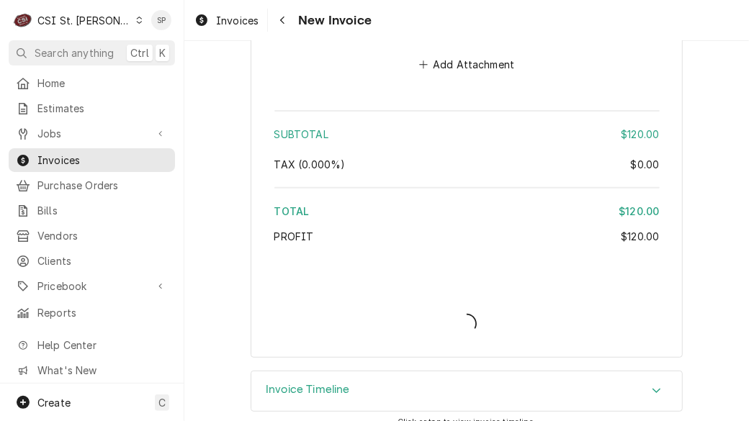
type textarea "x"
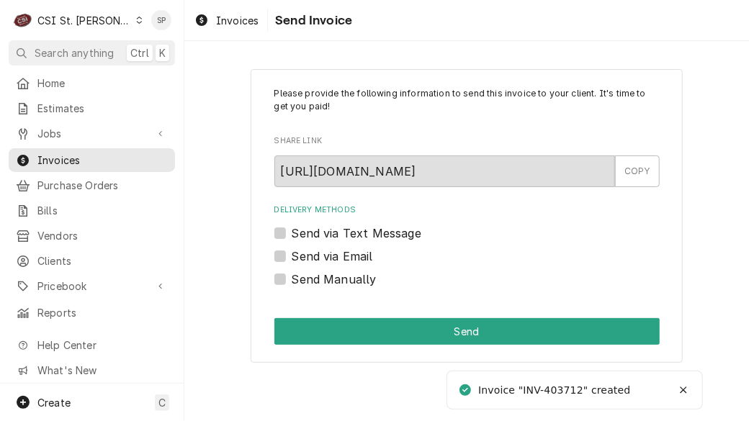
click at [330, 255] on label "Send via Email" at bounding box center [332, 256] width 81 height 17
click at [330, 255] on input "Send via Email" at bounding box center [484, 264] width 385 height 32
checkbox input "true"
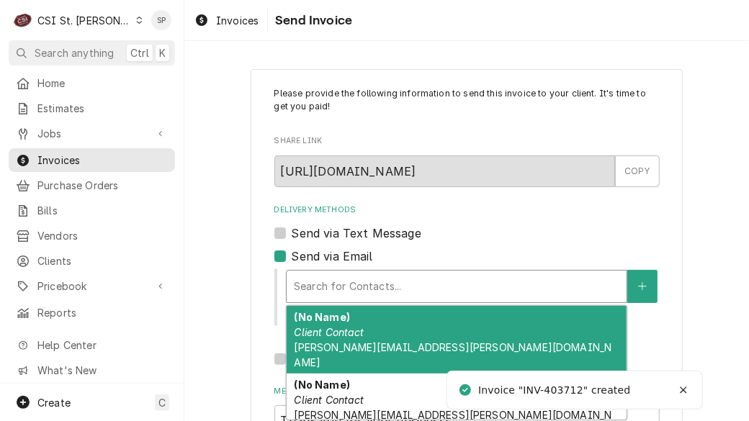
click at [331, 287] on div "Delivery Methods" at bounding box center [457, 287] width 326 height 26
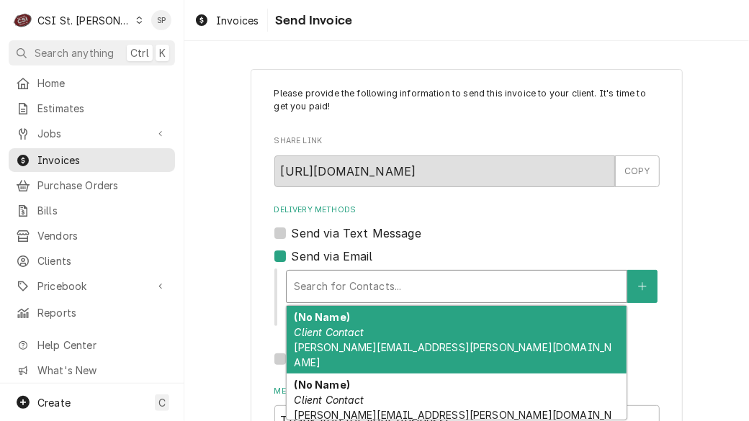
click at [348, 338] on em "Client Contact" at bounding box center [329, 332] width 70 height 12
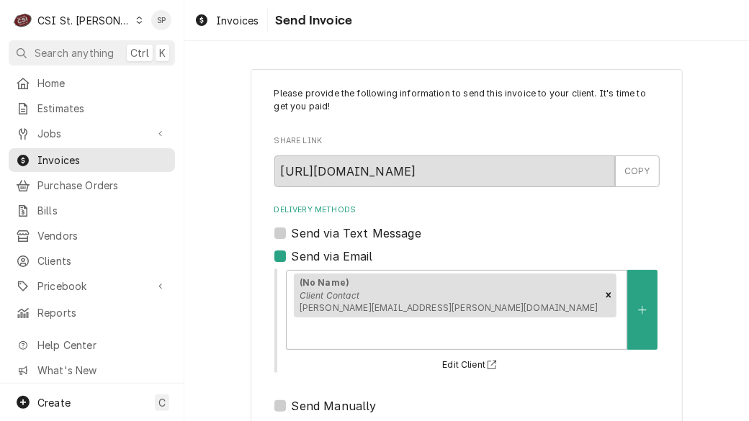
click at [712, 354] on div "Please provide the following information to send this invoice to your client. I…" at bounding box center [466, 357] width 565 height 602
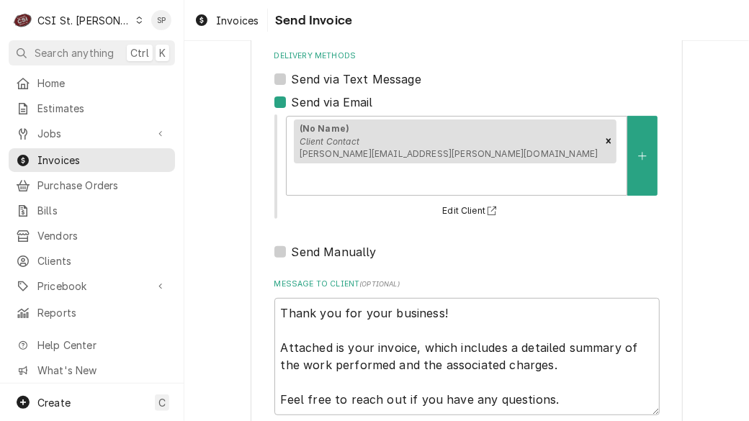
scroll to position [207, 0]
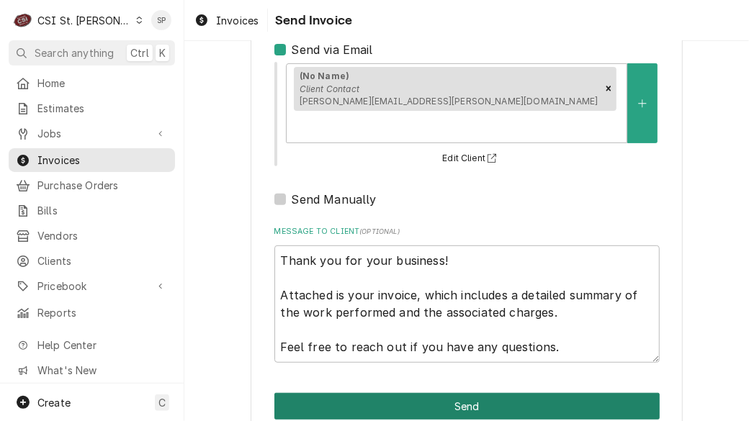
click at [504, 393] on button "Send" at bounding box center [466, 406] width 385 height 27
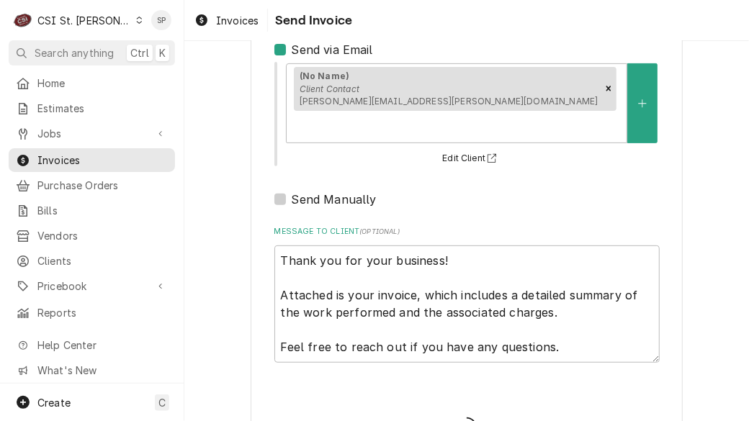
type textarea "x"
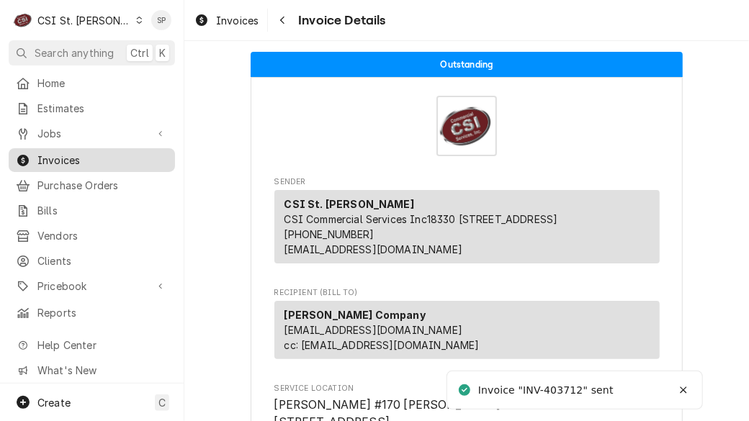
click at [85, 161] on span "Invoices" at bounding box center [102, 160] width 130 height 15
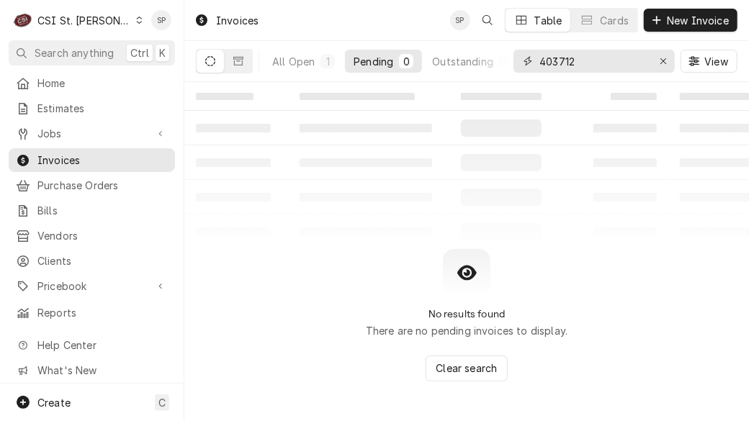
click at [610, 63] on input "403712" at bounding box center [594, 61] width 108 height 23
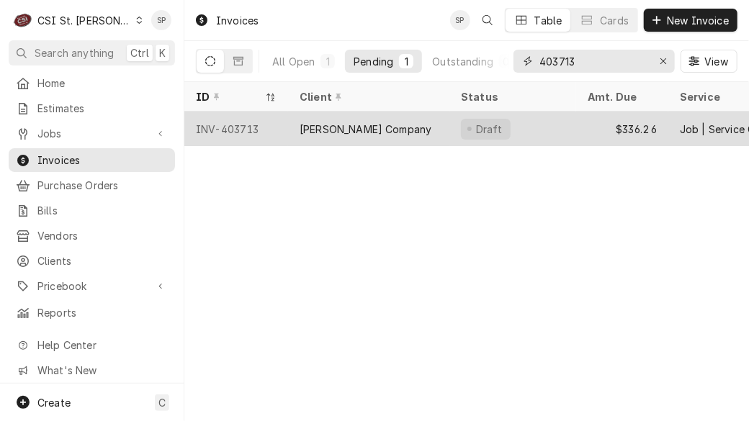
type input "403713"
click at [243, 127] on div "INV-403713" at bounding box center [236, 129] width 104 height 35
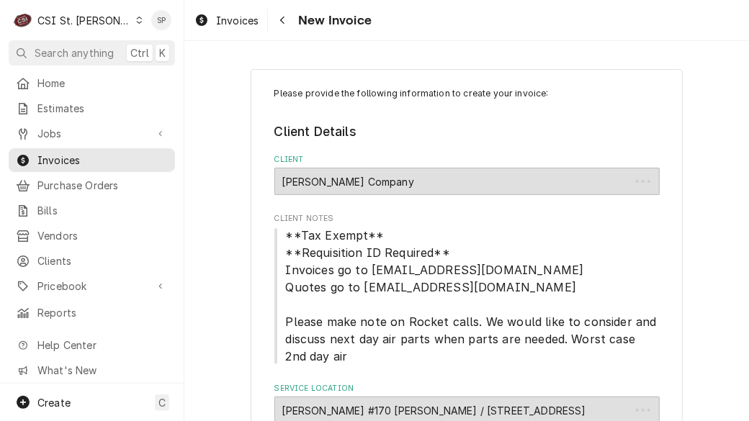
type textarea "x"
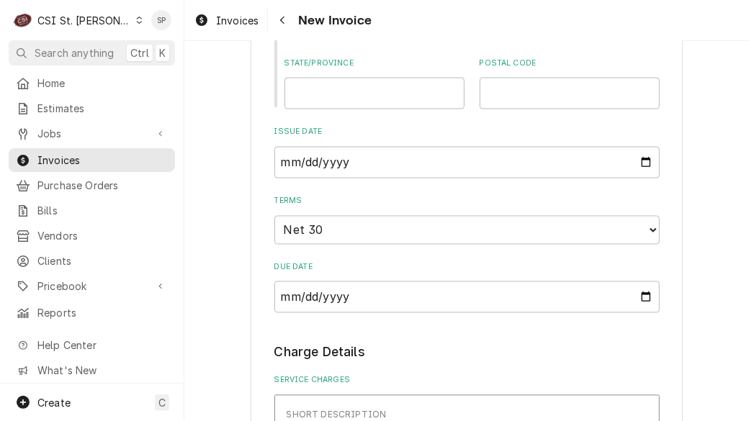
scroll to position [1092, 0]
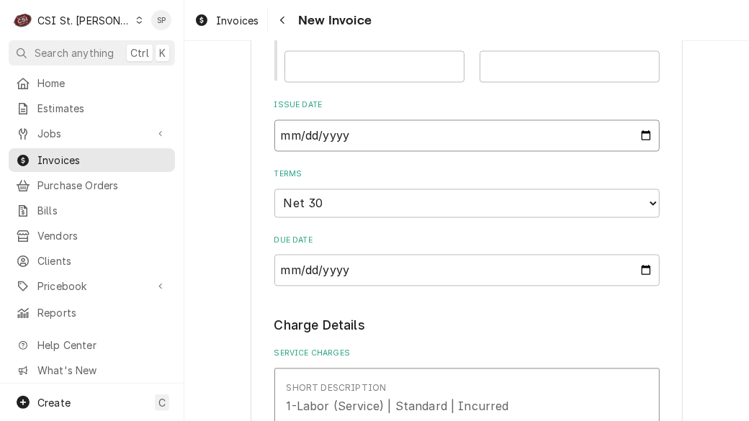
click at [644, 139] on input "2025-09-04" at bounding box center [466, 136] width 385 height 32
type input "2025-09-26"
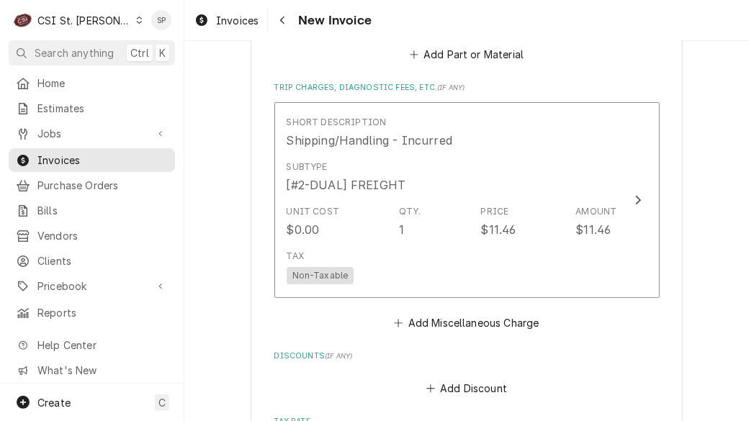
scroll to position [2243, 0]
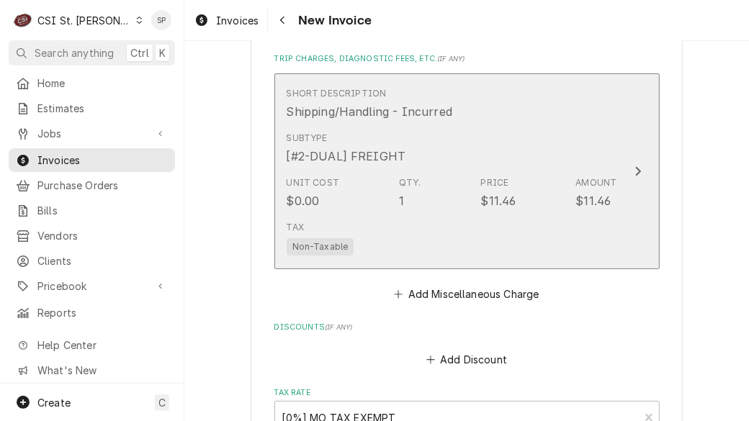
click at [563, 187] on div "Unit Cost $0.00 Qty. 1 Price $11.46 Amount $11.46" at bounding box center [452, 193] width 331 height 45
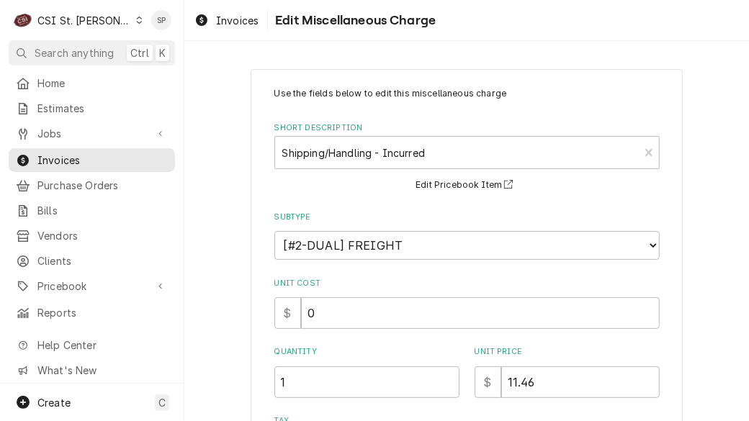
click at [723, 248] on div "Use the fields below to edit this miscellaneous charge Short Description Shippi…" at bounding box center [466, 375] width 565 height 638
click at [535, 386] on input "11.46" at bounding box center [580, 383] width 159 height 32
type textarea "x"
type input "11.4"
type textarea "x"
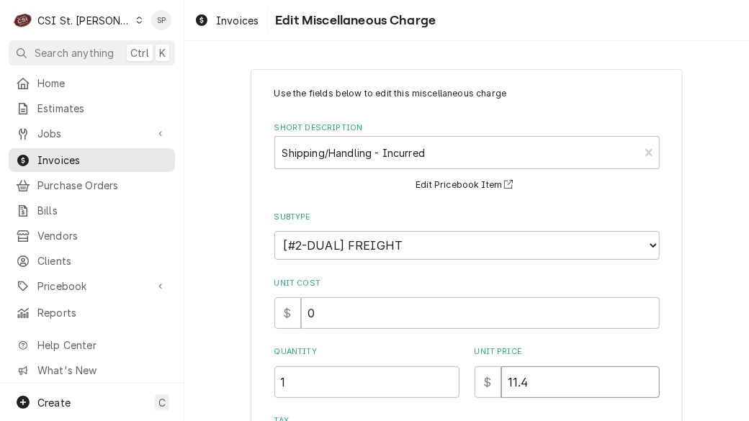
type input "11"
type textarea "x"
type input "1"
type textarea "x"
type input "15"
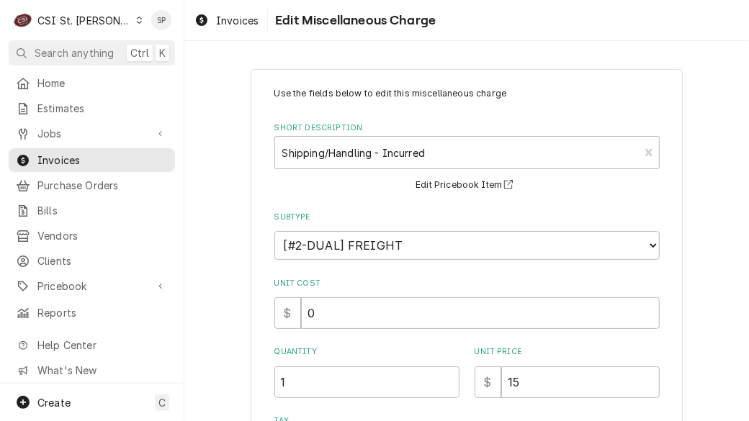
scroll to position [220, 0]
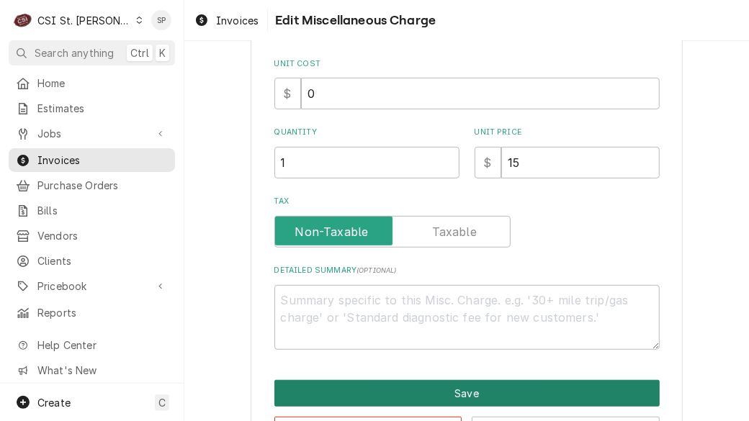
click at [567, 380] on button "Save" at bounding box center [466, 393] width 385 height 27
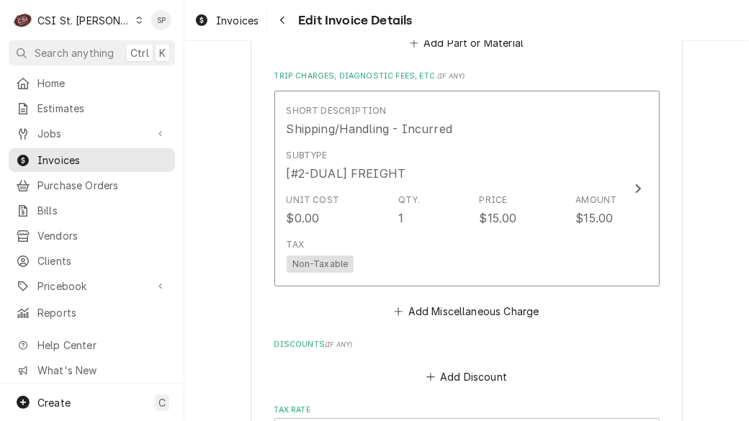
scroll to position [2360, 0]
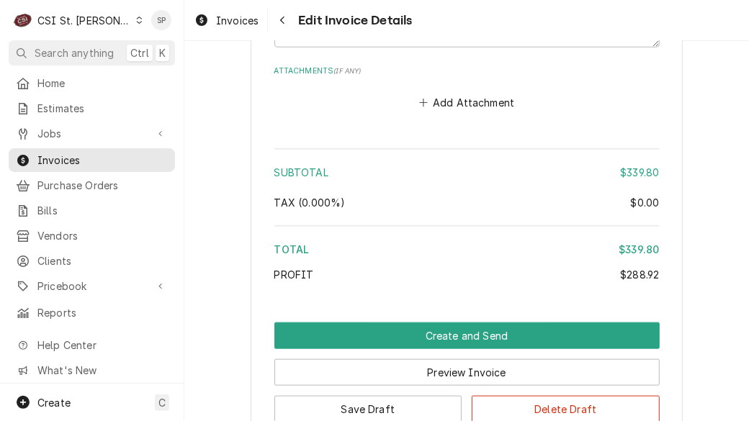
scroll to position [2841, 0]
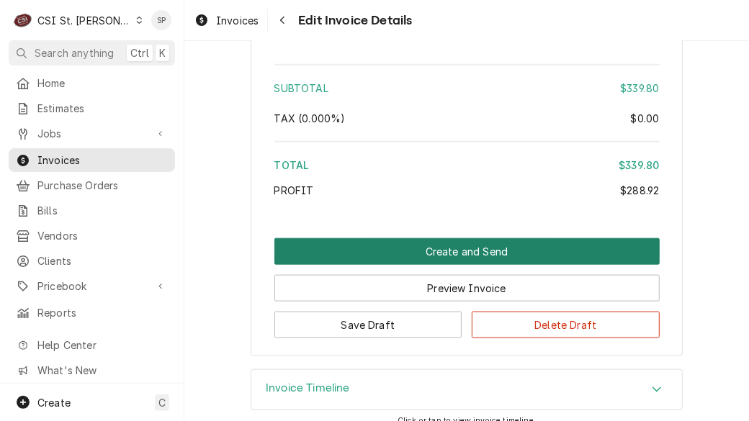
click at [498, 238] on button "Create and Send" at bounding box center [466, 251] width 385 height 27
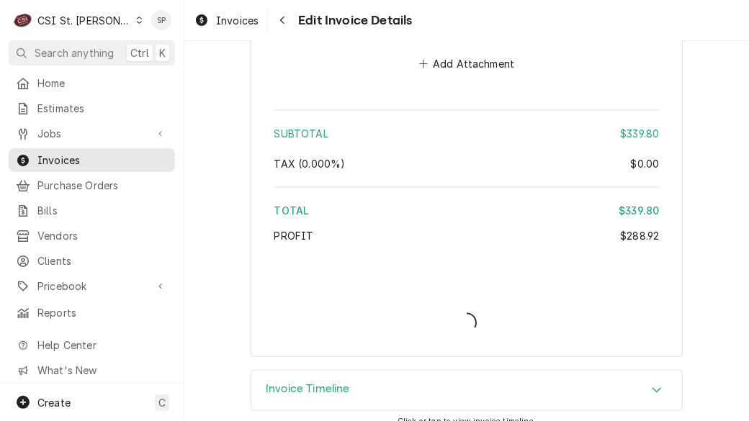
type textarea "x"
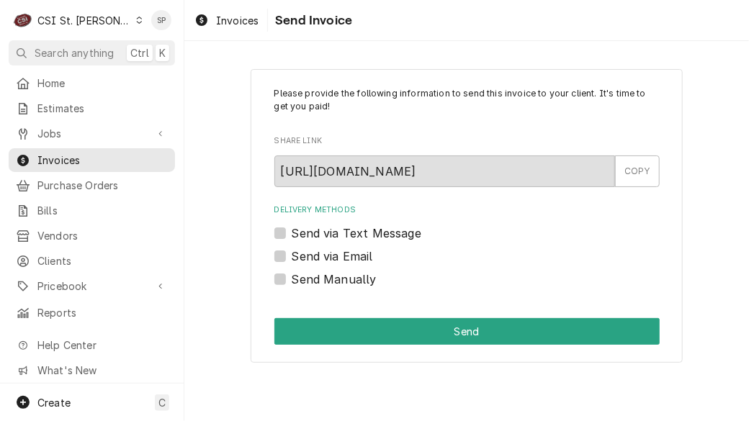
click at [292, 254] on label "Send via Email" at bounding box center [332, 256] width 81 height 17
click at [292, 254] on input "Send via Email" at bounding box center [484, 264] width 385 height 32
checkbox input "true"
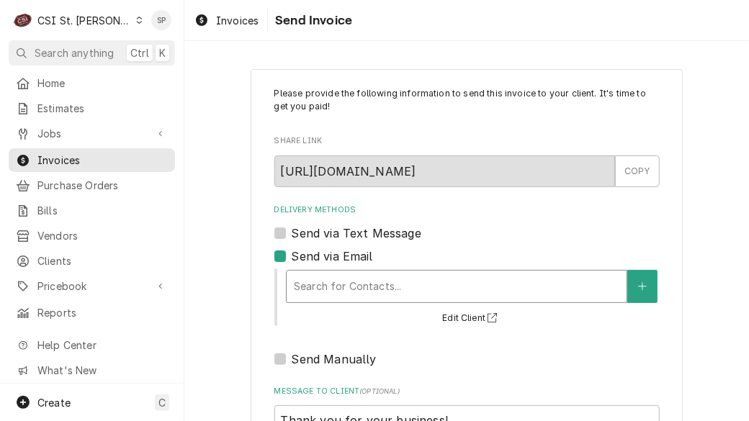
click at [341, 294] on div "Delivery Methods" at bounding box center [457, 287] width 326 height 26
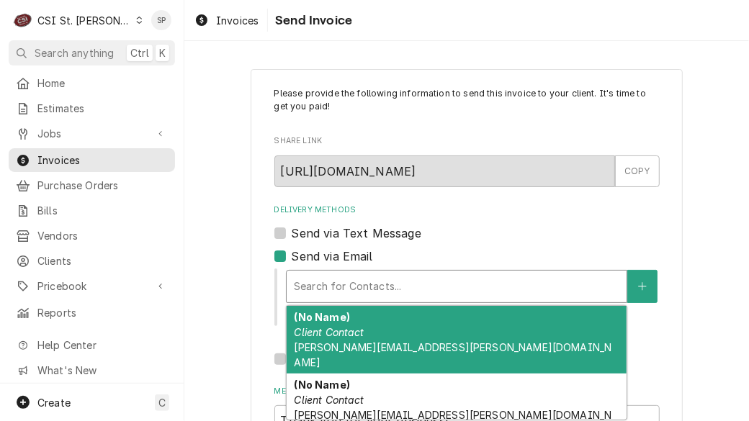
click at [318, 329] on em "Client Contact" at bounding box center [329, 332] width 70 height 12
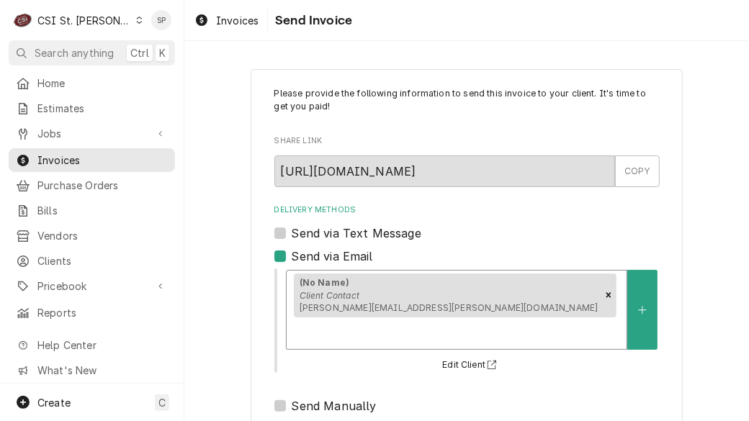
click at [715, 300] on div "Please provide the following information to send this invoice to your client. I…" at bounding box center [466, 357] width 565 height 602
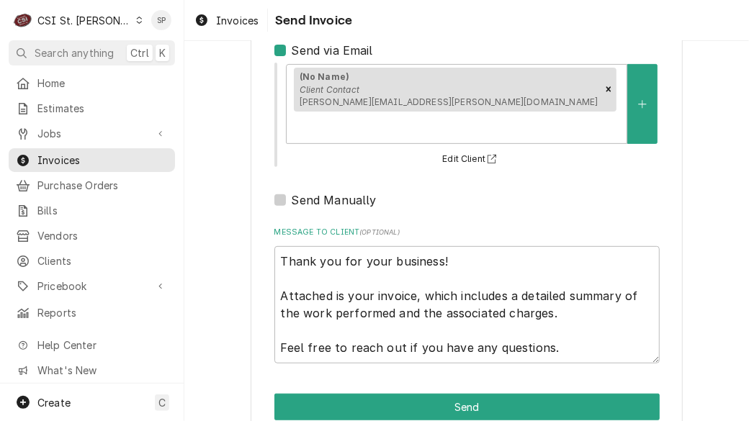
scroll to position [207, 0]
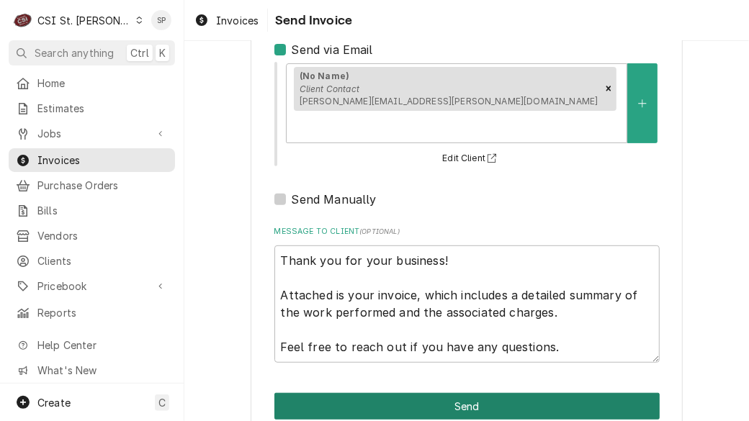
click at [589, 393] on button "Send" at bounding box center [466, 406] width 385 height 27
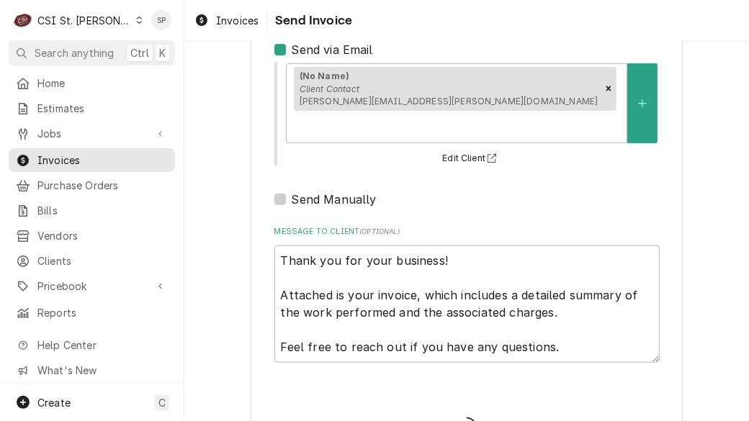
type textarea "x"
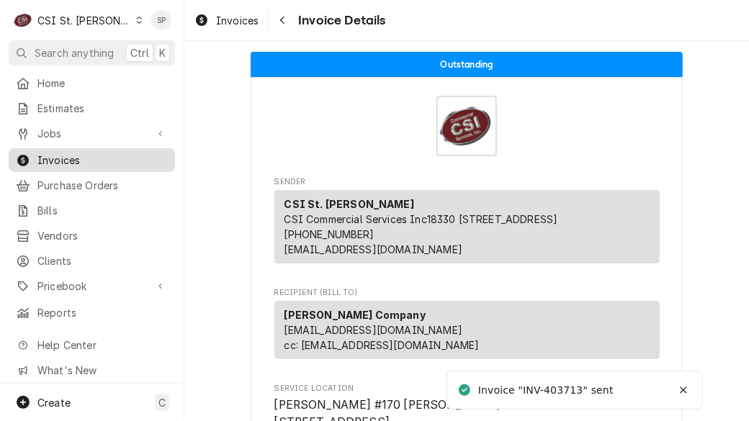
click at [98, 159] on span "Invoices" at bounding box center [102, 160] width 130 height 15
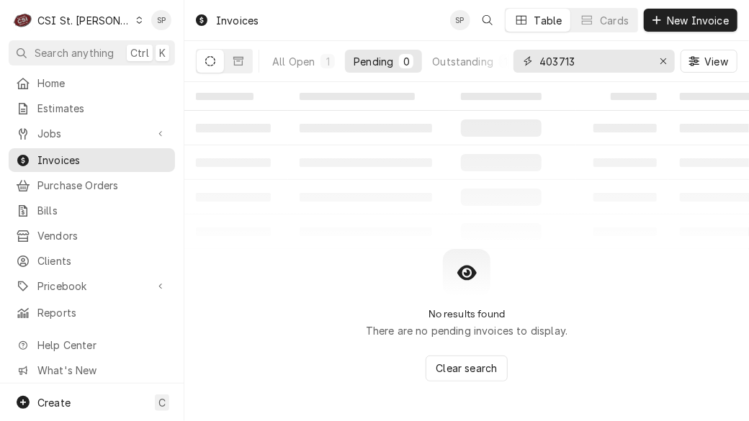
click at [587, 61] on input "403713" at bounding box center [594, 61] width 108 height 23
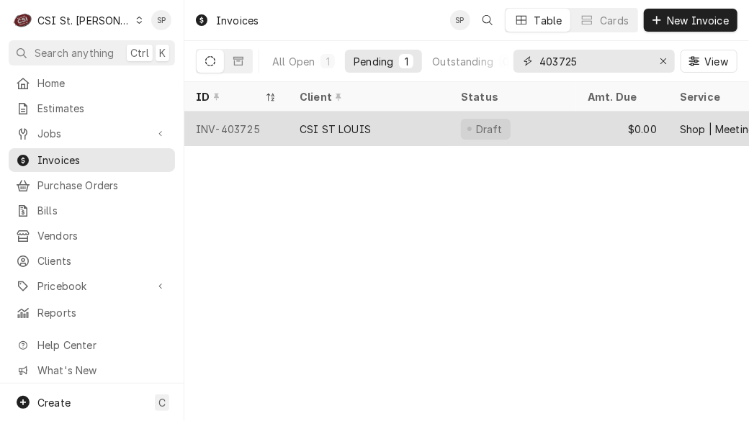
type input "403725"
click at [236, 117] on div "INV-403725" at bounding box center [236, 129] width 104 height 35
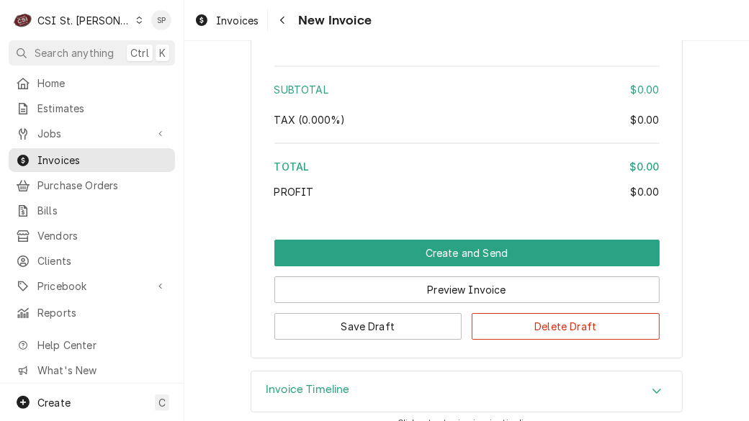
scroll to position [1986, 0]
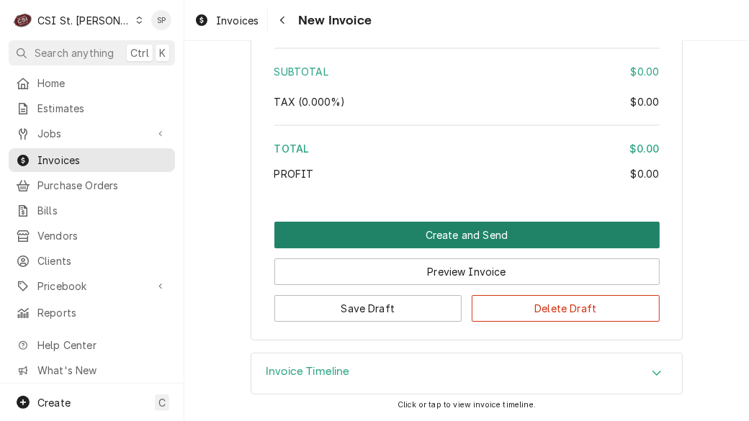
click at [433, 234] on button "Create and Send" at bounding box center [466, 235] width 385 height 27
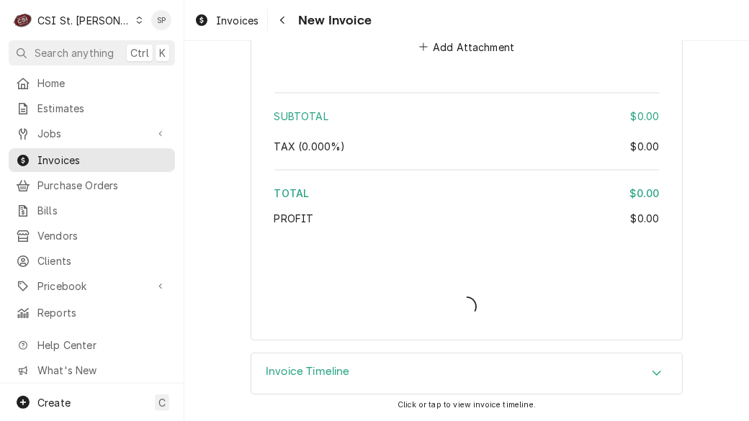
type textarea "x"
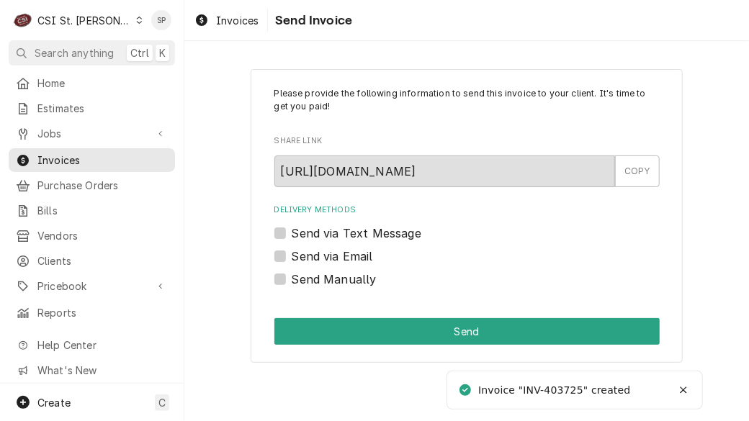
click at [292, 282] on label "Send Manually" at bounding box center [334, 279] width 85 height 17
click at [292, 282] on input "Send Manually" at bounding box center [484, 287] width 385 height 32
checkbox input "true"
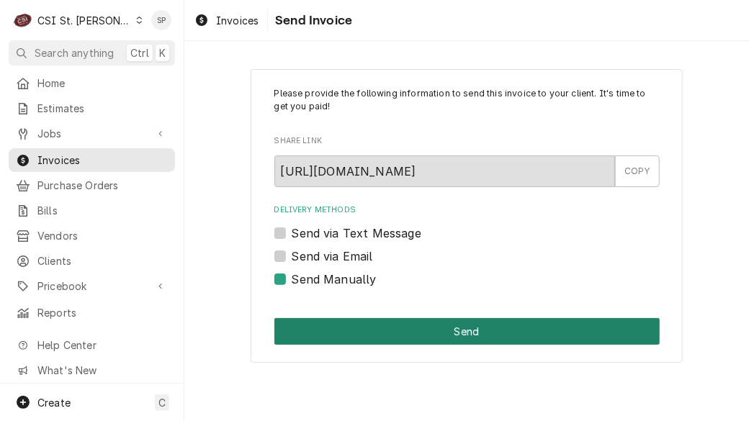
click at [396, 334] on button "Send" at bounding box center [466, 331] width 385 height 27
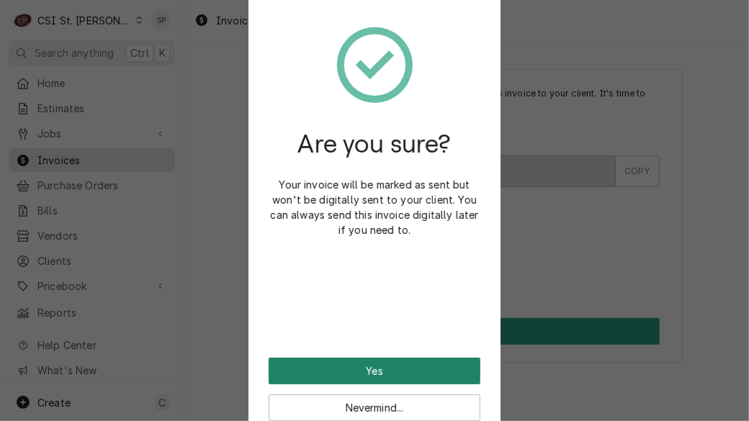
click at [381, 363] on button "Yes" at bounding box center [375, 371] width 212 height 27
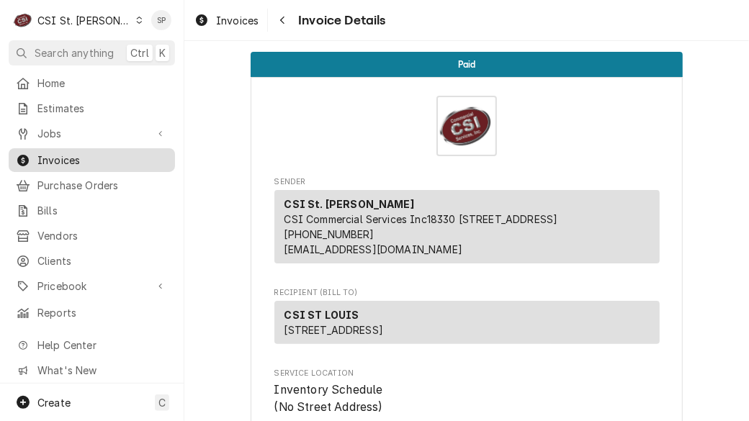
click at [133, 153] on span "Invoices" at bounding box center [102, 160] width 130 height 15
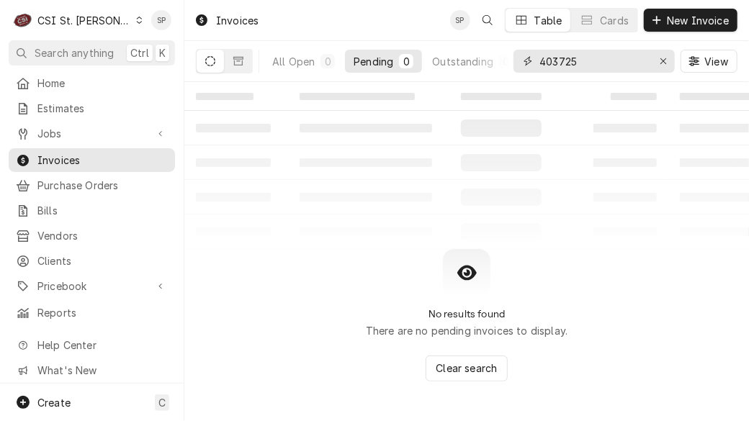
click at [601, 57] on input "403725" at bounding box center [594, 61] width 108 height 23
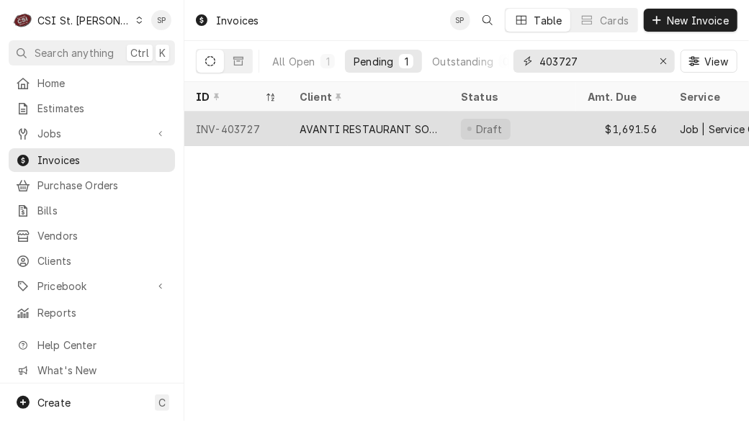
type input "403727"
click at [245, 128] on div "INV-403727" at bounding box center [236, 129] width 104 height 35
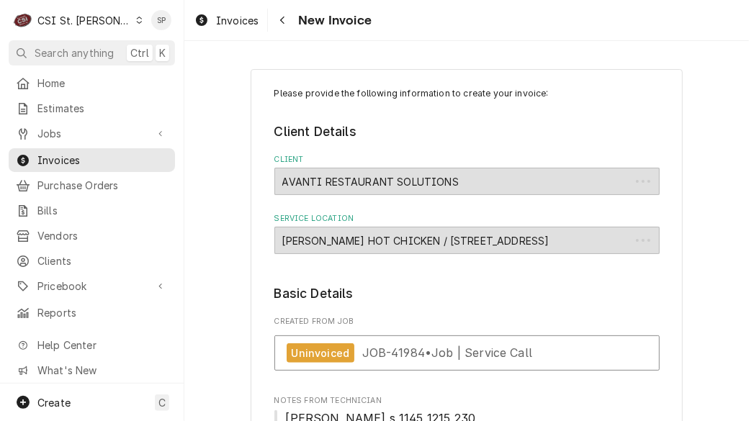
type textarea "x"
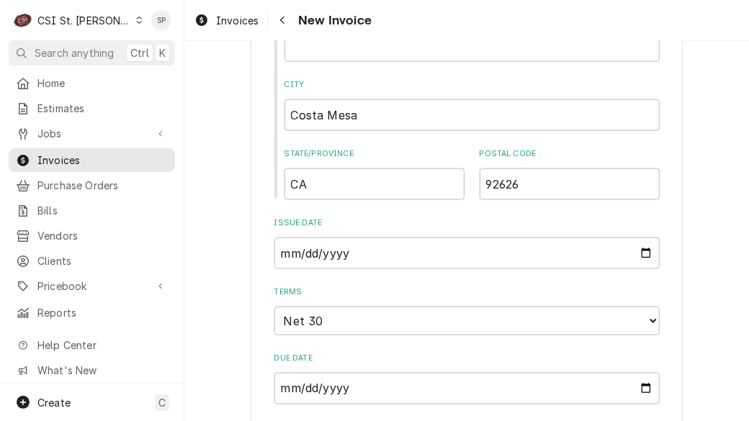
scroll to position [776, 0]
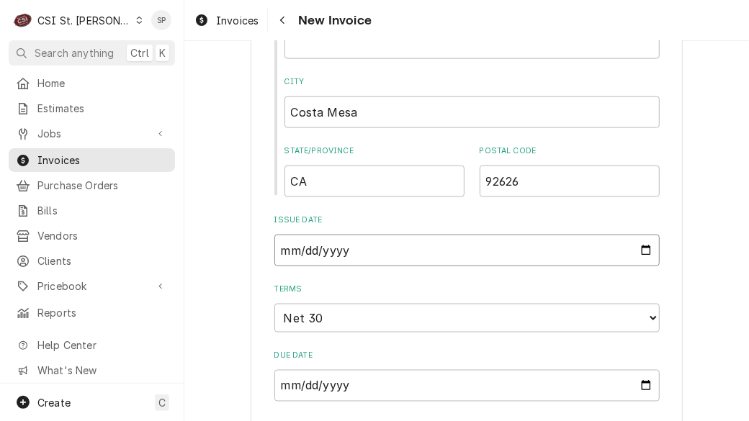
click at [641, 253] on input "[DATE]" at bounding box center [466, 251] width 385 height 32
type input "[DATE]"
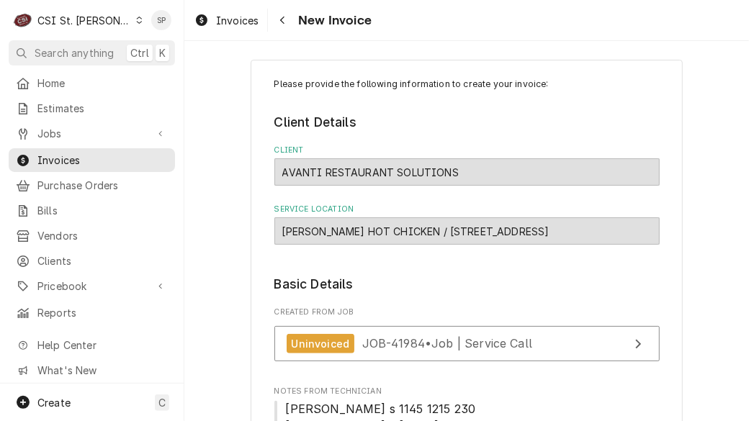
scroll to position [0, 0]
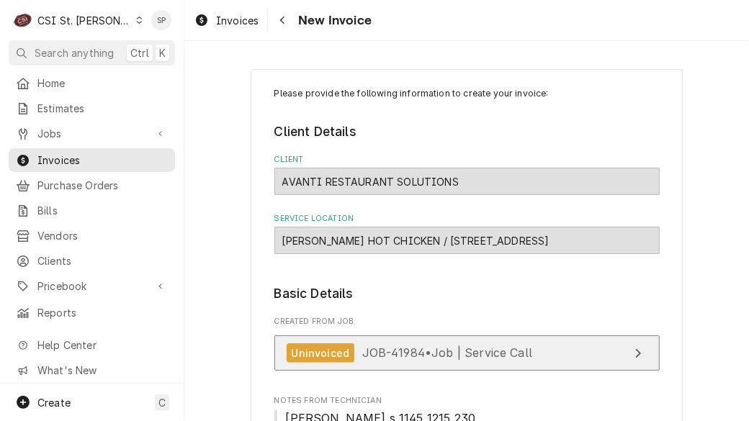
click at [330, 362] on div "Uninvoiced" at bounding box center [321, 353] width 68 height 19
type textarea "x"
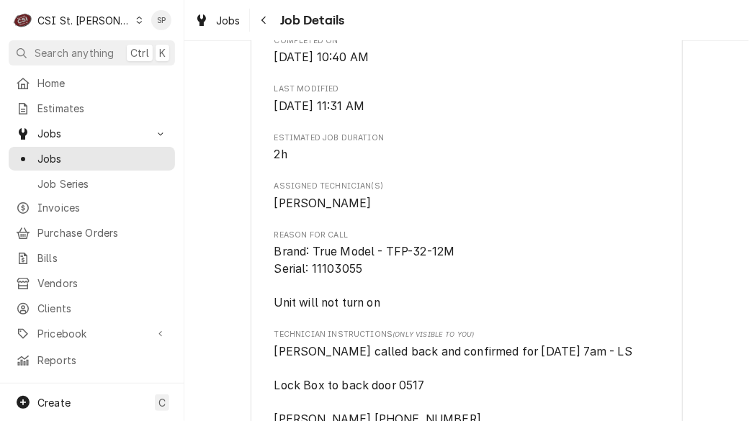
scroll to position [517, 0]
click at [658, 305] on div "AVANTI RESTAURANT SOLUTIONS [PERSON_NAME] HOT CHICKEN / [STREET_ADDRESS] Open i…" at bounding box center [467, 414] width 432 height 1679
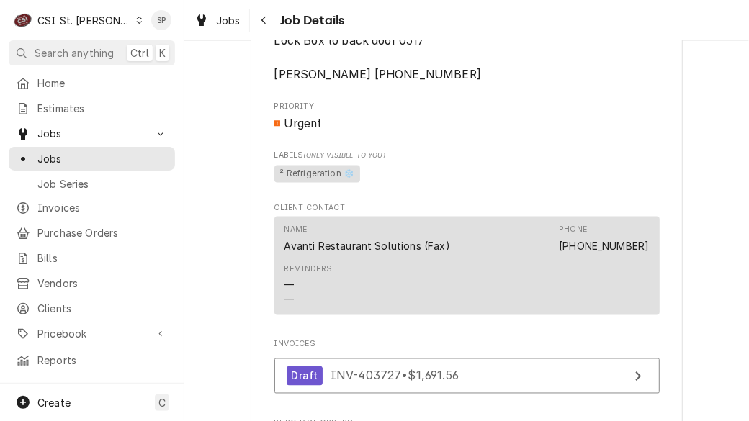
scroll to position [1006, 0]
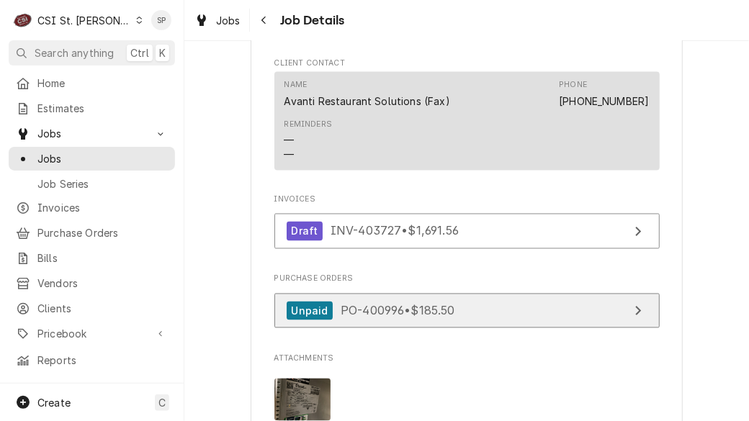
click at [396, 318] on span "PO-400996 • $185.50" at bounding box center [398, 311] width 115 height 14
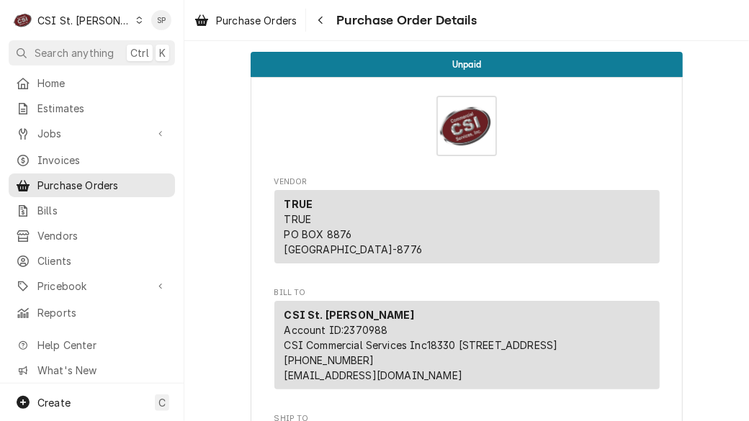
click at [471, 205] on div "TRUE TRUE PO BOX 8876 Carol Stream, IL 60188-8776" at bounding box center [466, 226] width 385 height 73
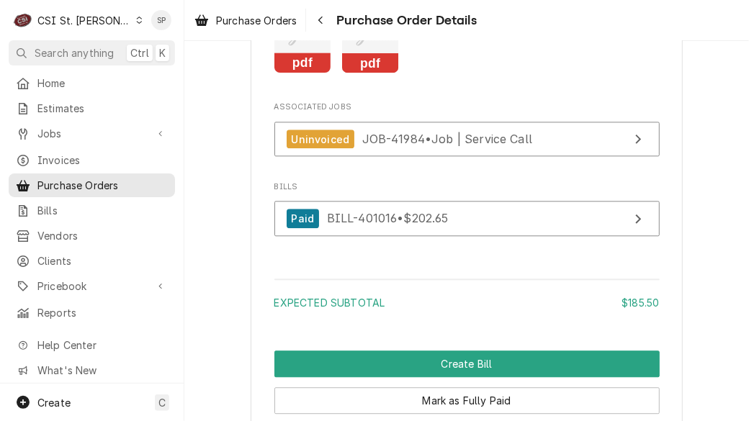
scroll to position [1437, 0]
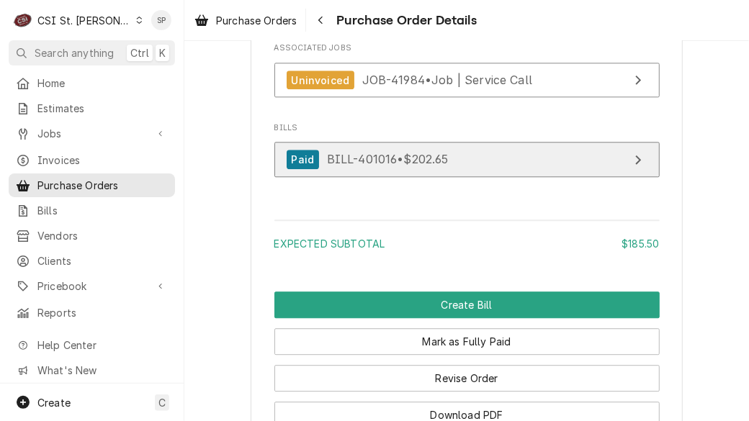
click at [295, 169] on div "Paid" at bounding box center [303, 159] width 33 height 19
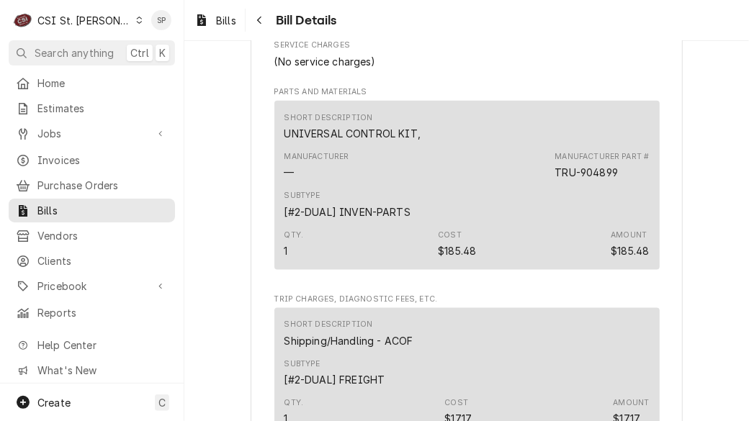
scroll to position [689, 0]
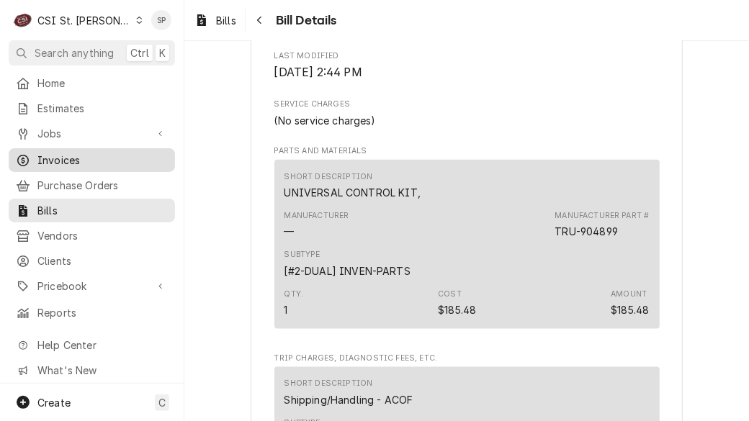
click at [118, 161] on span "Invoices" at bounding box center [102, 160] width 130 height 15
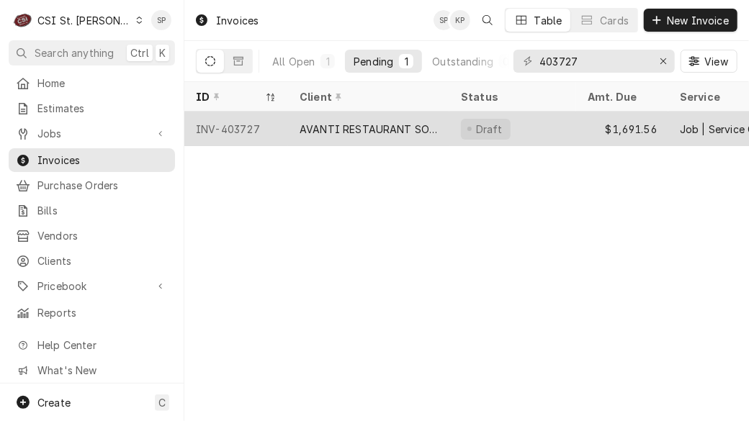
click at [249, 133] on div "INV-403727" at bounding box center [236, 129] width 104 height 35
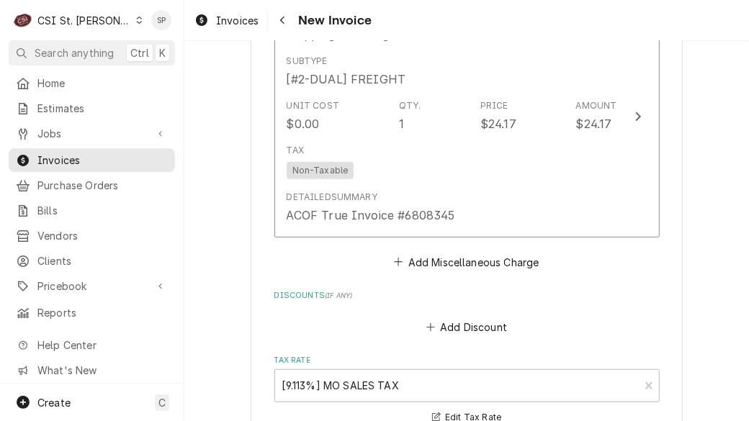
scroll to position [2444, 0]
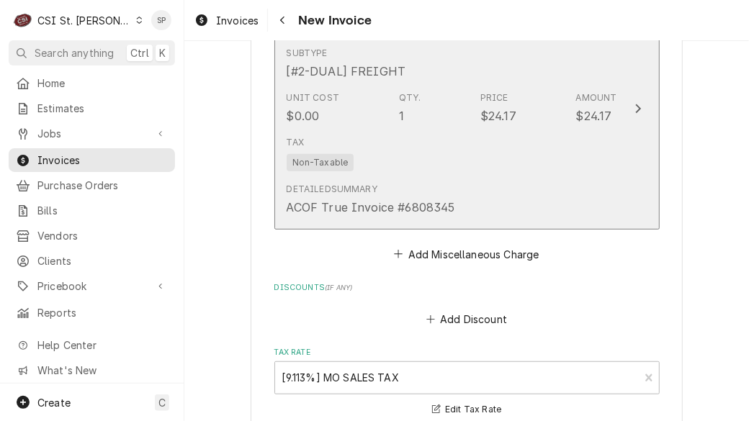
click at [493, 151] on div "Tax Non-Taxable" at bounding box center [452, 153] width 331 height 46
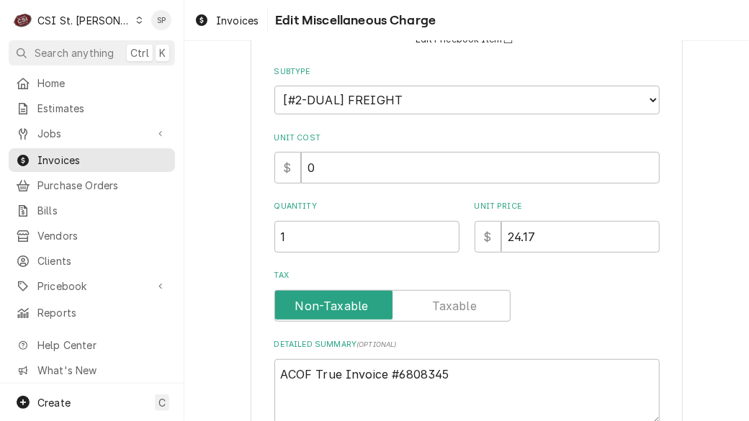
scroll to position [273, 0]
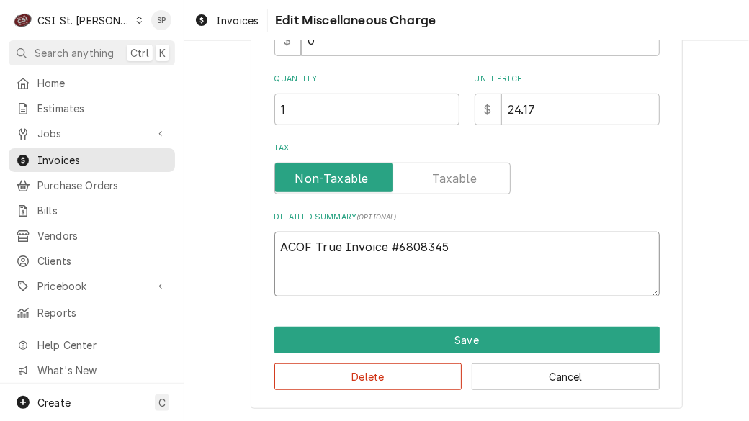
click at [457, 245] on textarea "ACOF True Invoice #6808345" at bounding box center [466, 265] width 385 height 66
type textarea "x"
type textarea "ACOF True Invoice #680834"
type textarea "x"
type textarea "ACOF True Invoice #68083"
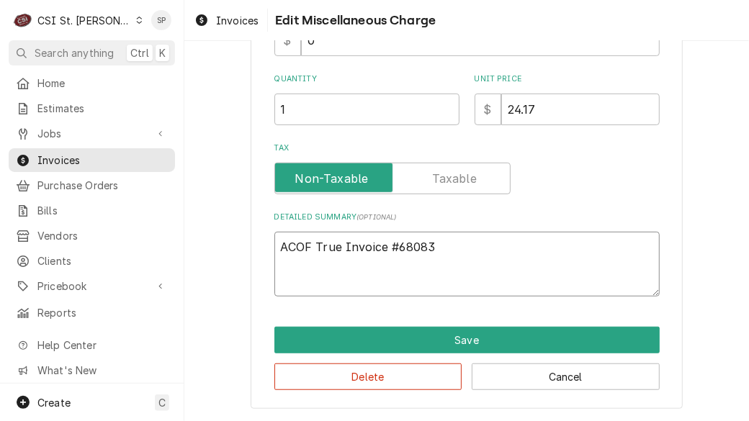
type textarea "x"
type textarea "ACOF True Invoice #6808"
type textarea "x"
type textarea "ACOF True Invoice #680"
type textarea "x"
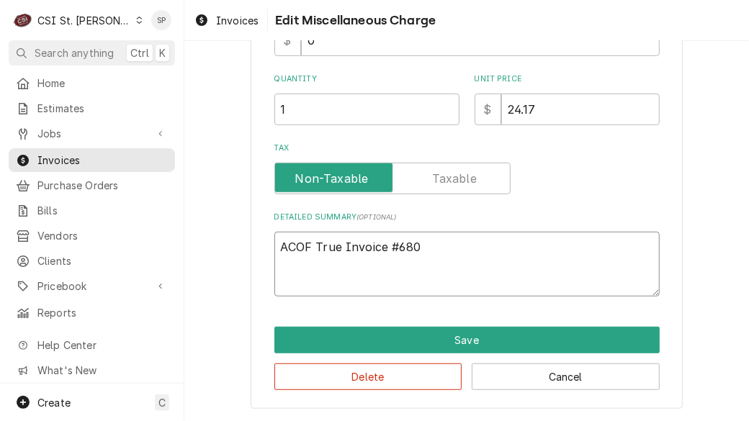
type textarea "ACOF True Invoice #68"
type textarea "x"
type textarea "ACOF True Invoice #6"
type textarea "x"
type textarea "ACOF True Invoice #"
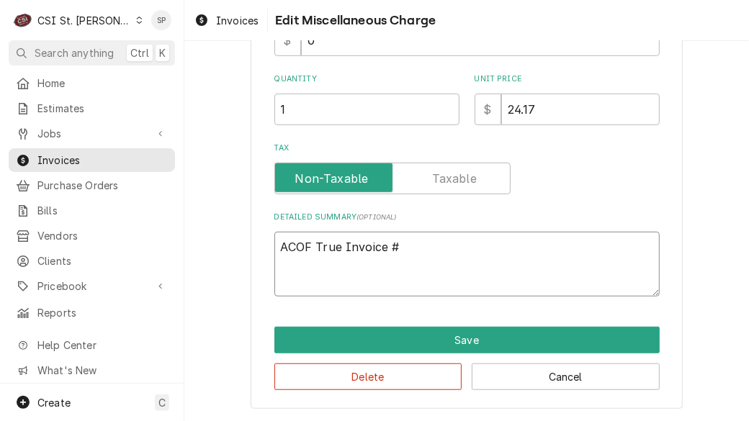
type textarea "x"
type textarea "ACOF True Invoice"
type textarea "x"
type textarea "ACOF True Invoice"
type textarea "x"
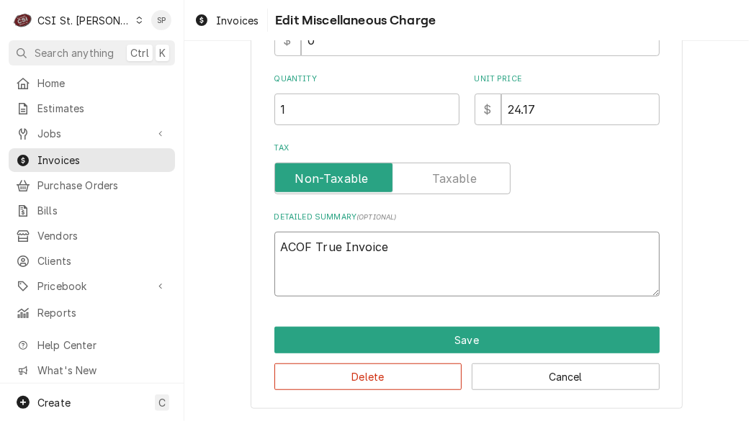
type textarea "ACOF True Invoic"
type textarea "x"
type textarea "ACOF True Invoi"
type textarea "x"
type textarea "ACOF True Invo"
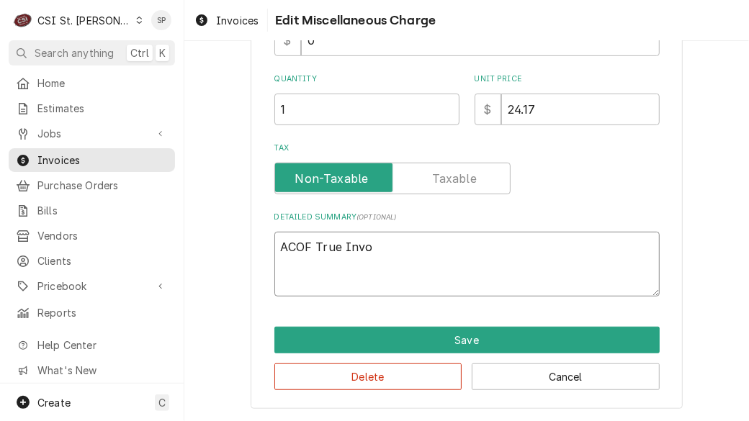
type textarea "x"
type textarea "ACOF True Inv"
type textarea "x"
type textarea "ACOF True In"
type textarea "x"
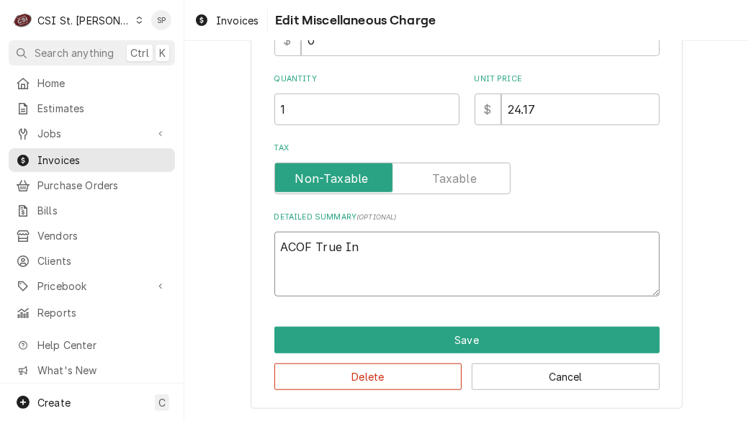
type textarea "ACOF True I"
type textarea "x"
type textarea "ACOF True"
type textarea "x"
type textarea "ACOF True"
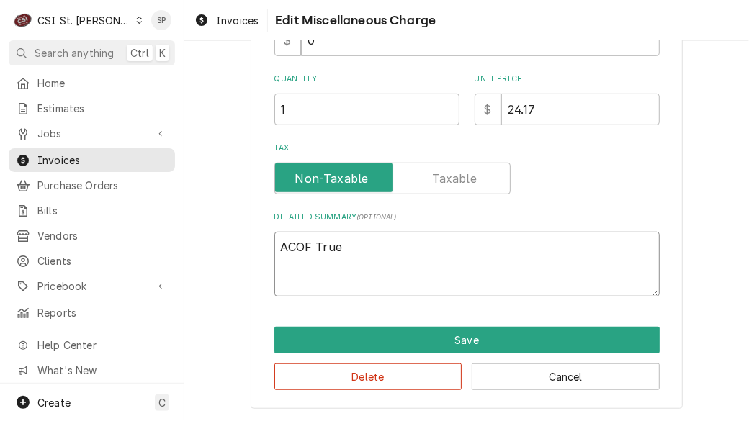
type textarea "x"
type textarea "ACOF Tru"
type textarea "x"
type textarea "ACOF Tr"
type textarea "x"
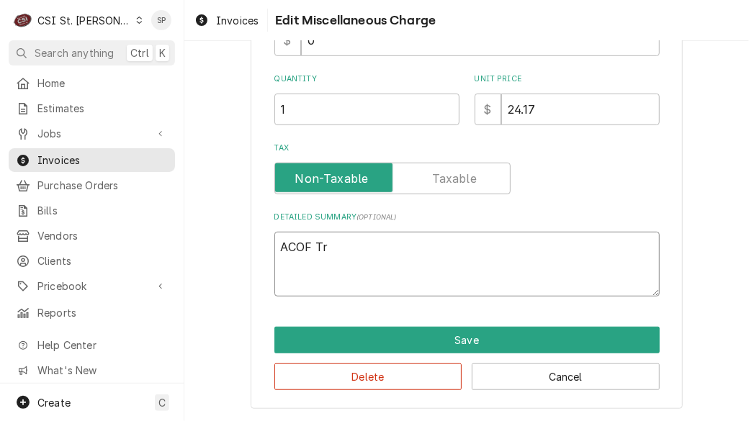
type textarea "ACOF T"
type textarea "x"
type textarea "ACOF"
type textarea "x"
type textarea "ACOF"
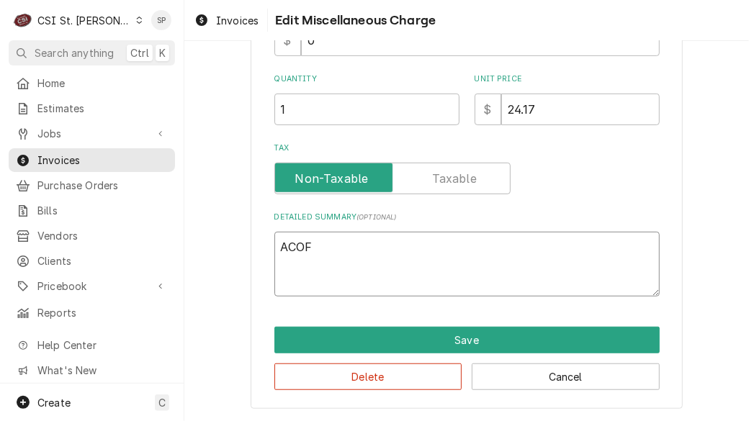
type textarea "x"
type textarea "ACO"
type textarea "x"
type textarea "AC"
type textarea "x"
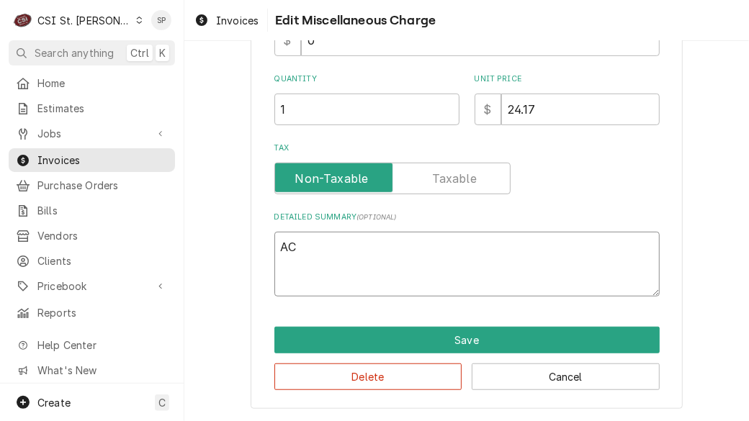
type textarea "A"
type textarea "x"
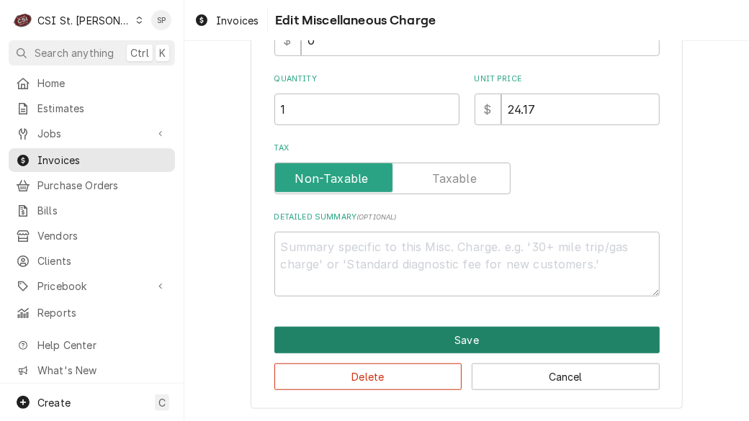
click at [429, 341] on button "Save" at bounding box center [466, 340] width 385 height 27
type textarea "x"
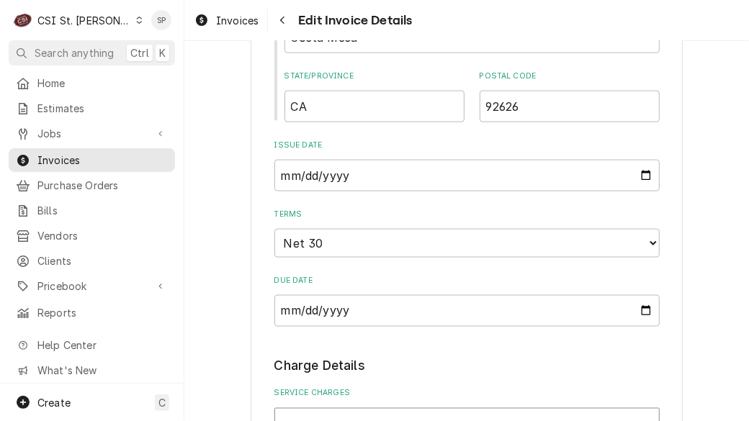
scroll to position [818, 0]
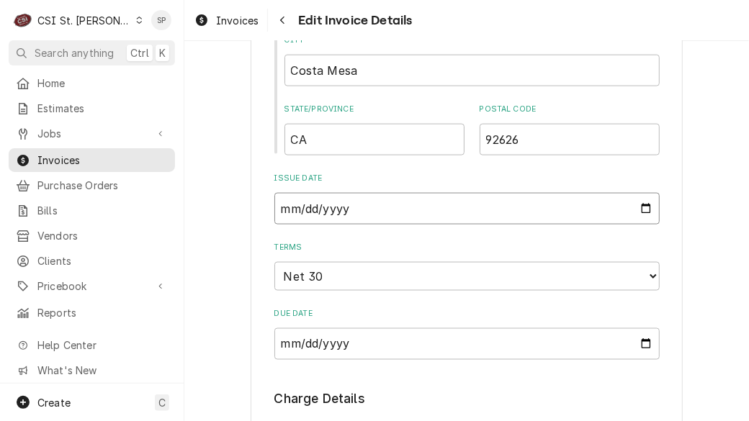
click at [641, 213] on input "2025-09-05" at bounding box center [466, 209] width 385 height 32
type input "2025-09-26"
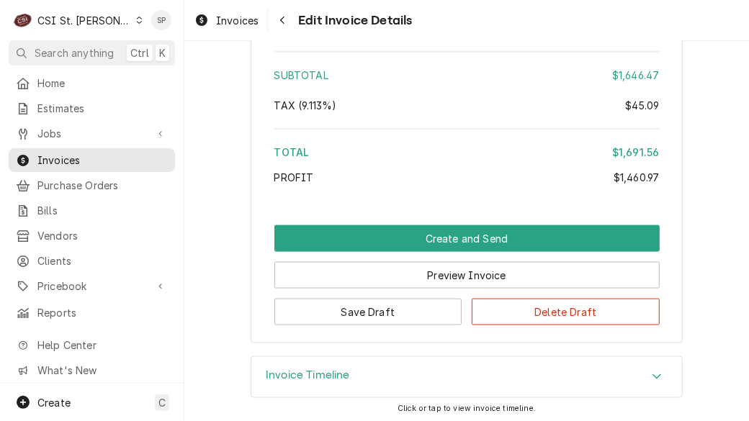
scroll to position [2974, 0]
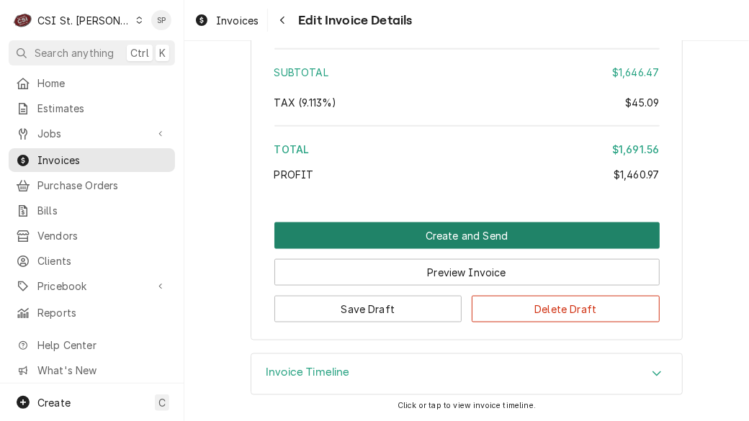
click at [413, 238] on button "Create and Send" at bounding box center [466, 236] width 385 height 27
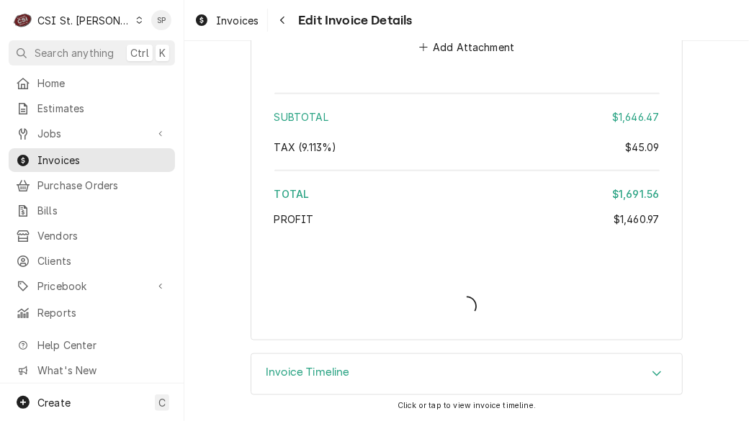
scroll to position [2929, 0]
type textarea "x"
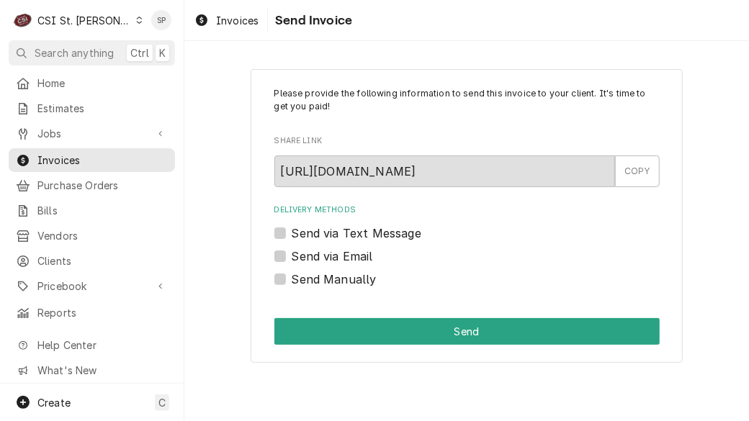
click at [316, 254] on label "Send via Email" at bounding box center [332, 256] width 81 height 17
click at [316, 254] on input "Send via Email" at bounding box center [484, 264] width 385 height 32
checkbox input "true"
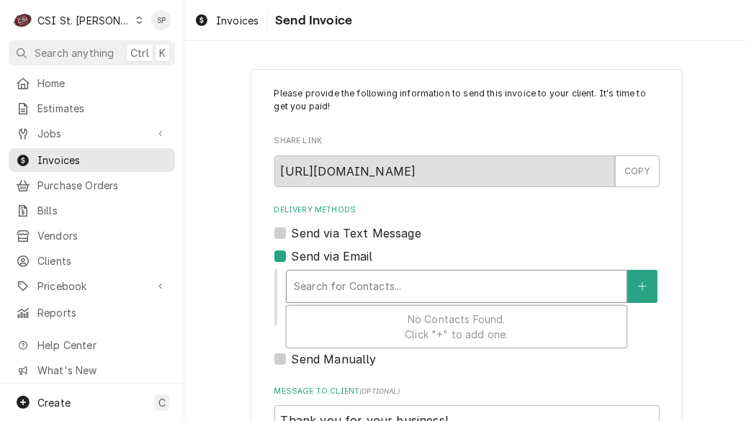
click at [339, 284] on div "Delivery Methods" at bounding box center [457, 287] width 326 height 26
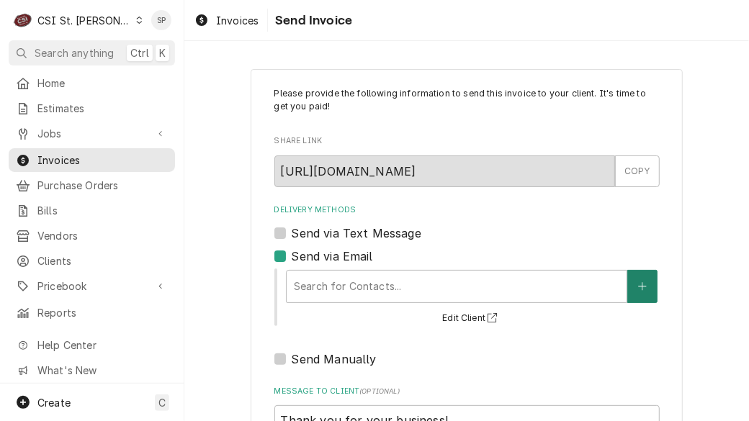
click at [638, 282] on icon "Create New Contact" at bounding box center [642, 287] width 9 height 10
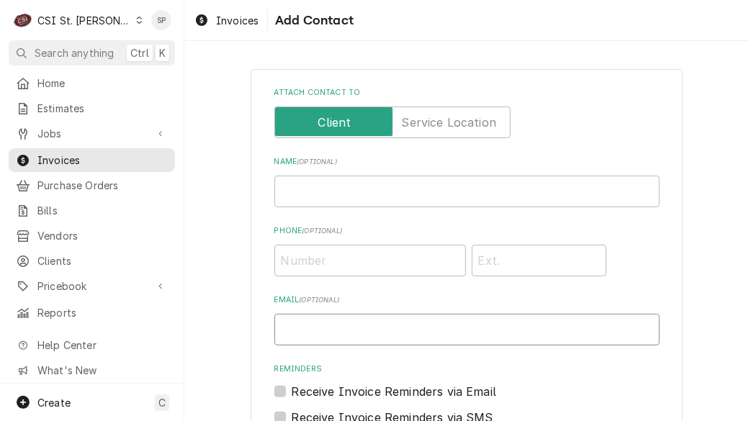
click at [391, 331] on input "Email ( optional )" at bounding box center [466, 330] width 385 height 32
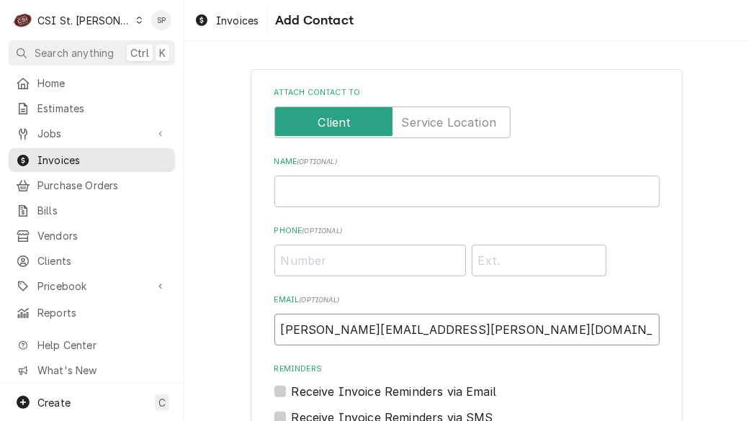
scroll to position [198, 0]
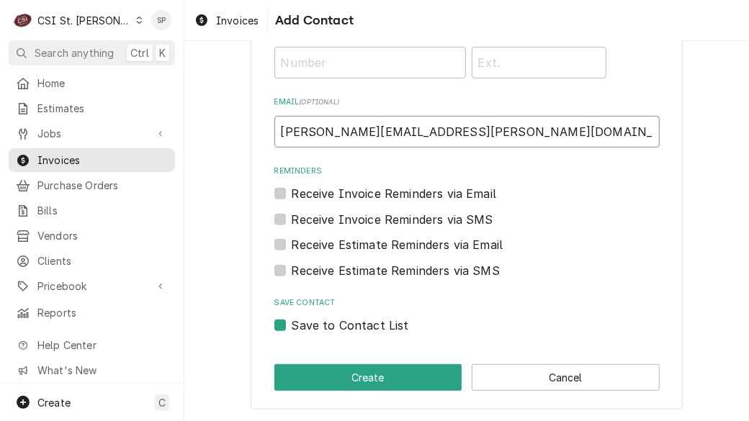
type input "vicky.stuesse@csi1.com"
click at [327, 333] on label "Save to Contact List" at bounding box center [350, 325] width 117 height 17
click at [327, 333] on input "Save to Contact List" at bounding box center [484, 333] width 385 height 32
checkbox input "false"
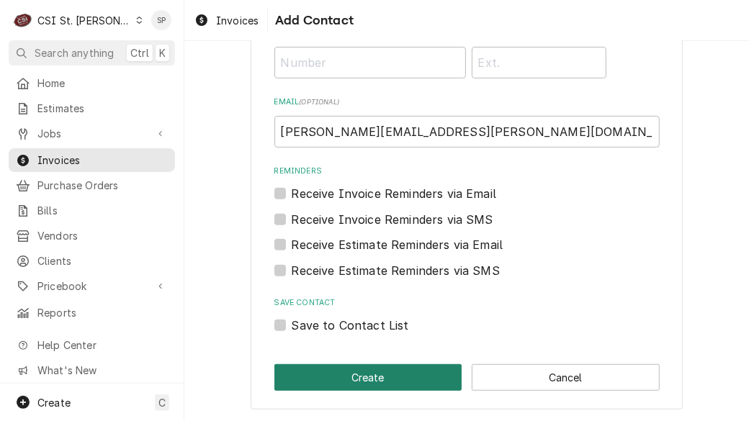
click at [331, 377] on button "Create" at bounding box center [368, 378] width 188 height 27
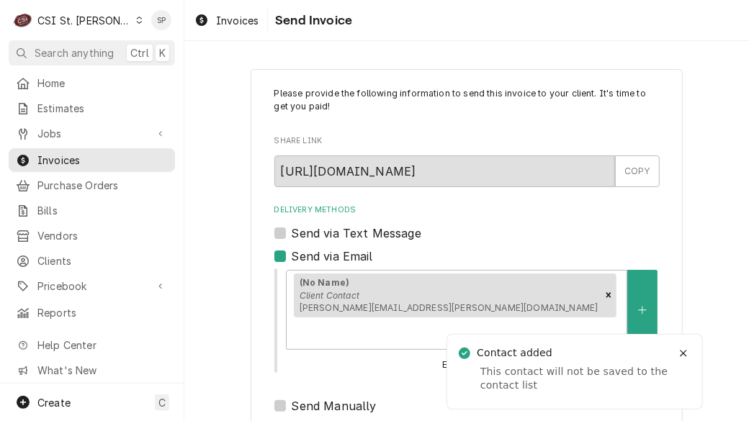
scroll to position [207, 0]
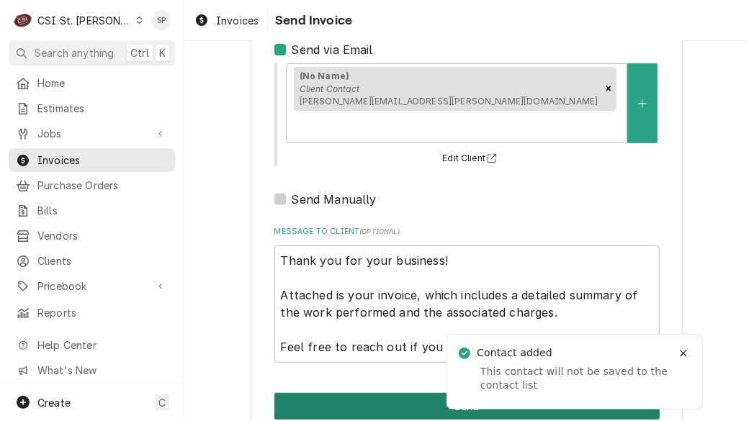
click at [403, 393] on button "Send" at bounding box center [466, 406] width 385 height 27
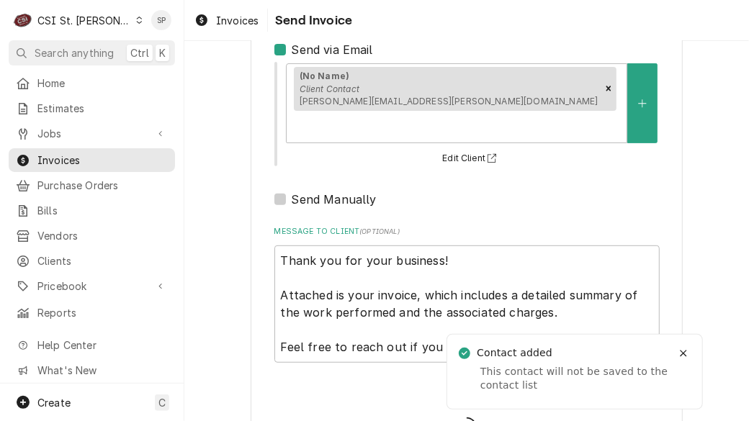
type textarea "x"
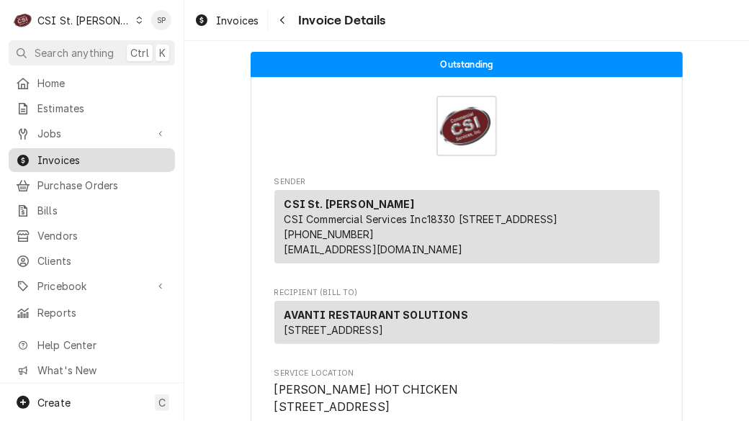
click at [130, 153] on span "Invoices" at bounding box center [102, 160] width 130 height 15
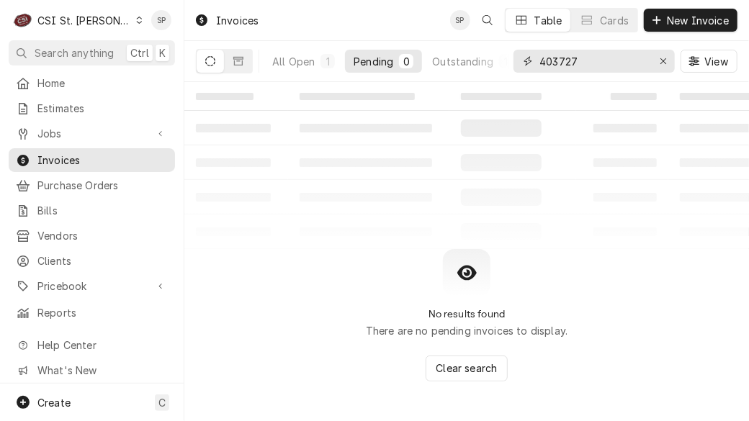
click at [597, 62] on input "403727" at bounding box center [594, 61] width 108 height 23
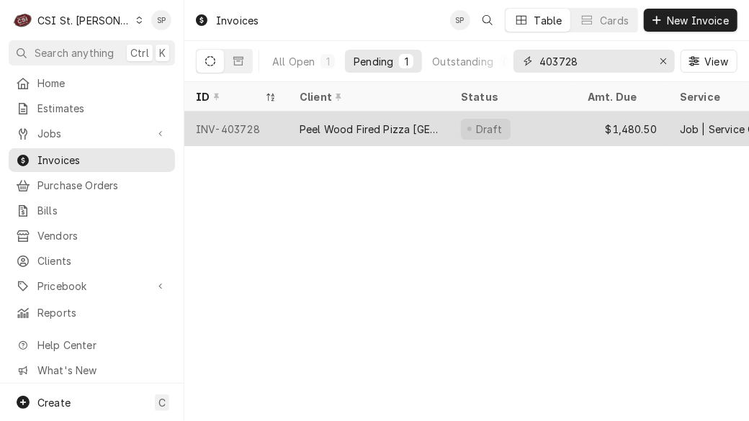
type input "403728"
click at [248, 116] on div "INV-403728" at bounding box center [236, 129] width 104 height 35
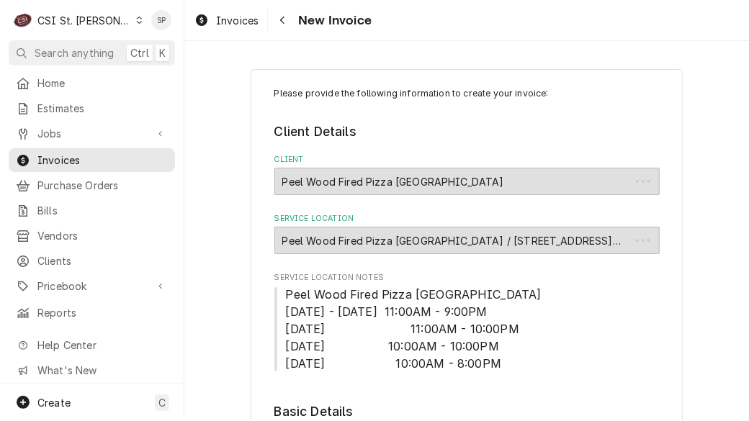
type textarea "x"
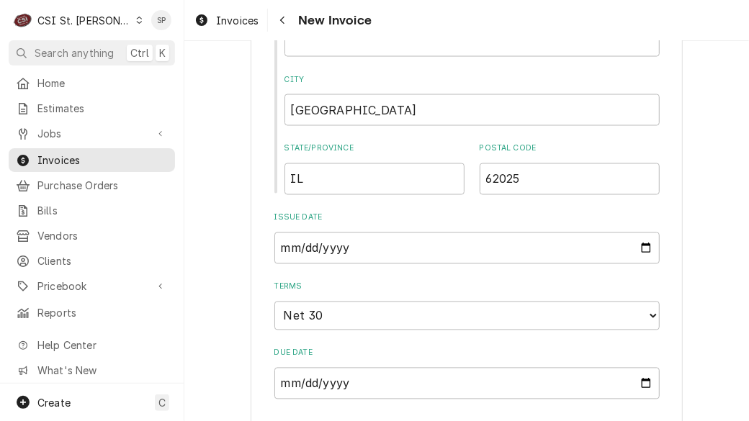
scroll to position [1035, 0]
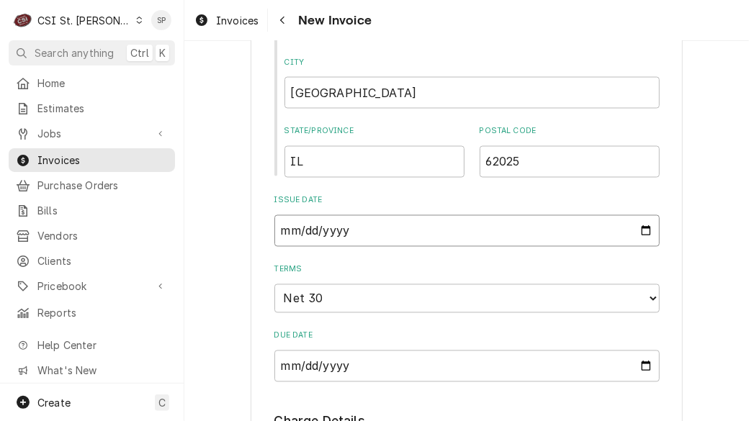
click at [640, 215] on input "[DATE]" at bounding box center [466, 231] width 385 height 32
type input "[DATE]"
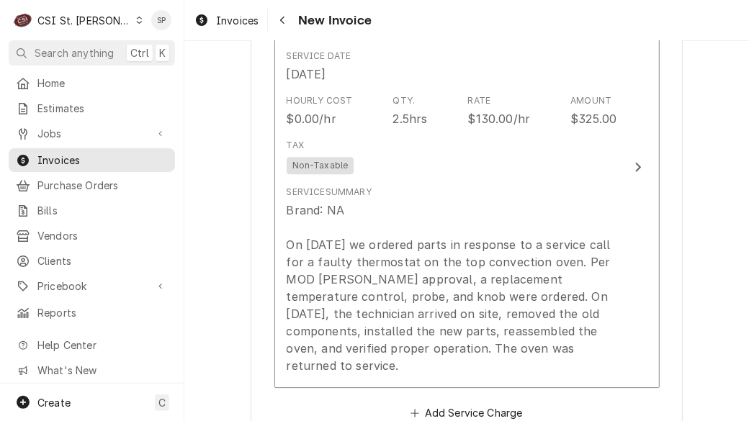
scroll to position [1553, 0]
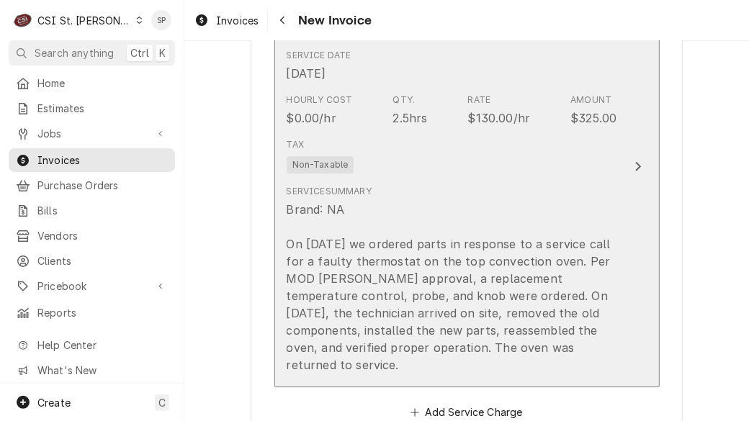
click at [450, 185] on div "Service Summary Brand: NA On [DATE] we ordered parts in response to a service c…" at bounding box center [452, 279] width 331 height 189
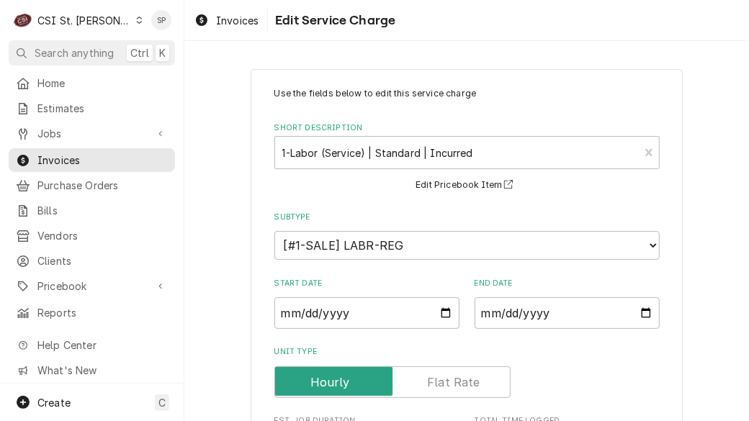
scroll to position [333, 0]
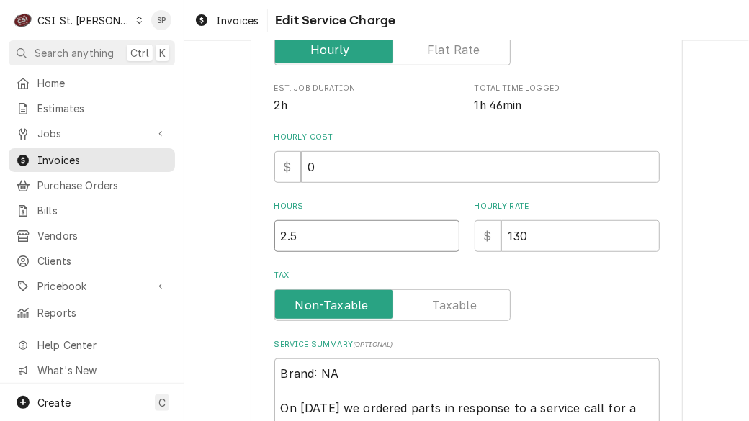
click at [310, 243] on input "2.5" at bounding box center [366, 236] width 185 height 32
type textarea "x"
type input "2"
type textarea "x"
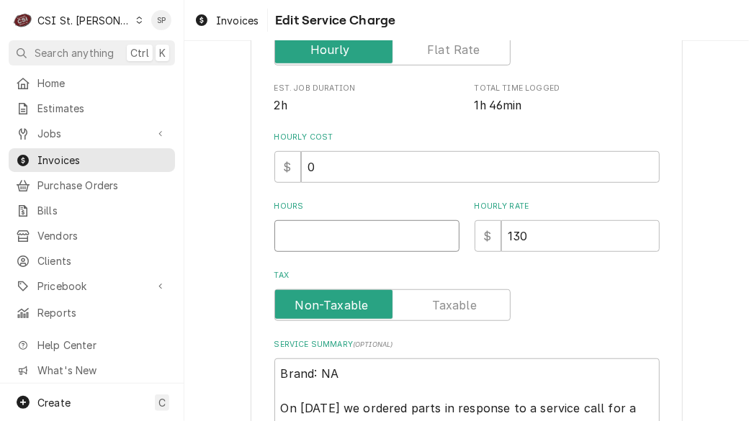
type input "3"
type textarea "x"
type input "3.2"
type textarea "x"
type input "3.25"
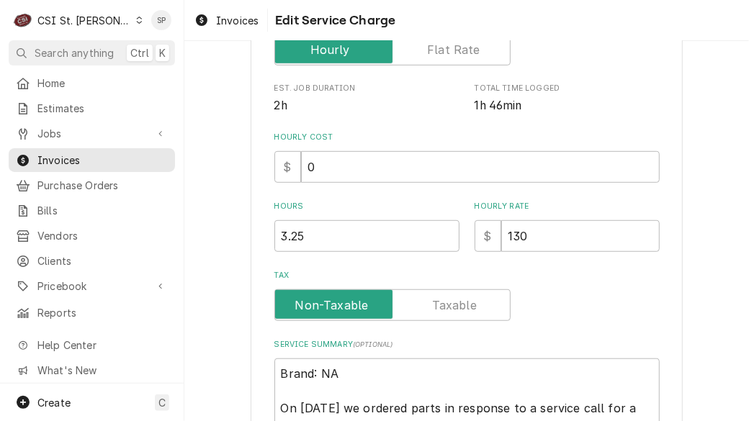
click at [683, 344] on div "Use the fields below to edit this service charge Short Description 1-Labor (Ser…" at bounding box center [466, 187] width 565 height 929
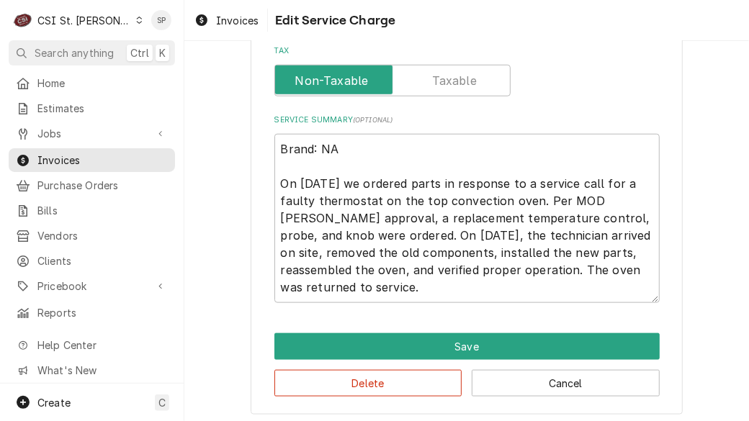
scroll to position [563, 0]
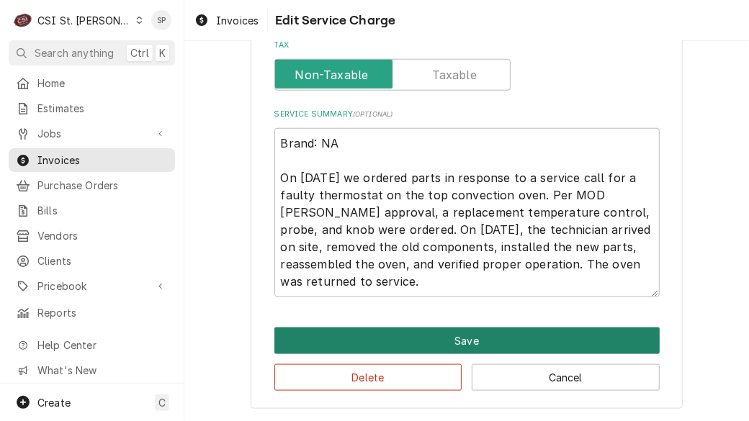
click at [555, 338] on button "Save" at bounding box center [466, 341] width 385 height 27
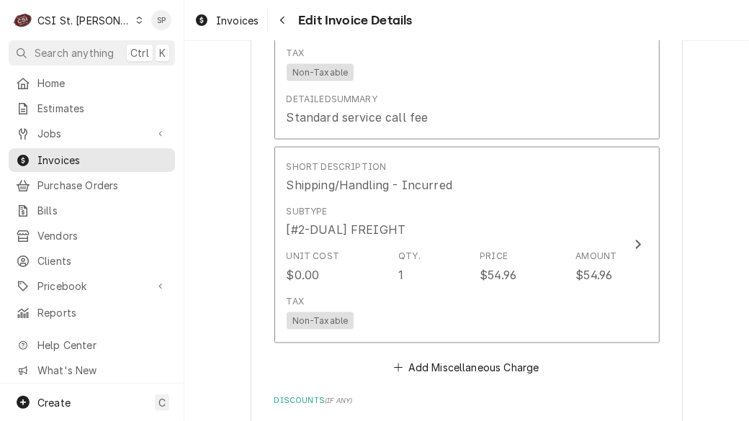
scroll to position [3076, 0]
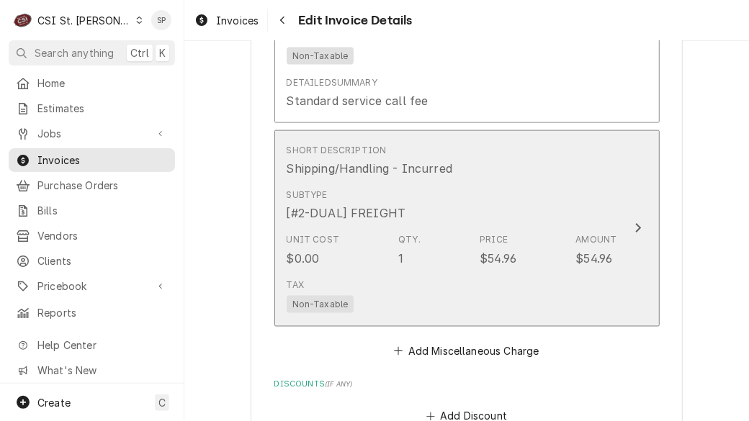
click at [535, 273] on div "Tax Non-Taxable" at bounding box center [452, 296] width 331 height 46
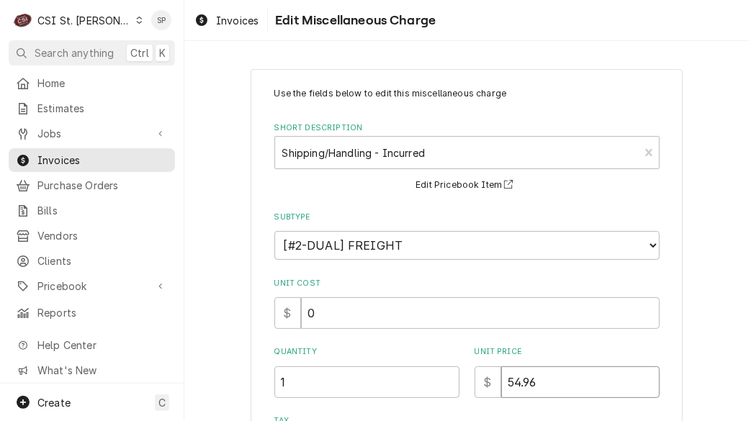
click at [533, 379] on input "54.96" at bounding box center [580, 383] width 159 height 32
type textarea "x"
type input "54.9"
type textarea "x"
type input "54"
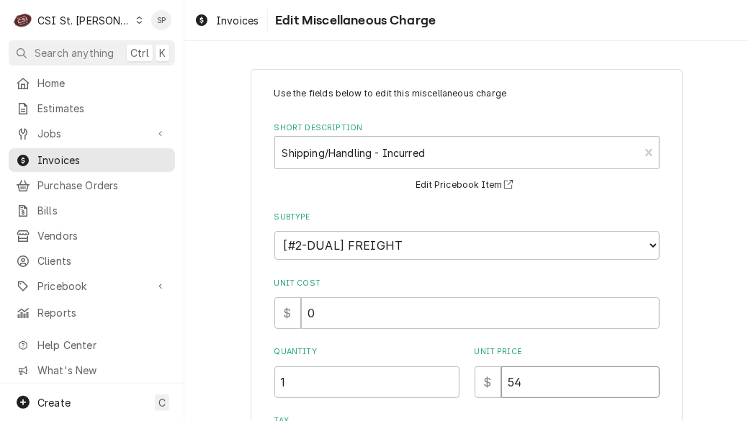
type textarea "x"
type input "5"
type textarea "x"
type input "3"
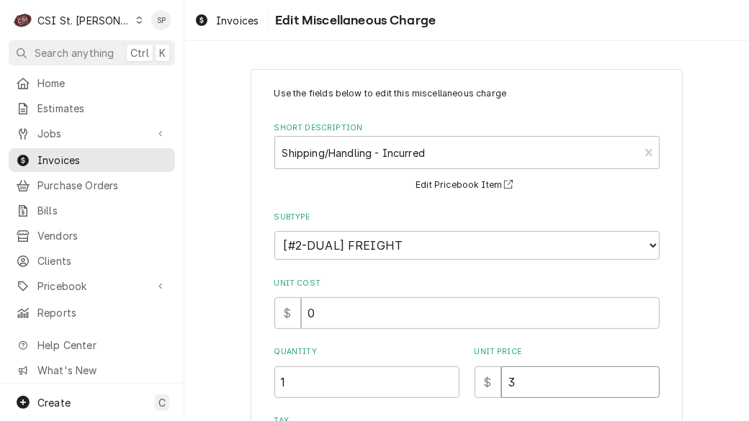
type textarea "x"
type input "35"
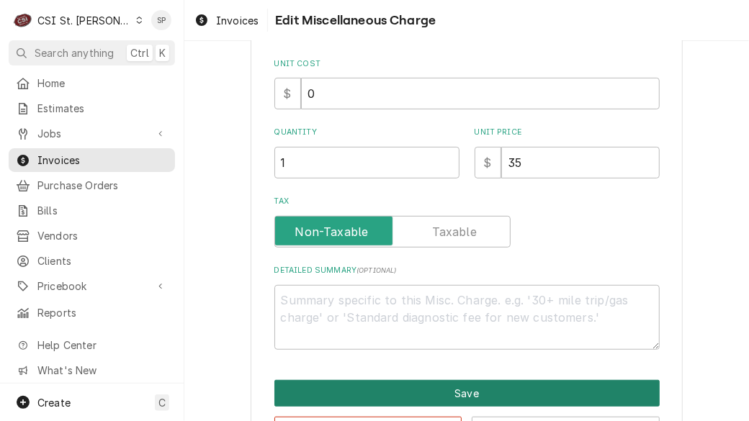
click at [370, 390] on button "Save" at bounding box center [466, 393] width 385 height 27
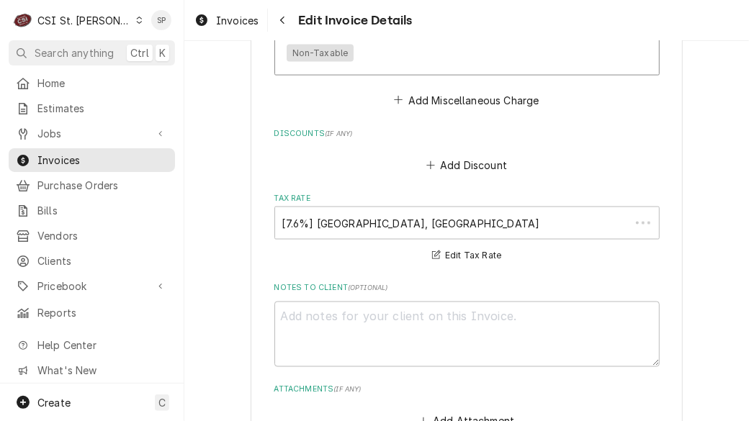
scroll to position [3283, 0]
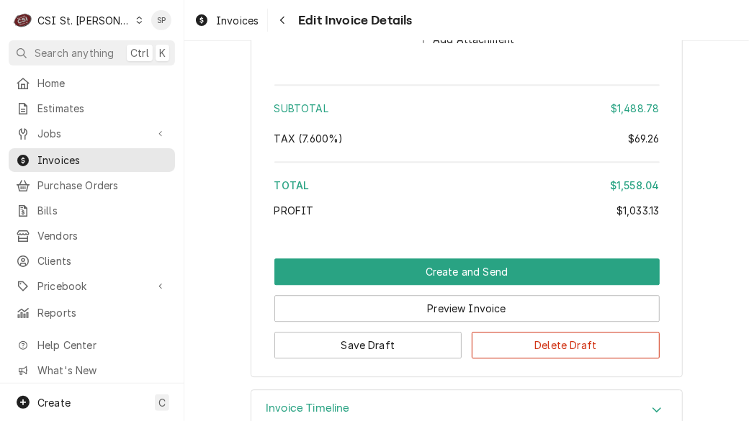
scroll to position [3714, 0]
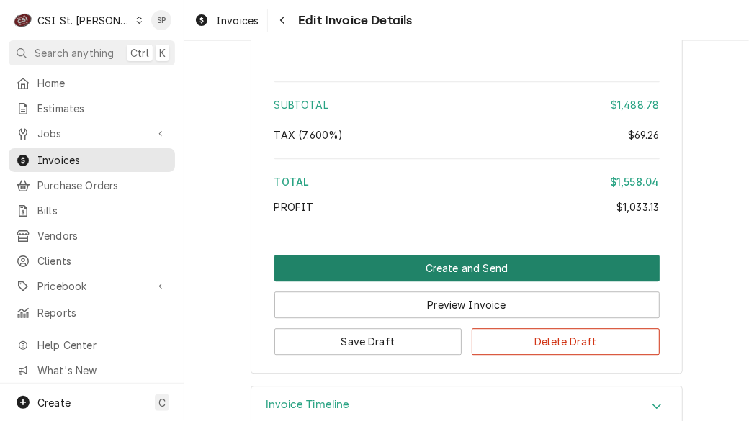
click at [443, 255] on button "Create and Send" at bounding box center [466, 268] width 385 height 27
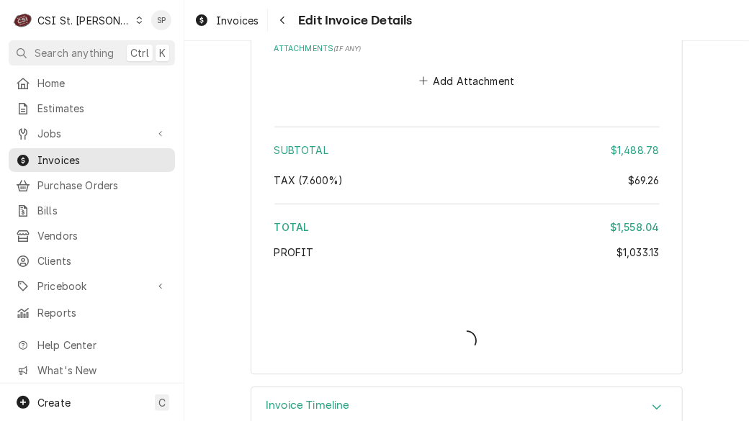
type textarea "x"
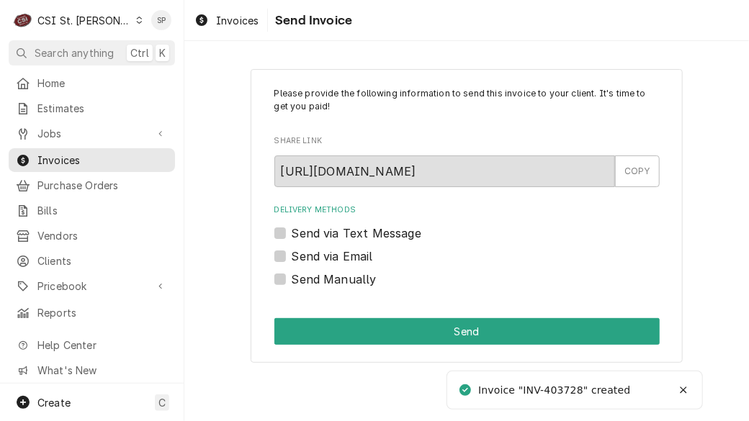
click at [292, 253] on label "Send via Email" at bounding box center [332, 256] width 81 height 17
click at [292, 253] on input "Send via Email" at bounding box center [484, 264] width 385 height 32
checkbox input "true"
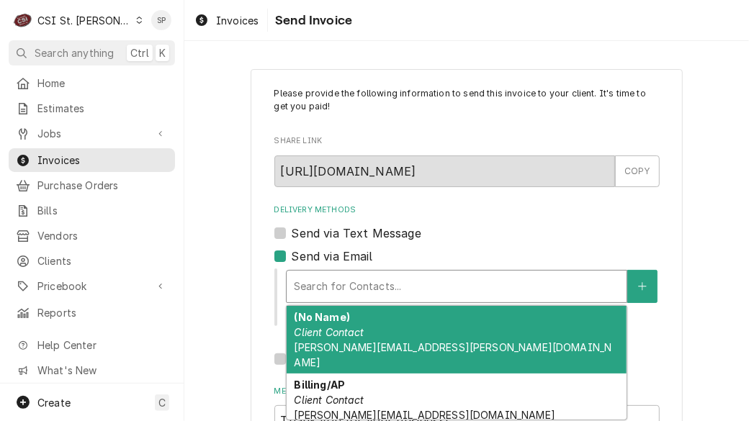
click at [331, 290] on div "Delivery Methods" at bounding box center [457, 287] width 326 height 26
click at [331, 321] on strong "(No Name)" at bounding box center [321, 317] width 55 height 12
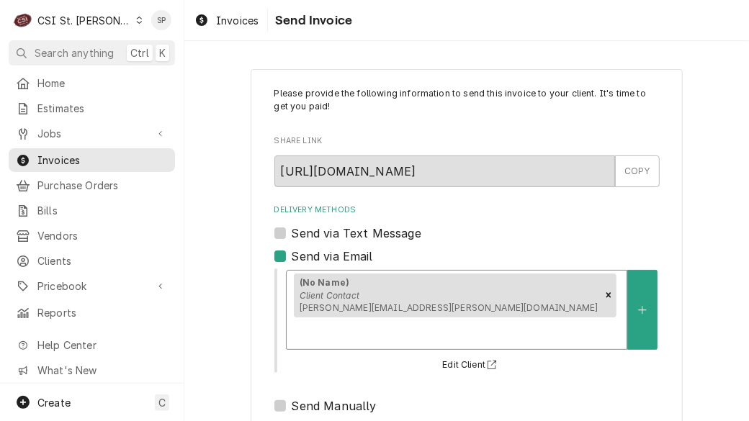
scroll to position [207, 0]
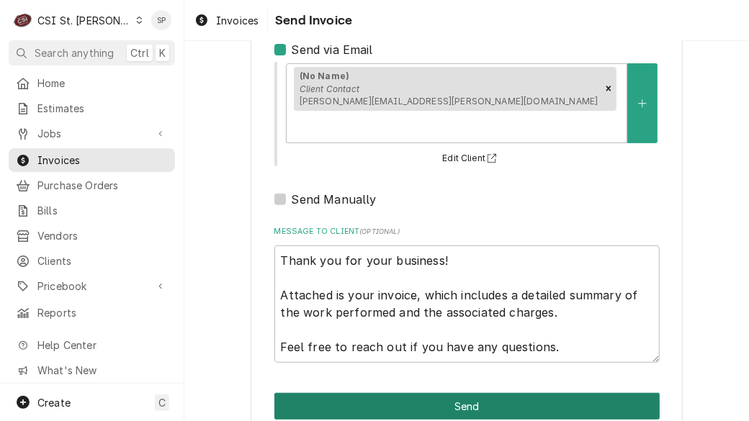
click at [470, 393] on button "Send" at bounding box center [466, 406] width 385 height 27
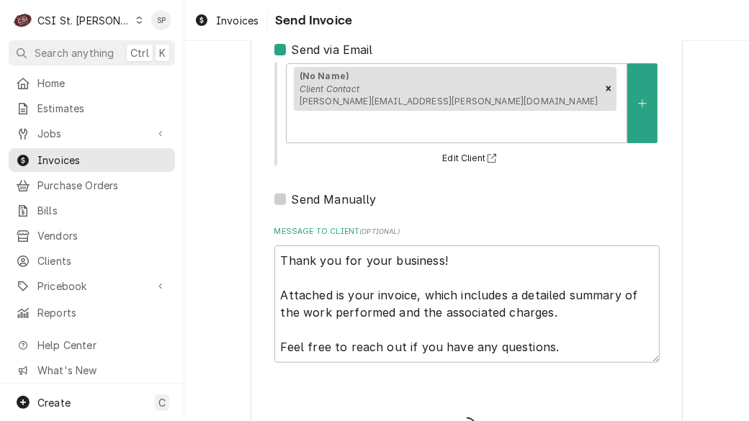
type textarea "x"
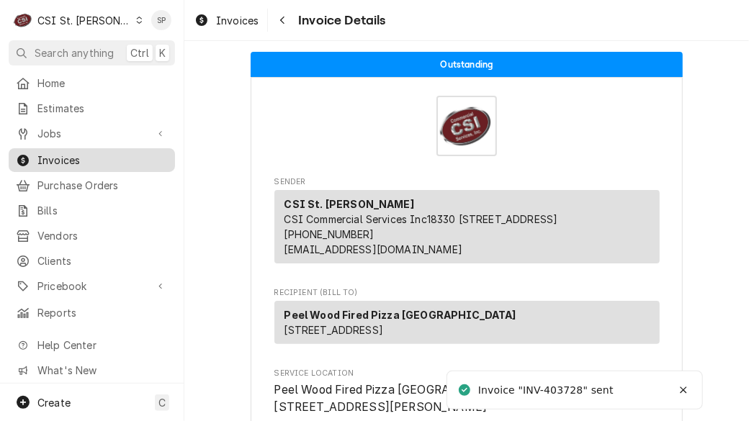
click at [121, 153] on span "Invoices" at bounding box center [102, 160] width 130 height 15
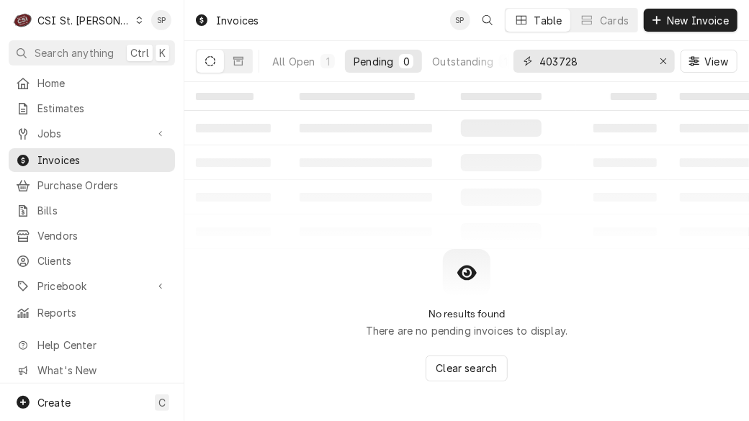
click at [590, 59] on input "403728" at bounding box center [594, 61] width 108 height 23
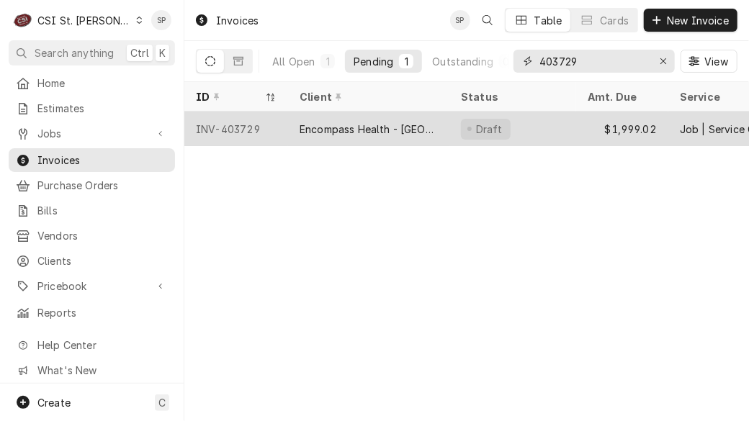
type input "403729"
click at [218, 122] on div "INV-403729" at bounding box center [236, 129] width 104 height 35
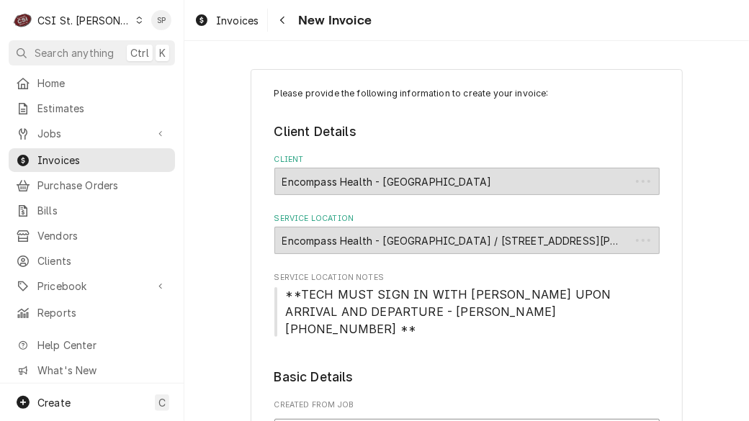
type textarea "x"
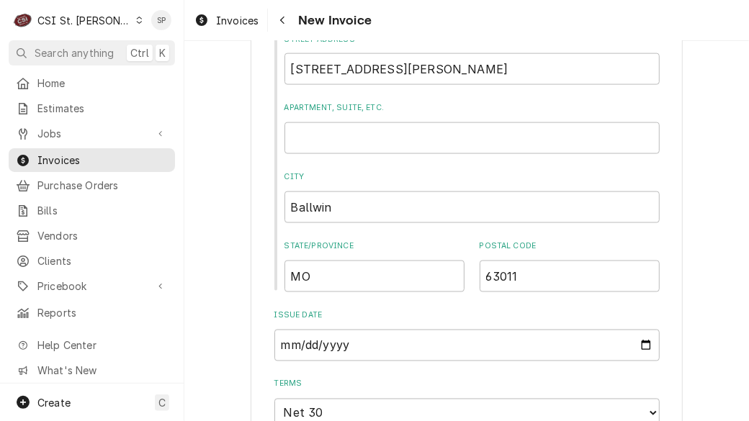
scroll to position [862, 0]
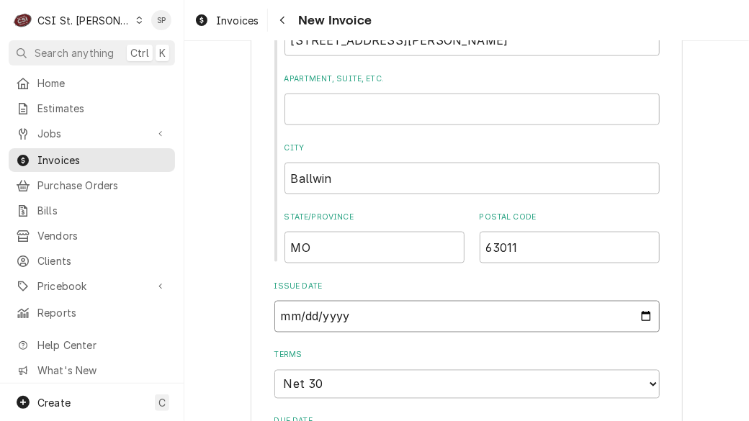
click at [640, 333] on input "2025-09-05" at bounding box center [466, 317] width 385 height 32
type input "2025-09-26"
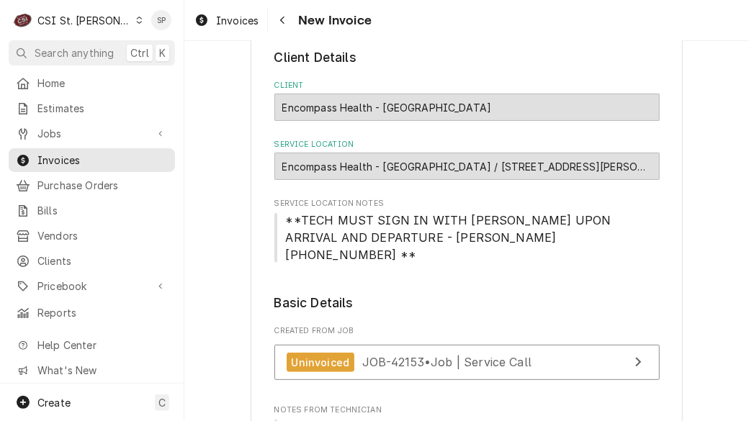
scroll to position [55, 0]
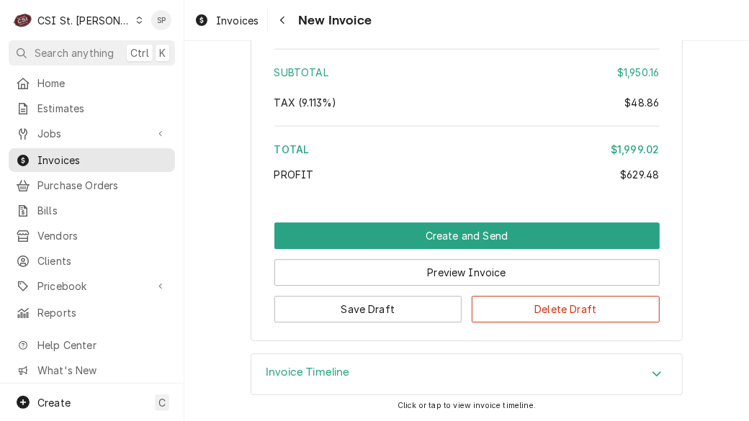
scroll to position [3835, 0]
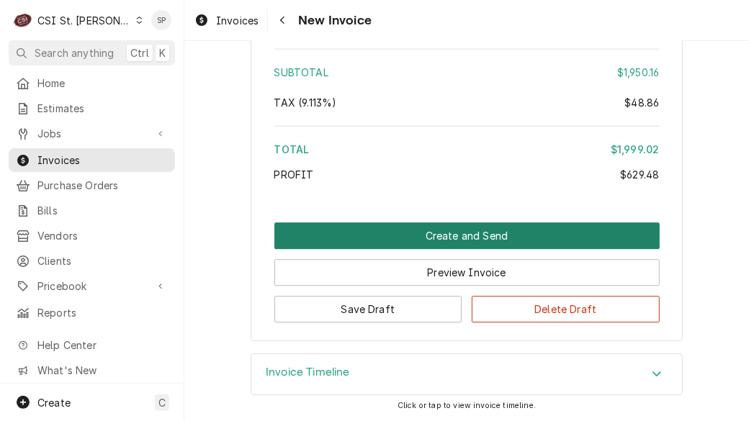
click at [521, 242] on button "Create and Send" at bounding box center [466, 236] width 385 height 27
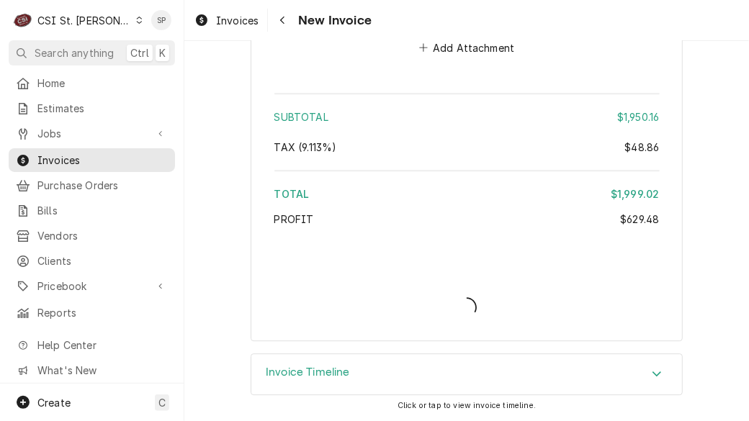
type textarea "x"
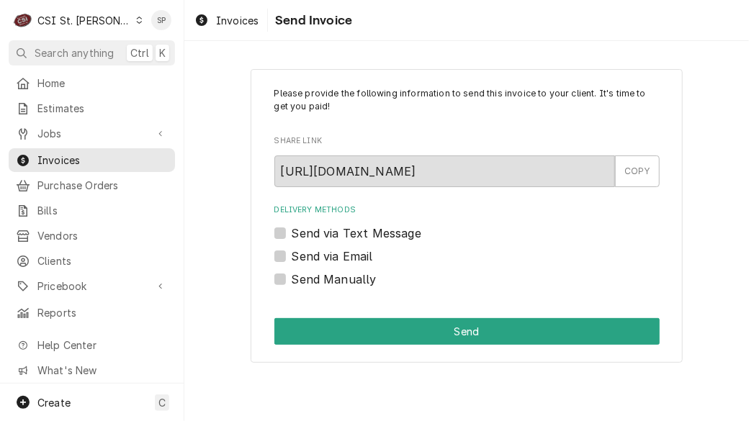
click at [324, 259] on label "Send via Email" at bounding box center [332, 256] width 81 height 17
click at [324, 259] on input "Send via Email" at bounding box center [484, 264] width 385 height 32
checkbox input "true"
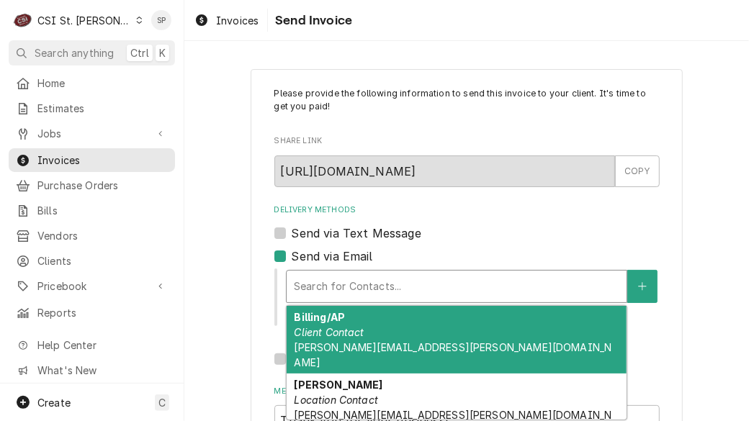
click at [303, 284] on div "Delivery Methods" at bounding box center [457, 287] width 326 height 26
click at [318, 330] on em "Client Contact" at bounding box center [329, 332] width 70 height 12
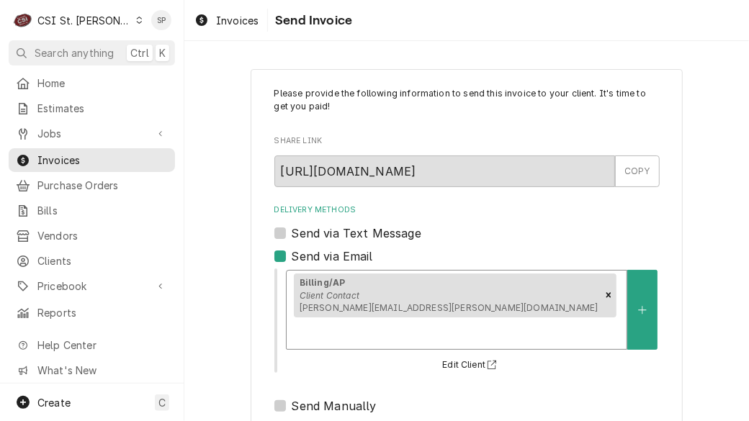
scroll to position [207, 0]
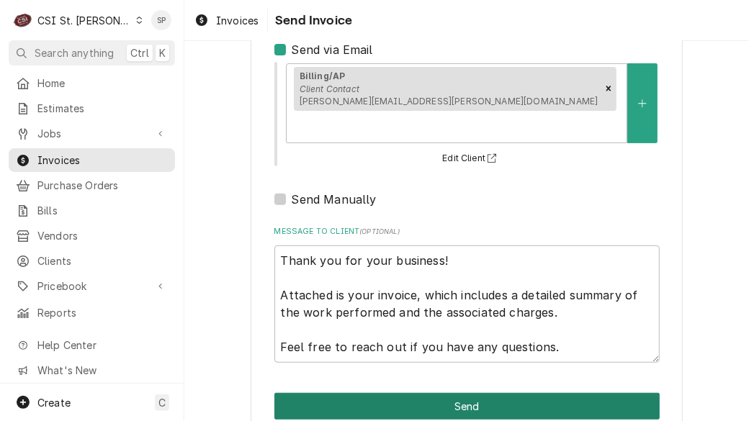
click at [584, 393] on button "Send" at bounding box center [466, 406] width 385 height 27
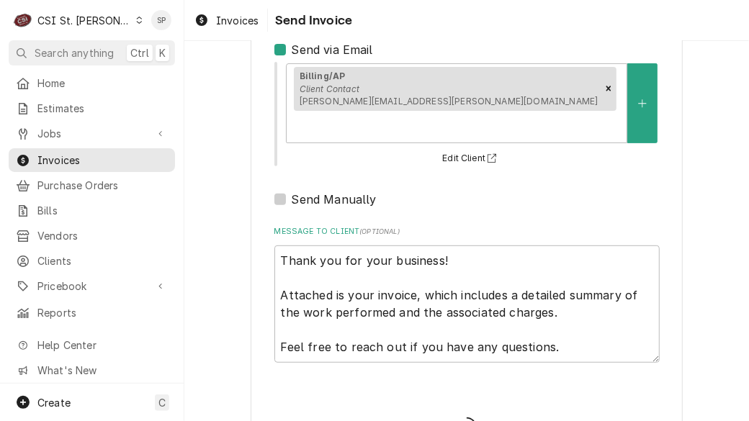
type textarea "x"
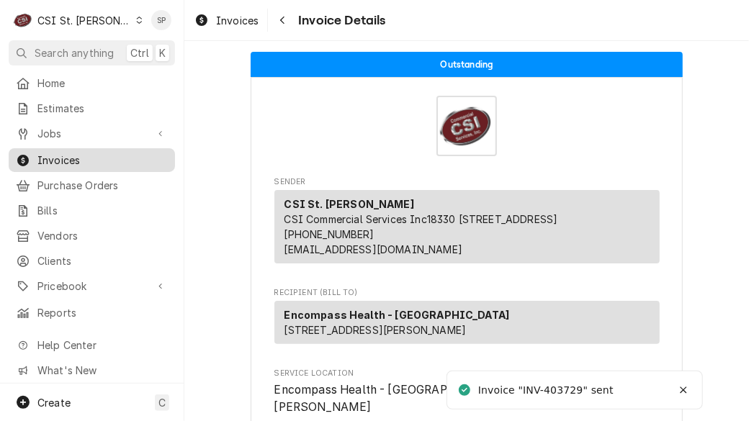
click at [84, 159] on span "Invoices" at bounding box center [102, 160] width 130 height 15
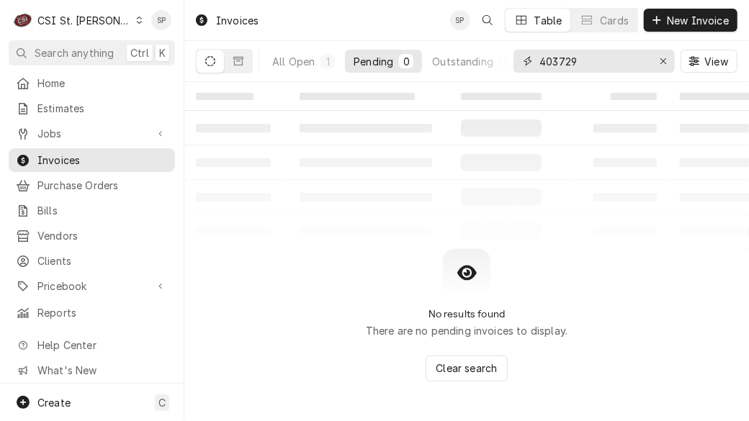
click at [581, 63] on input "403729" at bounding box center [594, 61] width 108 height 23
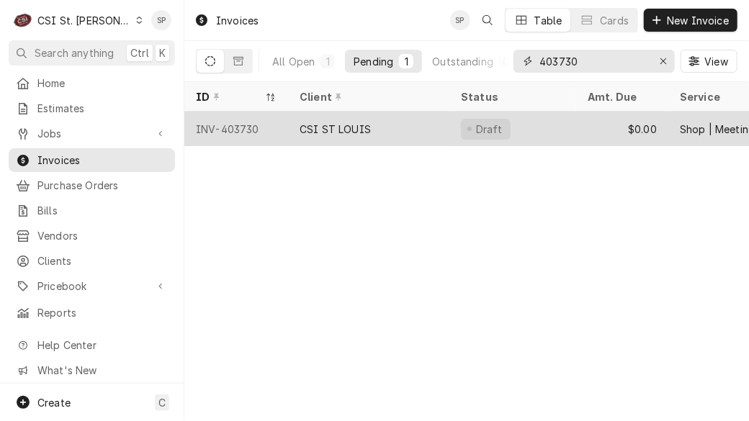
type input "403730"
click at [244, 122] on div "INV-403730" at bounding box center [236, 129] width 104 height 35
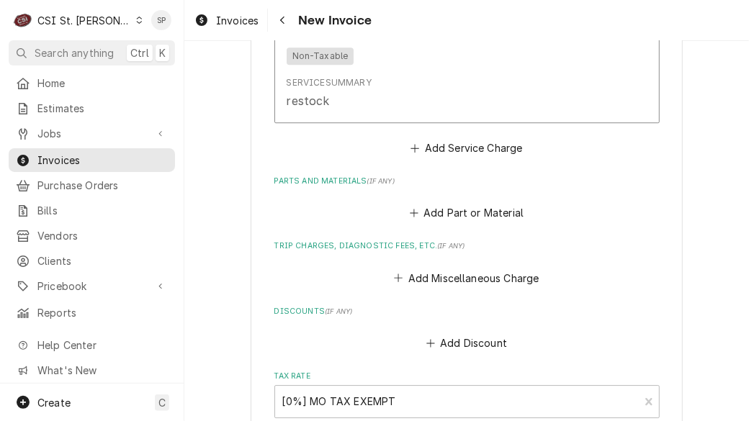
scroll to position [2246, 0]
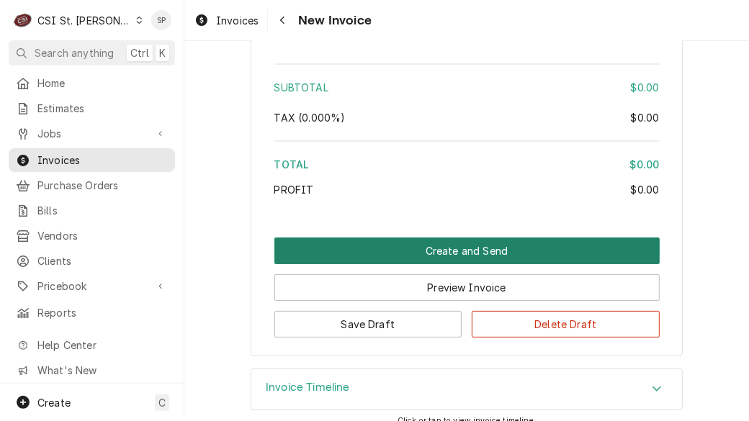
click at [325, 238] on button "Create and Send" at bounding box center [466, 251] width 385 height 27
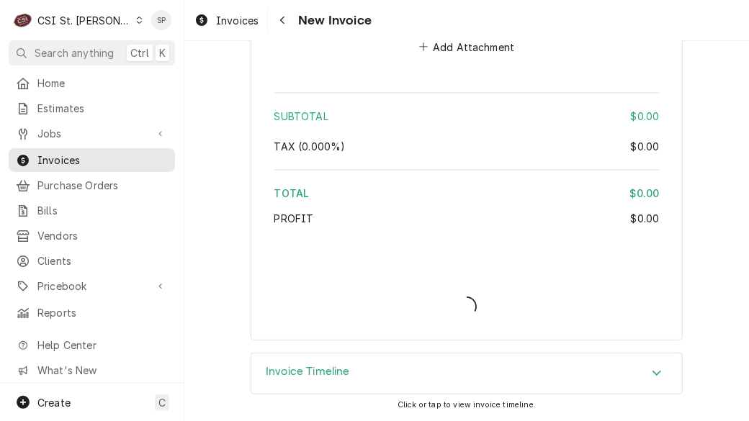
scroll to position [2200, 0]
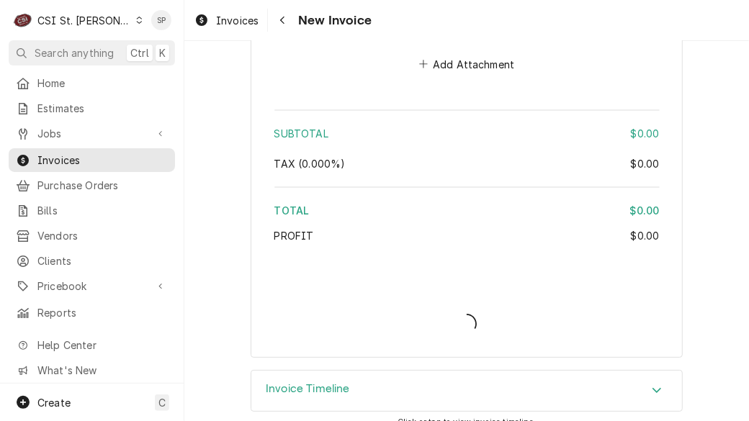
type textarea "x"
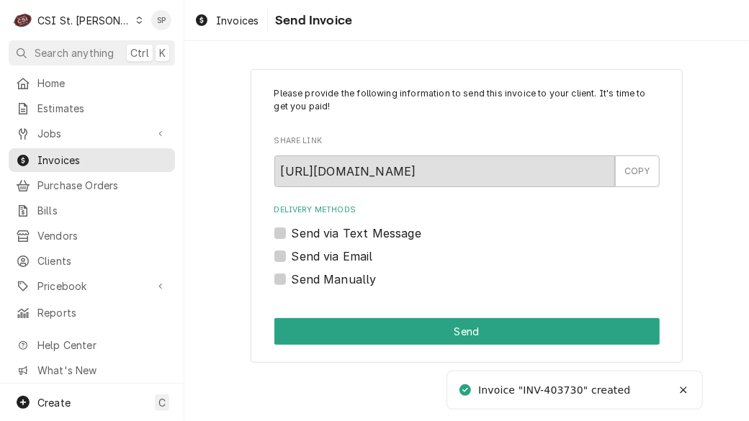
click at [322, 279] on label "Send Manually" at bounding box center [334, 279] width 85 height 17
click at [322, 279] on input "Send Manually" at bounding box center [484, 287] width 385 height 32
checkbox input "true"
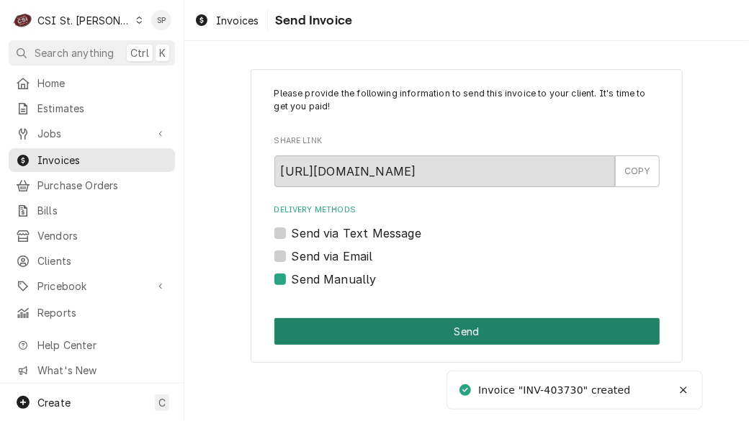
click at [357, 329] on button "Send" at bounding box center [466, 331] width 385 height 27
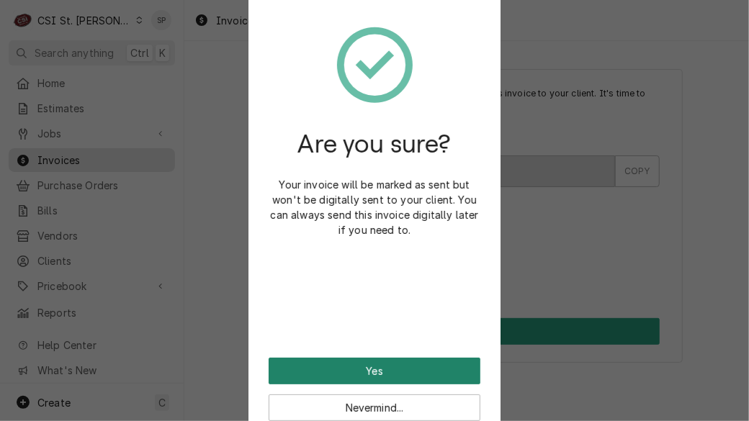
click at [338, 374] on button "Yes" at bounding box center [375, 371] width 212 height 27
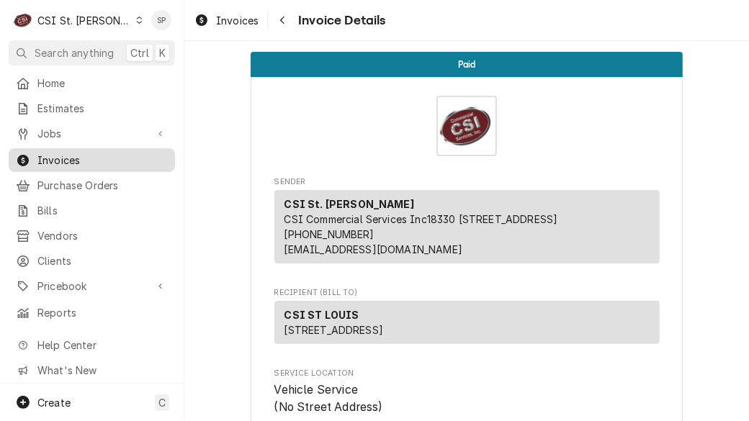
click at [145, 156] on span "Invoices" at bounding box center [102, 160] width 130 height 15
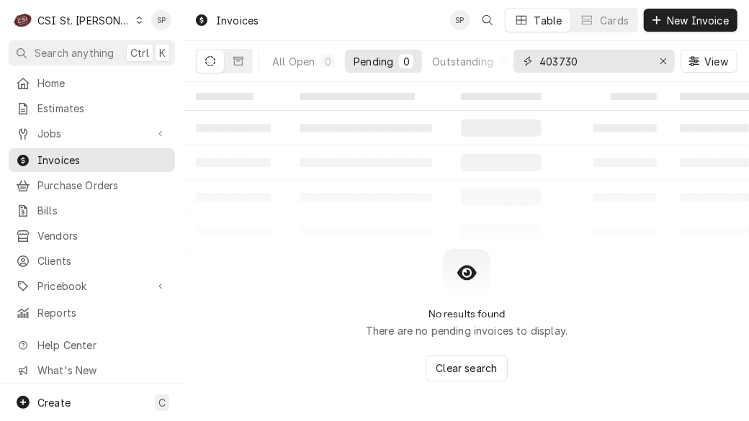
click at [594, 66] on input "403730" at bounding box center [594, 61] width 108 height 23
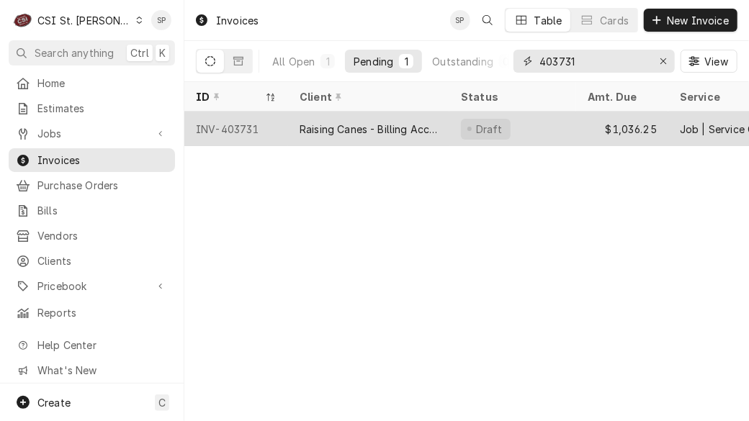
type input "403731"
click at [226, 125] on div "INV-403731" at bounding box center [236, 129] width 104 height 35
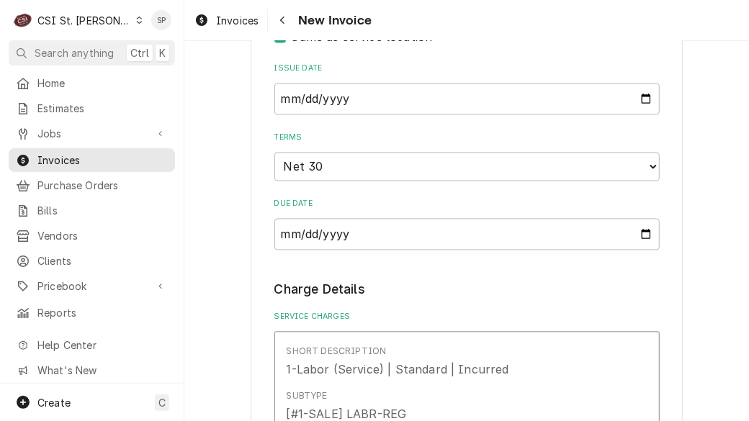
scroll to position [1063, 0]
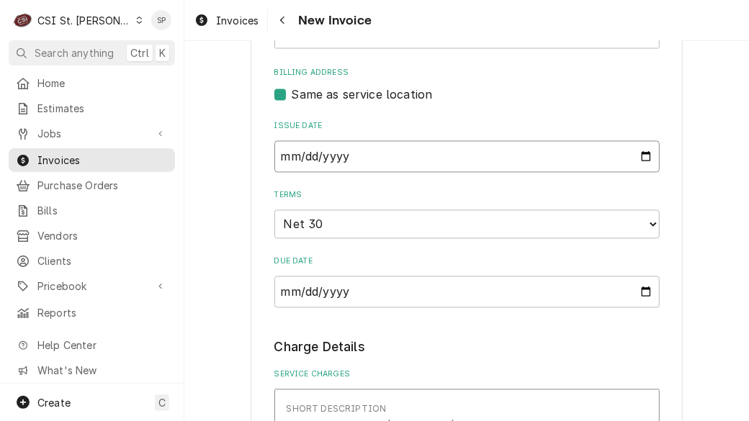
click at [646, 141] on input "[DATE]" at bounding box center [466, 157] width 385 height 32
type textarea "x"
type input "[DATE]"
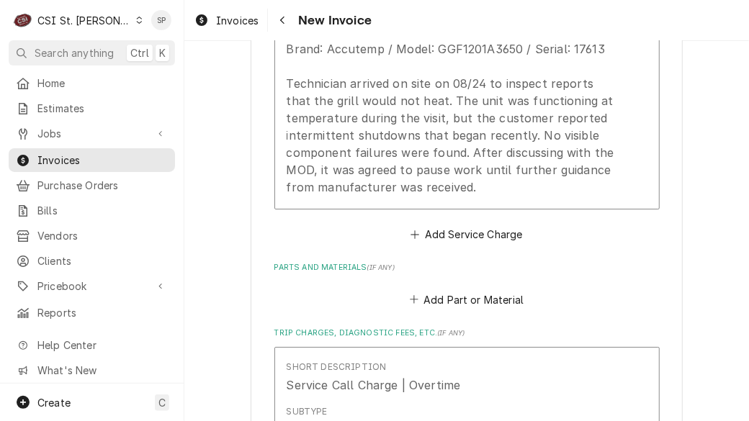
scroll to position [1984, 0]
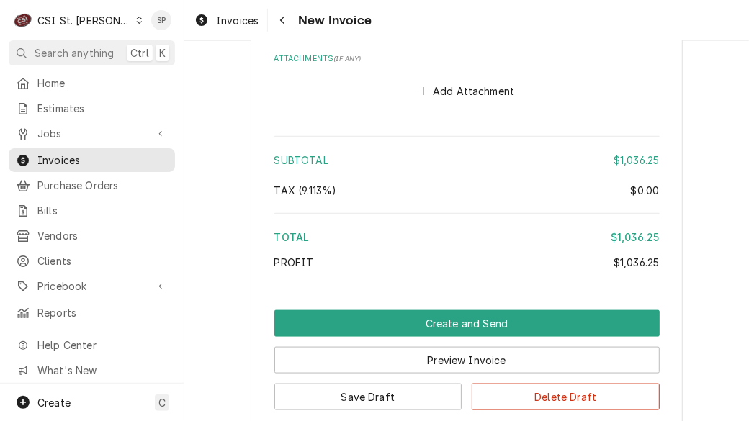
scroll to position [2913, 0]
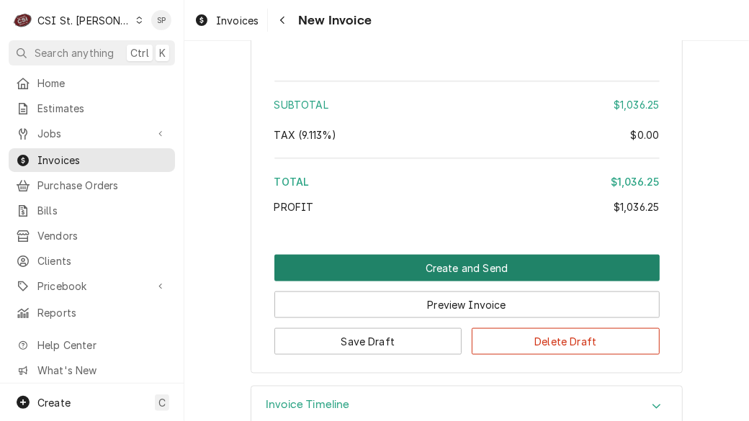
click at [425, 255] on button "Create and Send" at bounding box center [466, 268] width 385 height 27
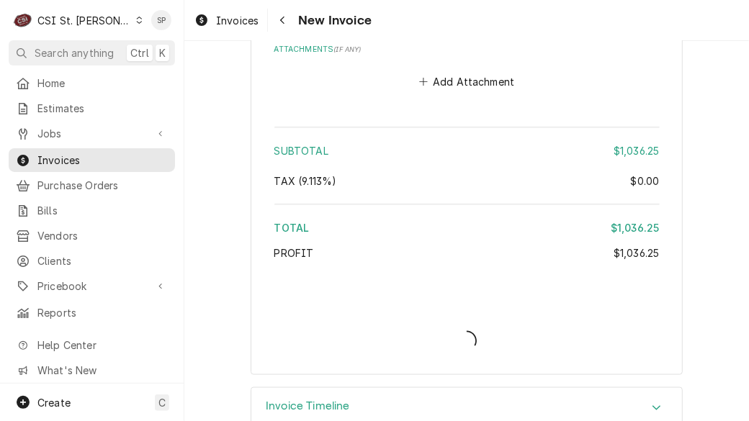
type textarea "x"
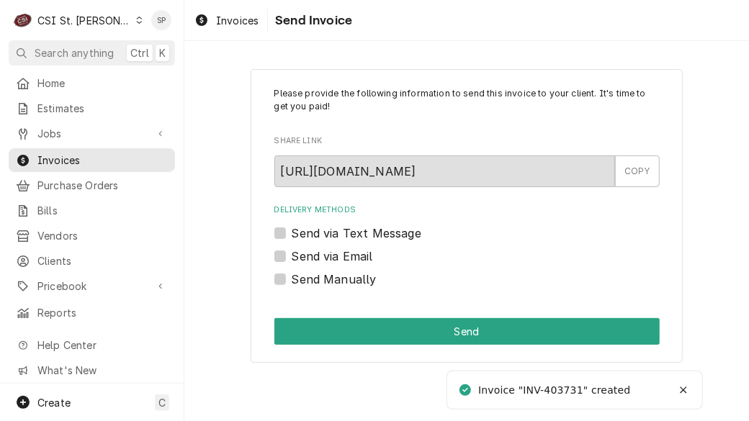
click at [303, 256] on label "Send via Email" at bounding box center [332, 256] width 81 height 17
click at [303, 256] on input "Send via Email" at bounding box center [484, 264] width 385 height 32
checkbox input "true"
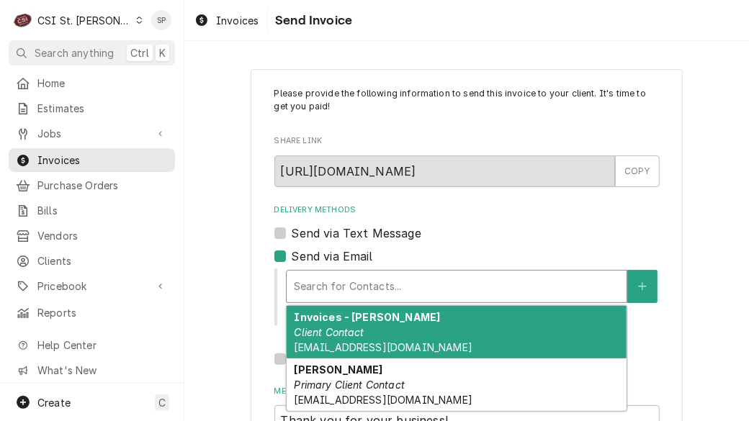
click at [313, 287] on div "Delivery Methods" at bounding box center [457, 287] width 326 height 26
click at [324, 339] on div "Invoices - Kelsey Client Contact kelsey.hetlage@csi1.com" at bounding box center [457, 332] width 340 height 53
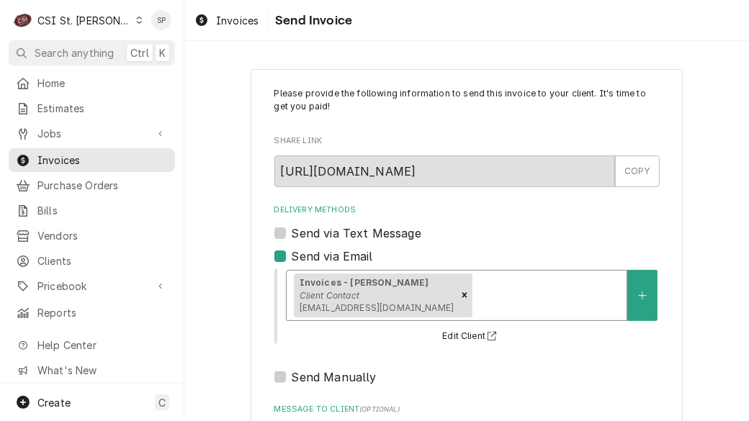
scroll to position [207, 0]
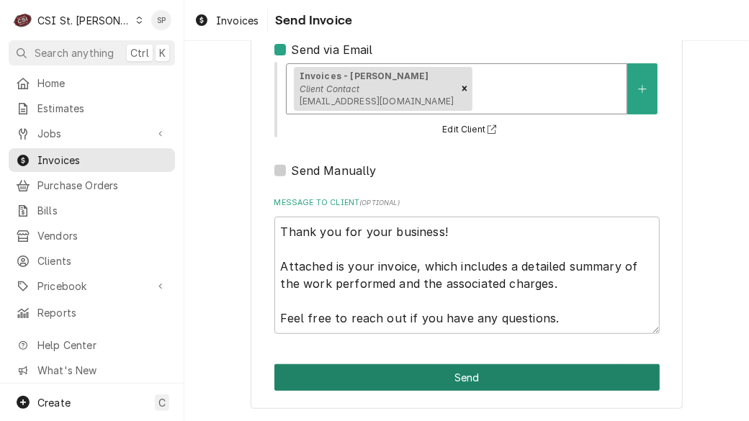
click at [486, 375] on button "Send" at bounding box center [466, 378] width 385 height 27
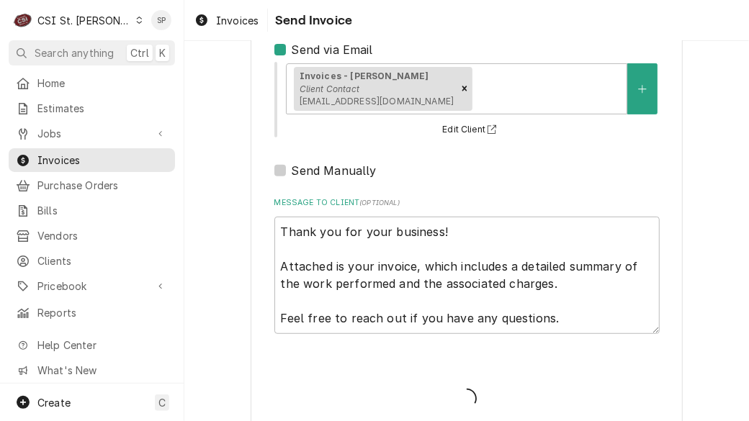
type textarea "x"
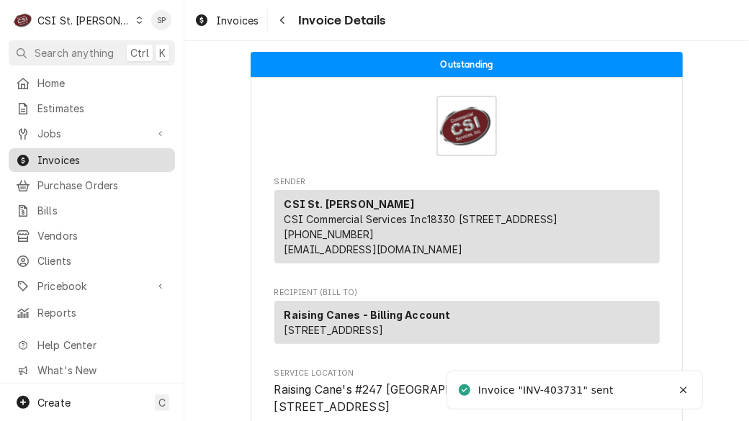
click at [141, 153] on span "Invoices" at bounding box center [102, 160] width 130 height 15
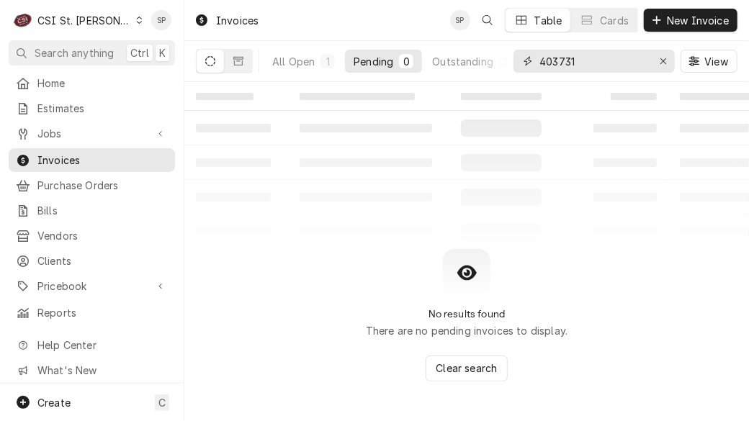
click at [584, 62] on input "403731" at bounding box center [594, 61] width 108 height 23
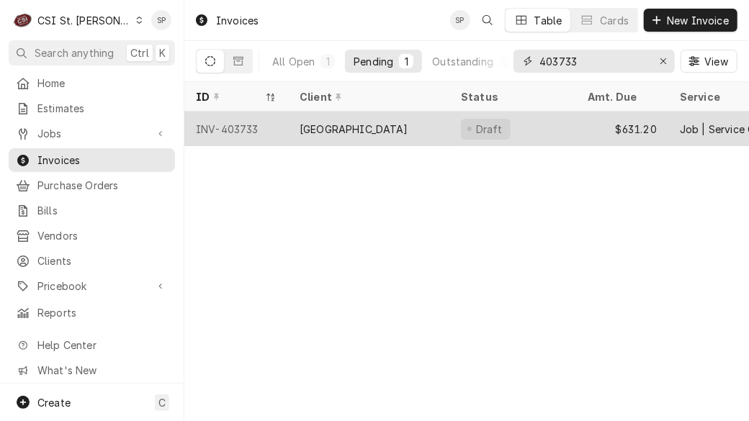
type input "403733"
click at [209, 126] on div "INV-403733" at bounding box center [236, 129] width 104 height 35
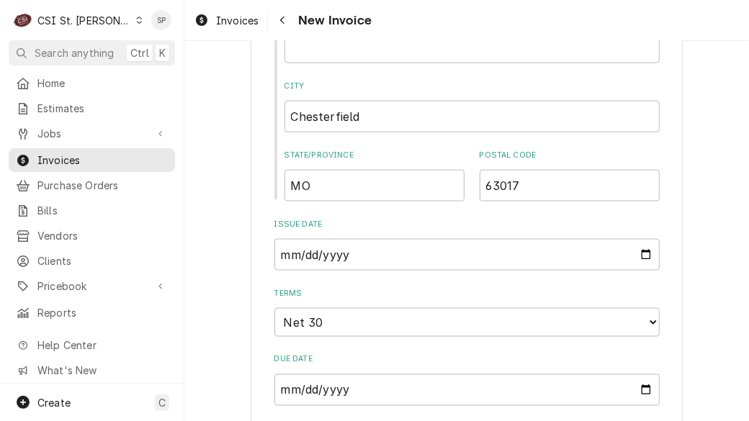
scroll to position [821, 0]
click at [636, 255] on input "[DATE]" at bounding box center [466, 254] width 385 height 32
type input "[DATE]"
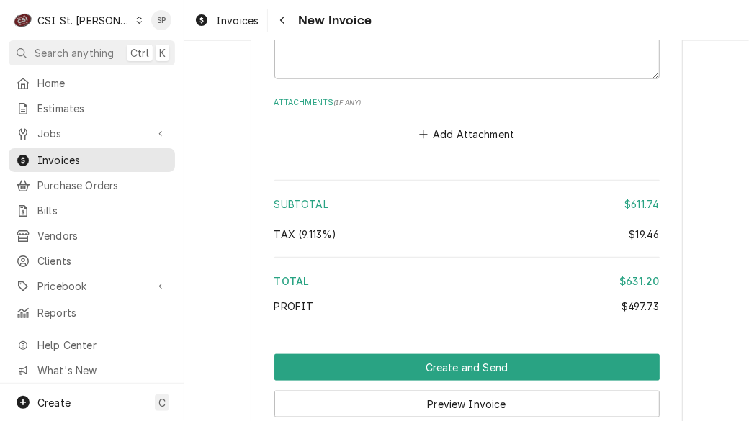
scroll to position [2815, 0]
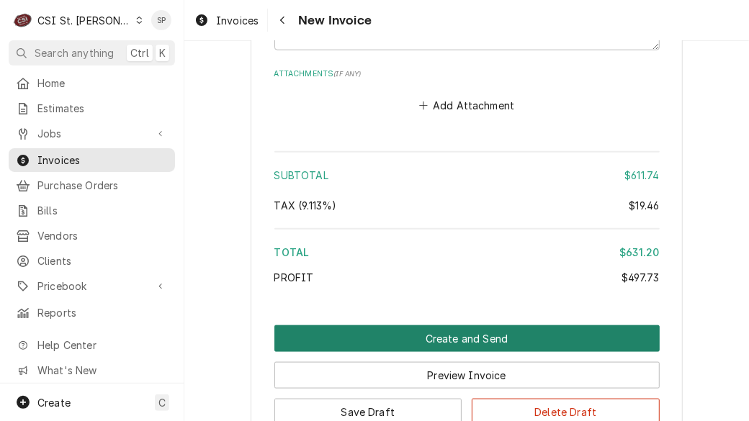
click at [548, 336] on button "Create and Send" at bounding box center [466, 339] width 385 height 27
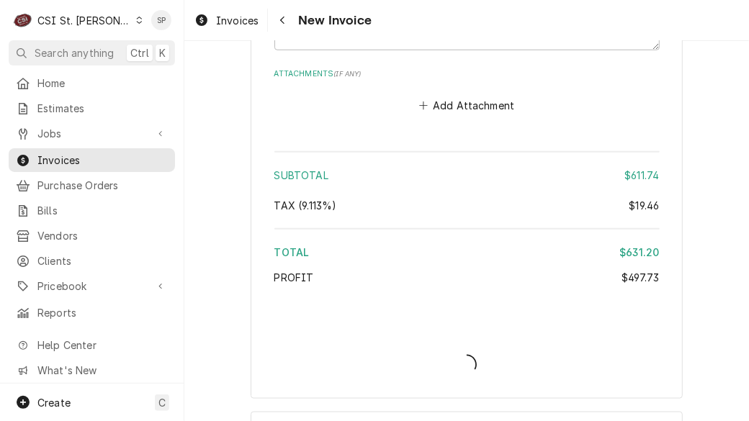
type textarea "x"
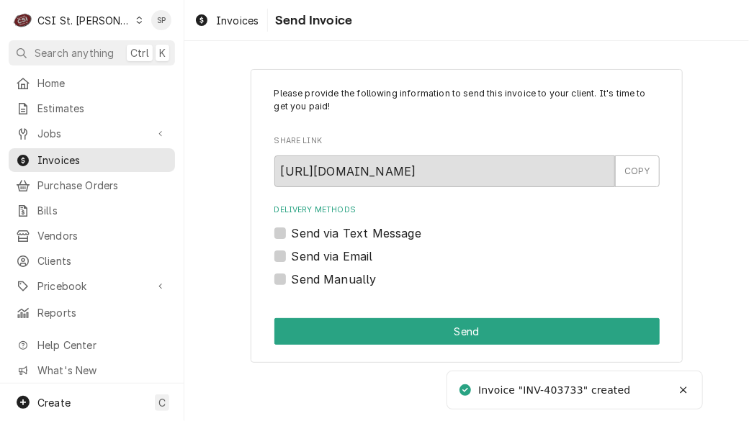
click at [274, 249] on div "Send via Email" at bounding box center [466, 256] width 385 height 17
click at [292, 254] on label "Send via Email" at bounding box center [332, 256] width 81 height 17
click at [292, 254] on input "Send via Email" at bounding box center [484, 264] width 385 height 32
checkbox input "true"
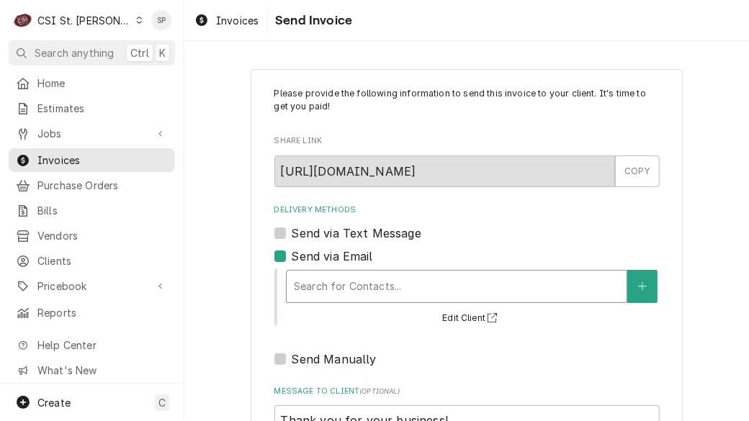
click at [335, 280] on div "Delivery Methods" at bounding box center [457, 287] width 326 height 26
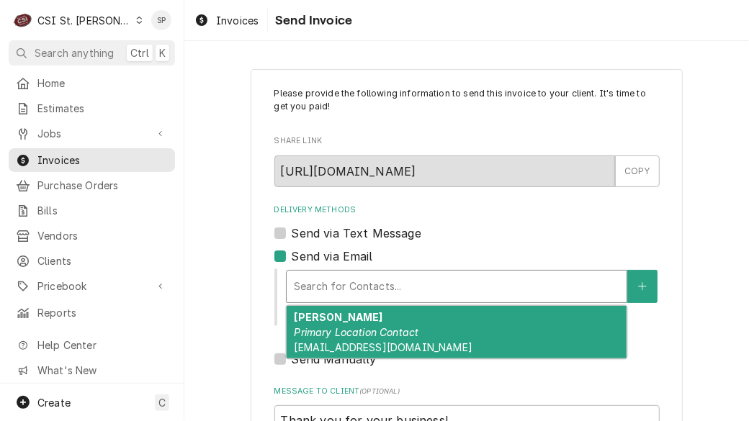
click at [339, 339] on div "[PERSON_NAME] Primary Location Contact [EMAIL_ADDRESS][DOMAIN_NAME]" at bounding box center [457, 332] width 340 height 53
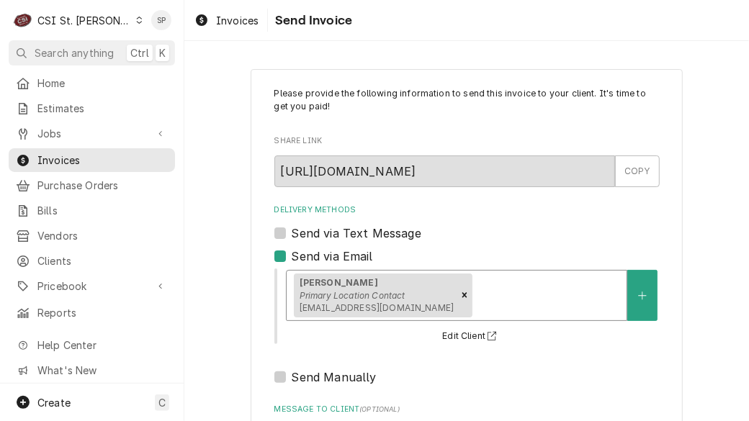
scroll to position [207, 0]
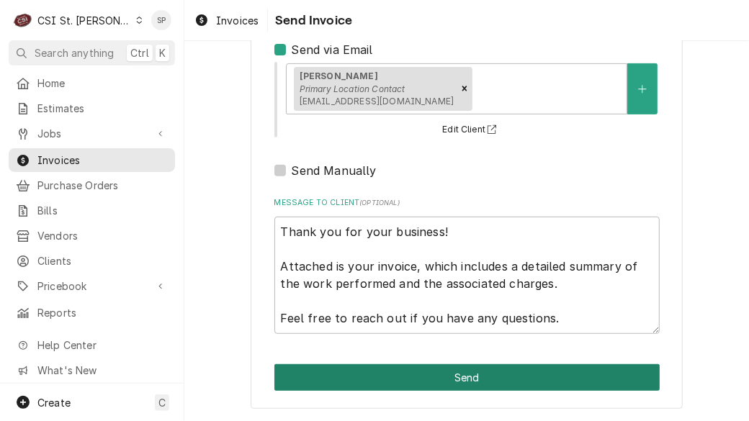
click at [506, 374] on button "Send" at bounding box center [466, 378] width 385 height 27
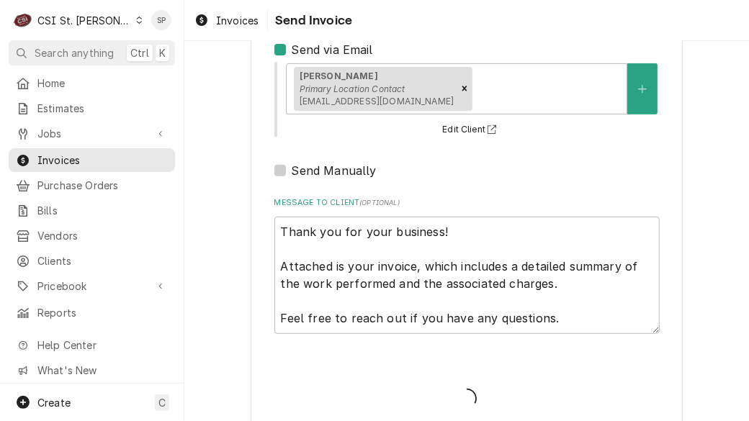
type textarea "x"
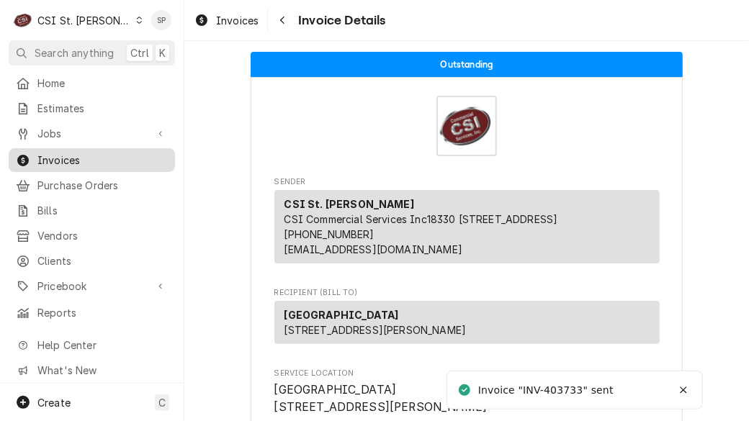
click at [148, 154] on span "Invoices" at bounding box center [102, 160] width 130 height 15
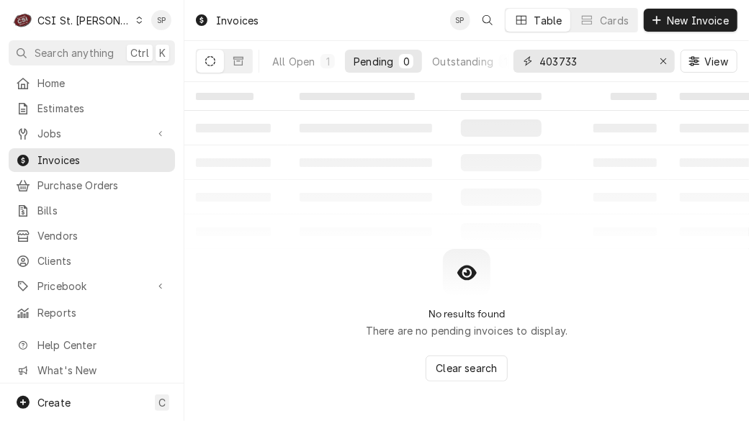
click at [586, 58] on input "403733" at bounding box center [594, 61] width 108 height 23
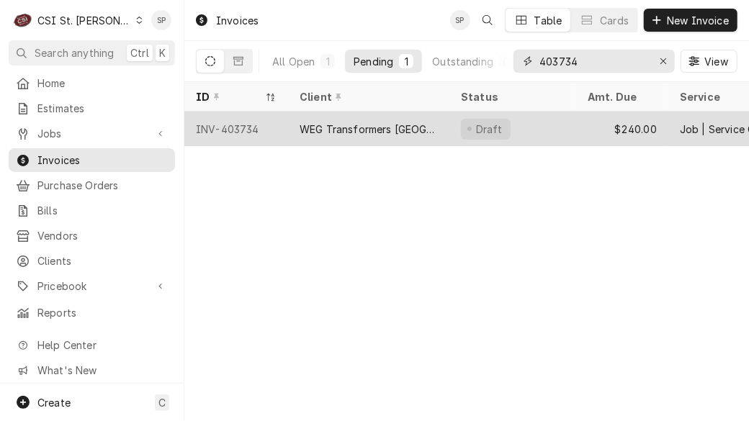
type input "403734"
click at [233, 125] on div "INV-403734" at bounding box center [236, 129] width 104 height 35
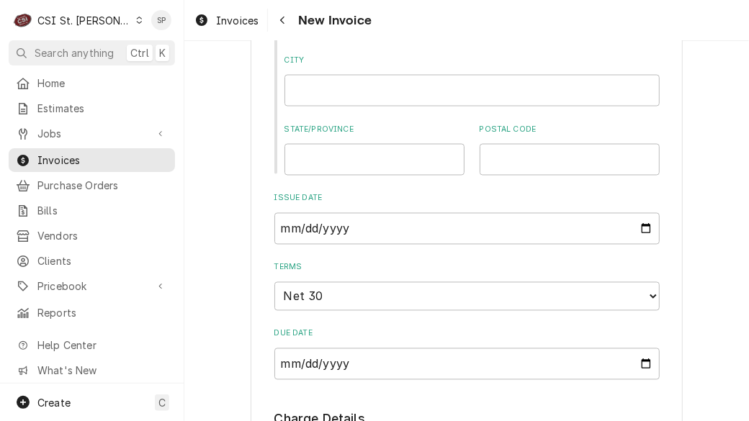
scroll to position [1063, 0]
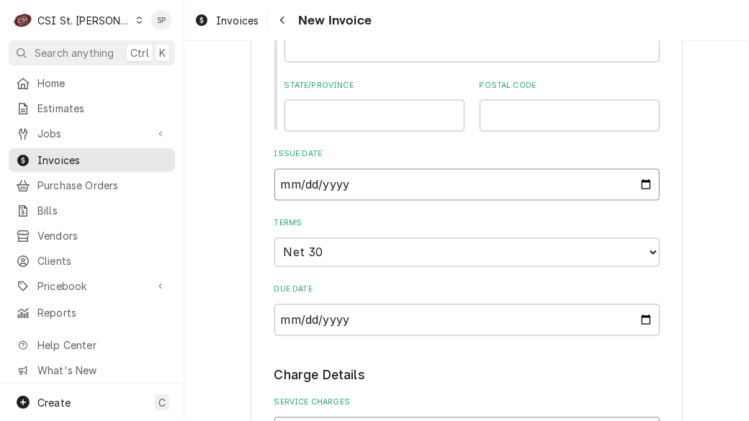
click at [641, 169] on input "2025-09-05" at bounding box center [466, 185] width 385 height 32
type input "2025-09-26"
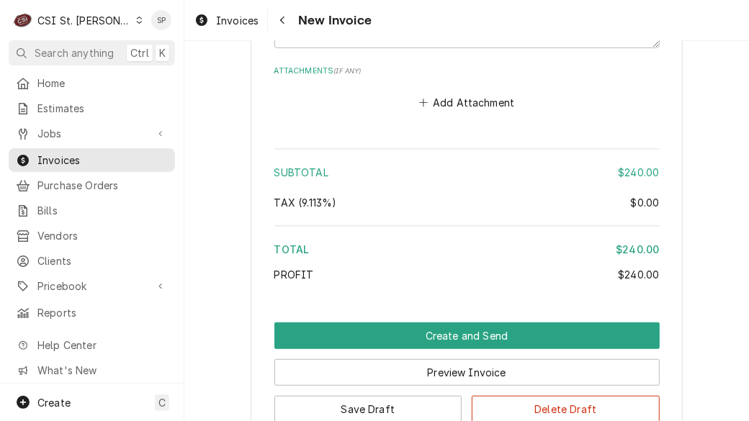
scroll to position [2578, 0]
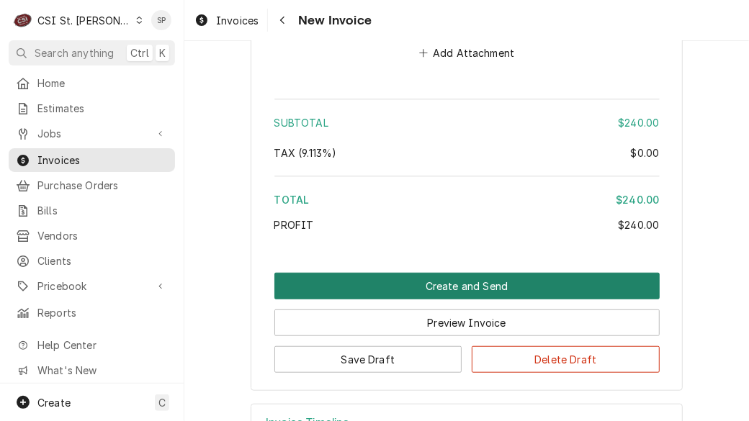
click at [475, 273] on button "Create and Send" at bounding box center [466, 286] width 385 height 27
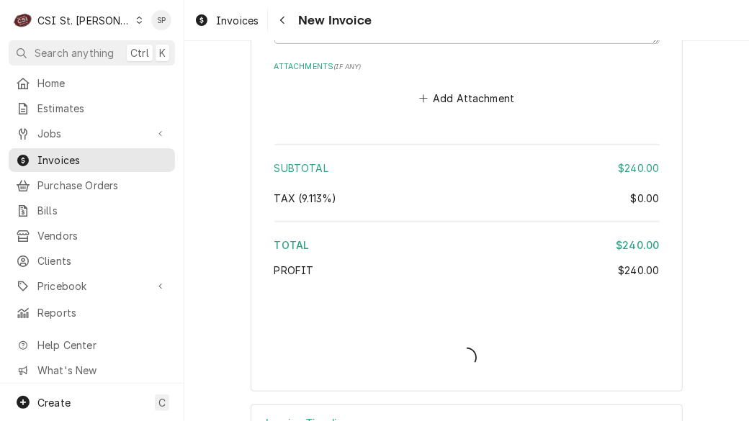
type textarea "x"
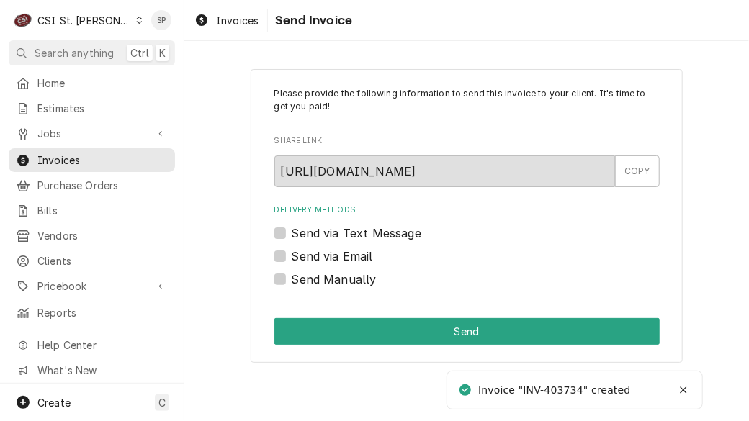
click at [292, 256] on label "Send via Email" at bounding box center [332, 256] width 81 height 17
click at [292, 256] on input "Send via Email" at bounding box center [484, 264] width 385 height 32
checkbox input "true"
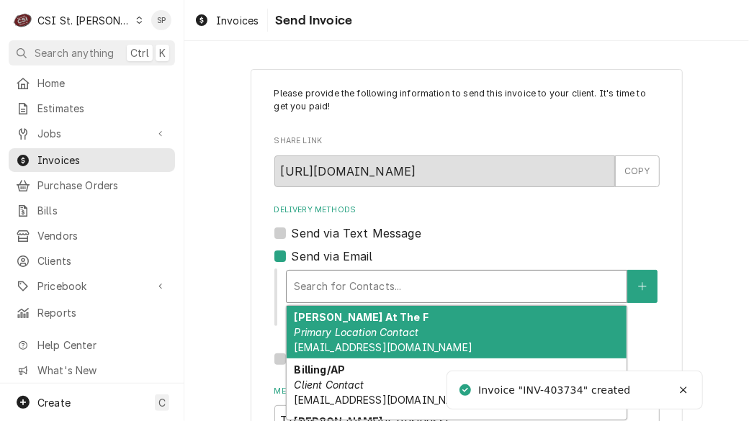
click at [320, 280] on div "Delivery Methods" at bounding box center [457, 287] width 326 height 26
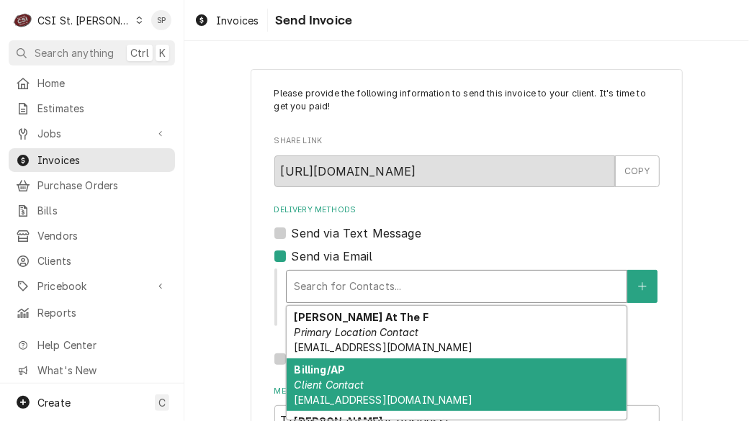
click at [370, 371] on div "Billing/AP Client Contact [EMAIL_ADDRESS][DOMAIN_NAME]" at bounding box center [457, 385] width 340 height 53
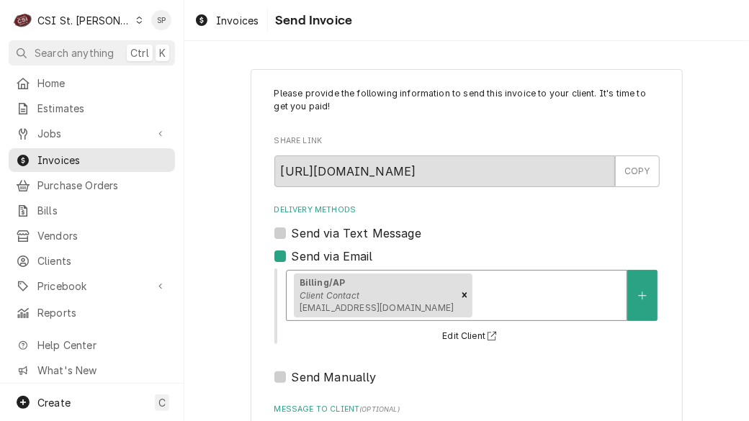
scroll to position [207, 0]
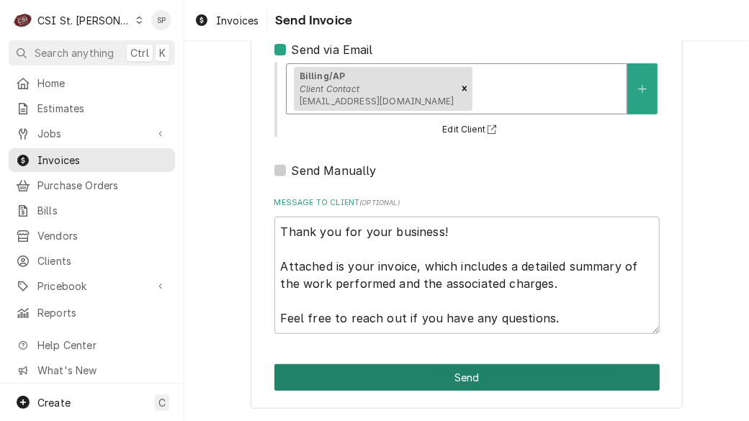
click at [482, 374] on button "Send" at bounding box center [466, 378] width 385 height 27
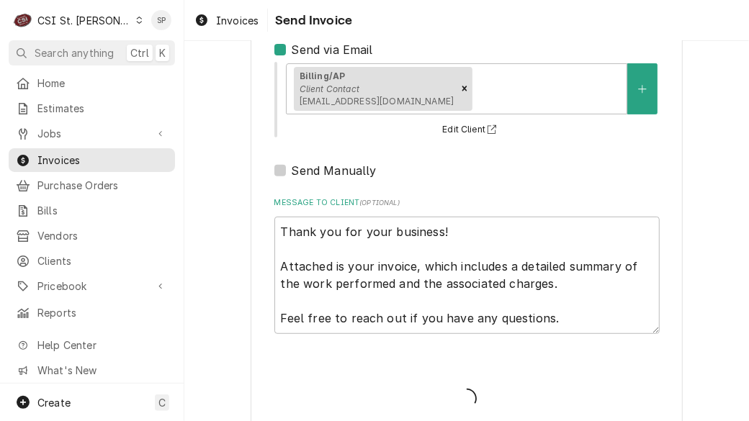
type textarea "x"
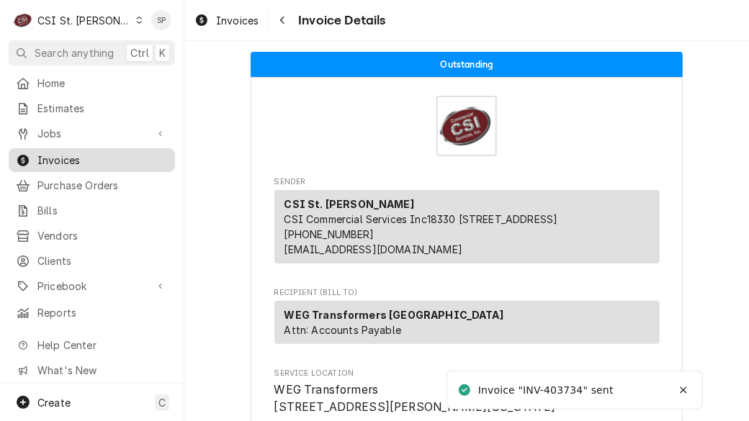
click at [63, 161] on span "Invoices" at bounding box center [102, 160] width 130 height 15
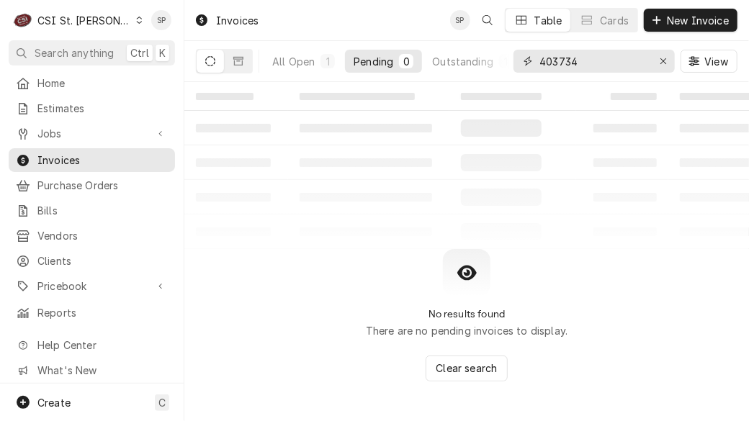
click at [599, 63] on input "403734" at bounding box center [594, 61] width 108 height 23
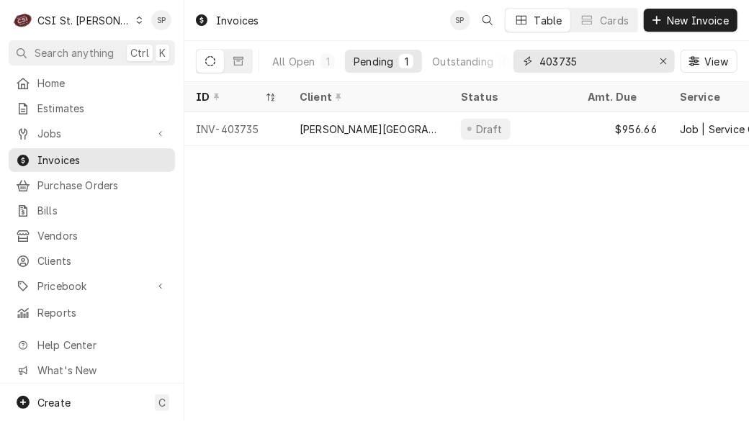
type input "403735"
